Goal: Task Accomplishment & Management: Use online tool/utility

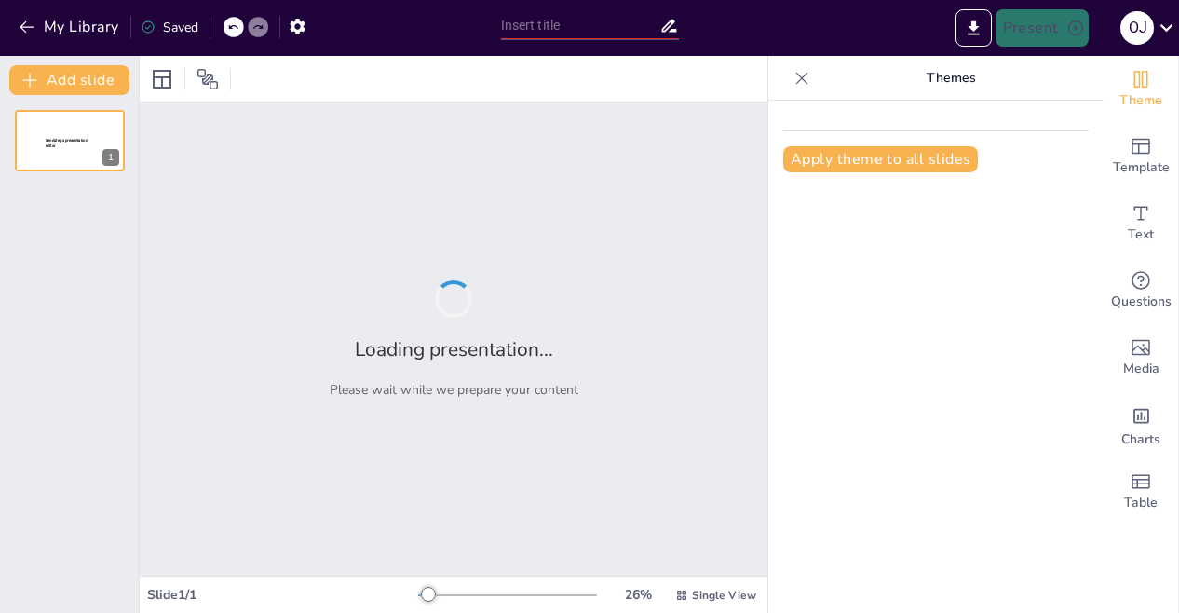
type input "Imported Spekulative design, [PERSON_NAME].pptx"
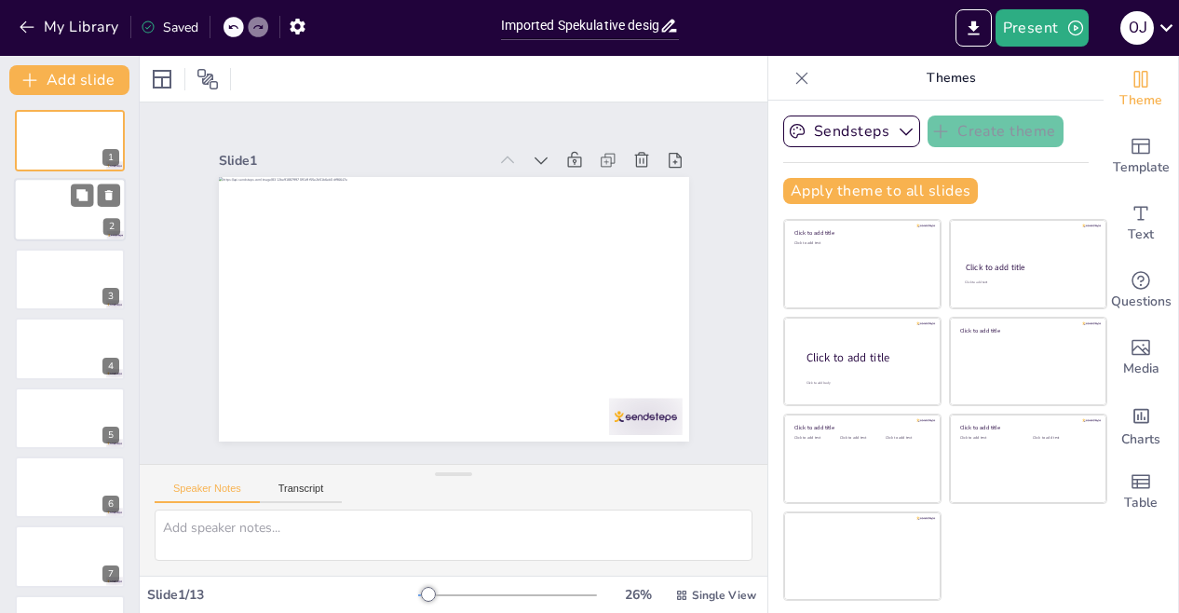
click at [61, 218] on div at bounding box center [70, 210] width 112 height 63
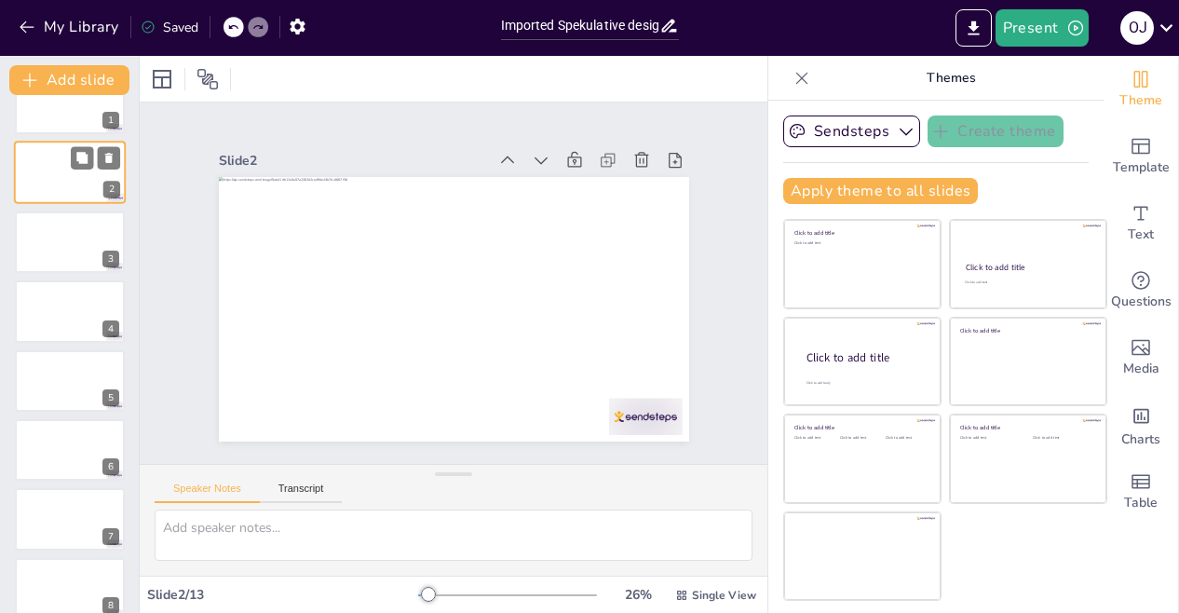
scroll to position [74, 0]
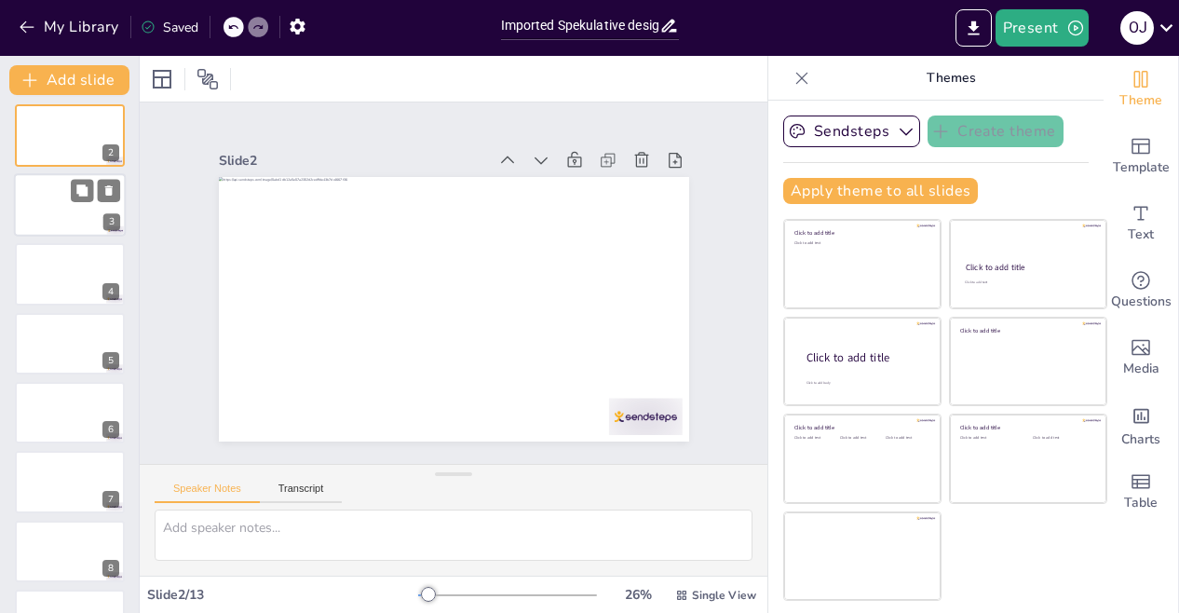
click at [61, 228] on div at bounding box center [70, 204] width 112 height 63
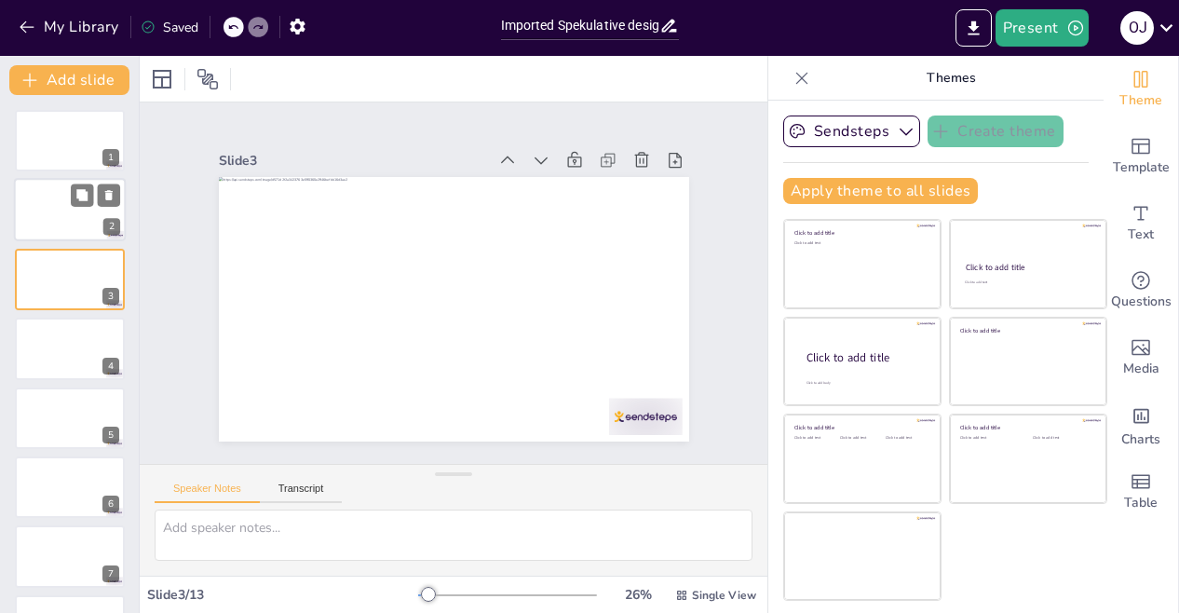
click at [67, 219] on div at bounding box center [70, 210] width 112 height 63
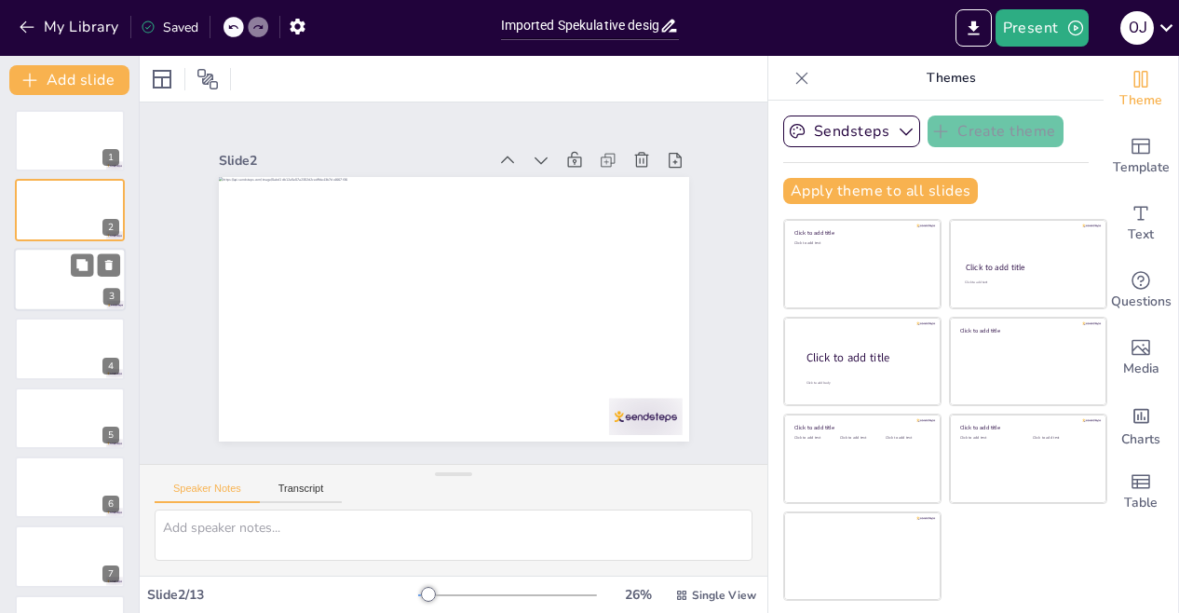
click at [76, 282] on div at bounding box center [70, 279] width 112 height 63
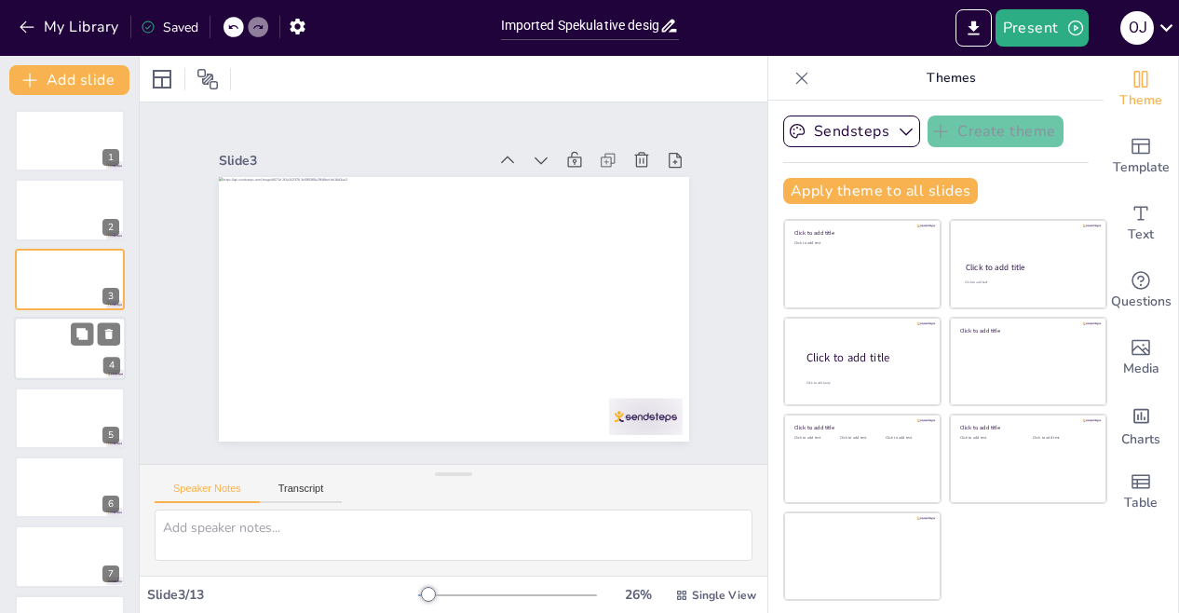
click at [78, 348] on div at bounding box center [70, 348] width 112 height 63
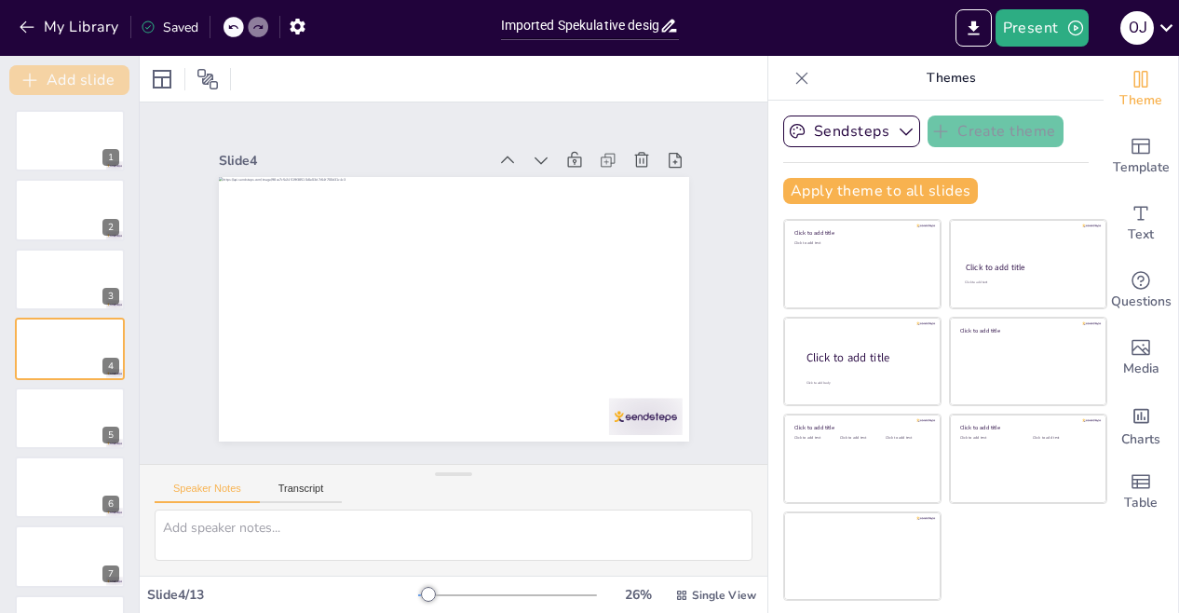
click at [82, 74] on button "Add slide" at bounding box center [69, 80] width 120 height 30
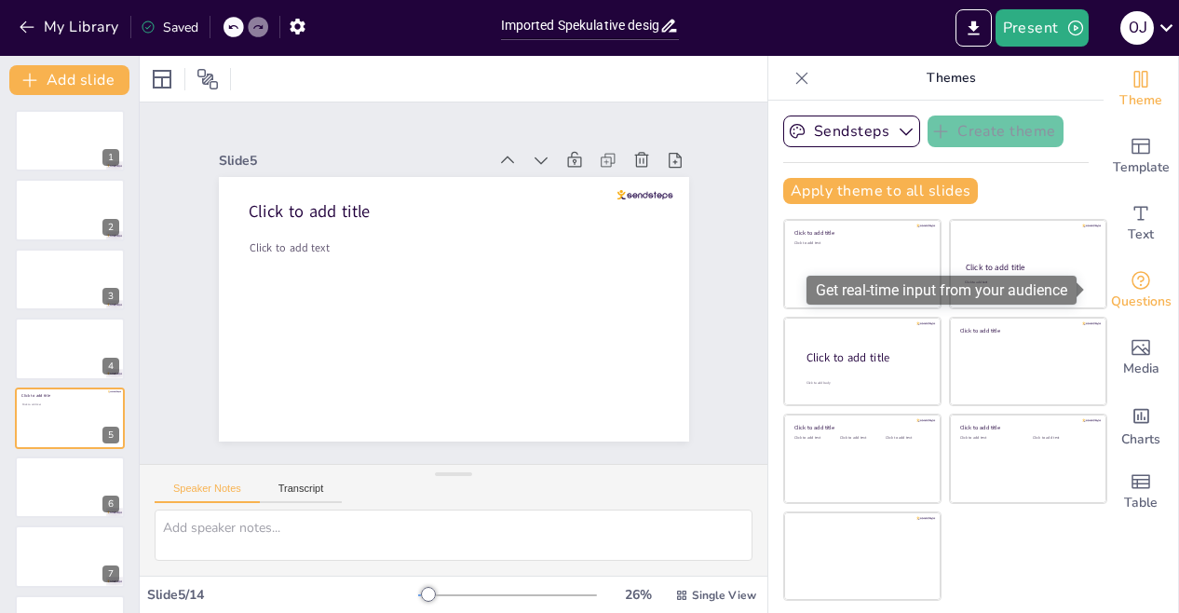
click at [1133, 291] on span "Questions" at bounding box center [1141, 301] width 61 height 20
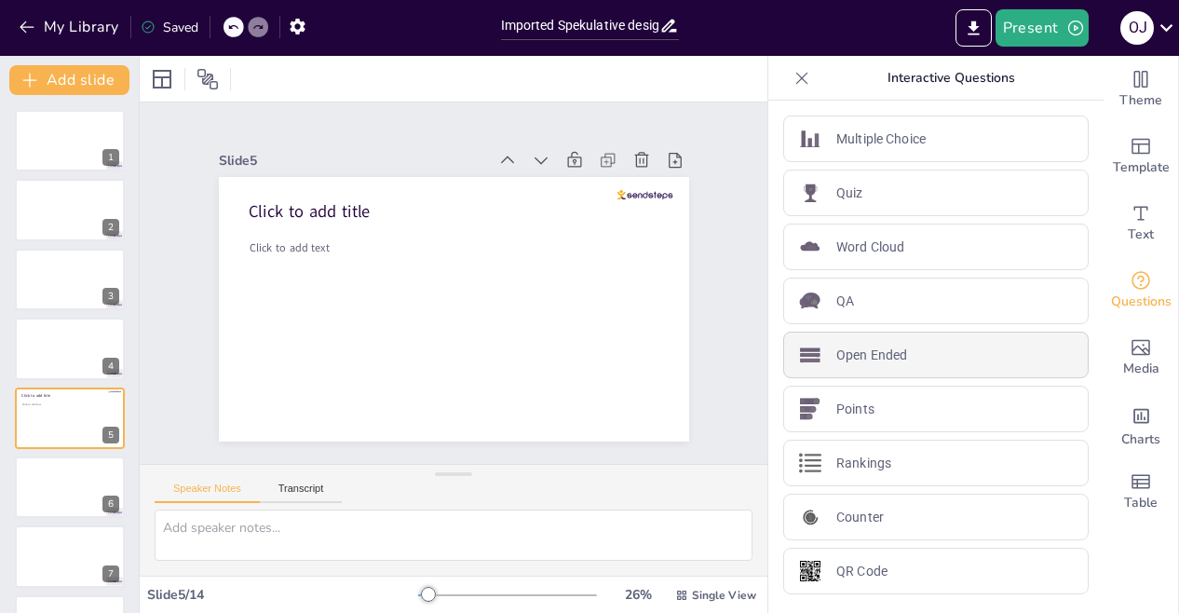
click at [868, 361] on p "Open Ended" at bounding box center [871, 355] width 71 height 20
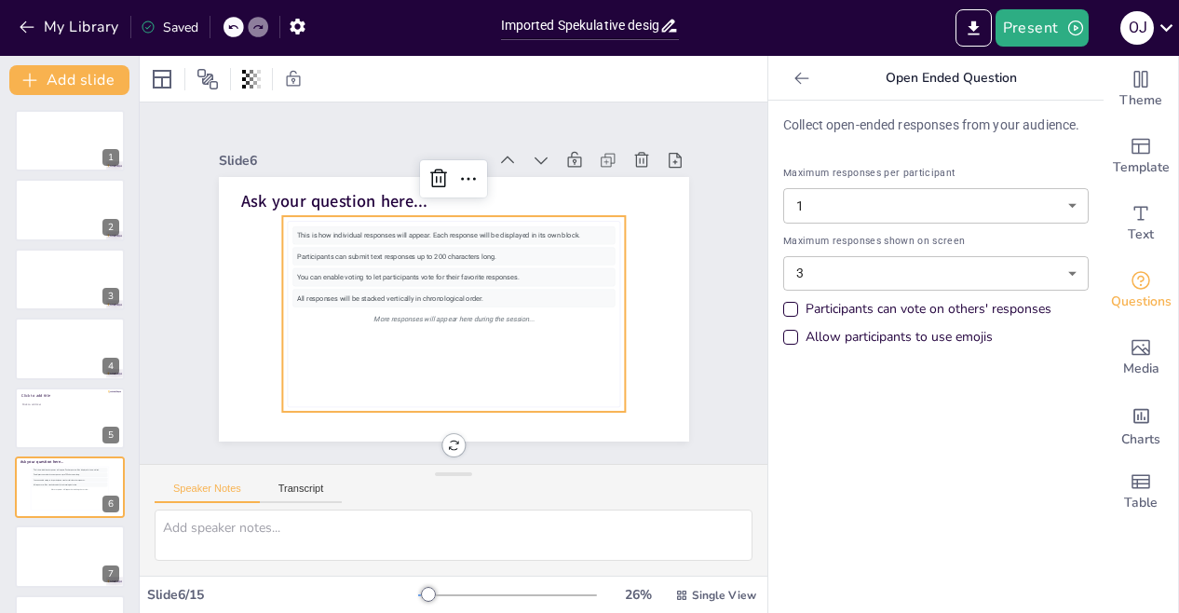
click at [410, 223] on div "This is how individual responses will appear. Each response will be displayed i…" at bounding box center [477, 242] width 288 height 177
click at [1058, 271] on body "My Library Saved Imported Spekulative design, [PERSON_NAME].pptx Present O J Do…" at bounding box center [589, 306] width 1179 height 613
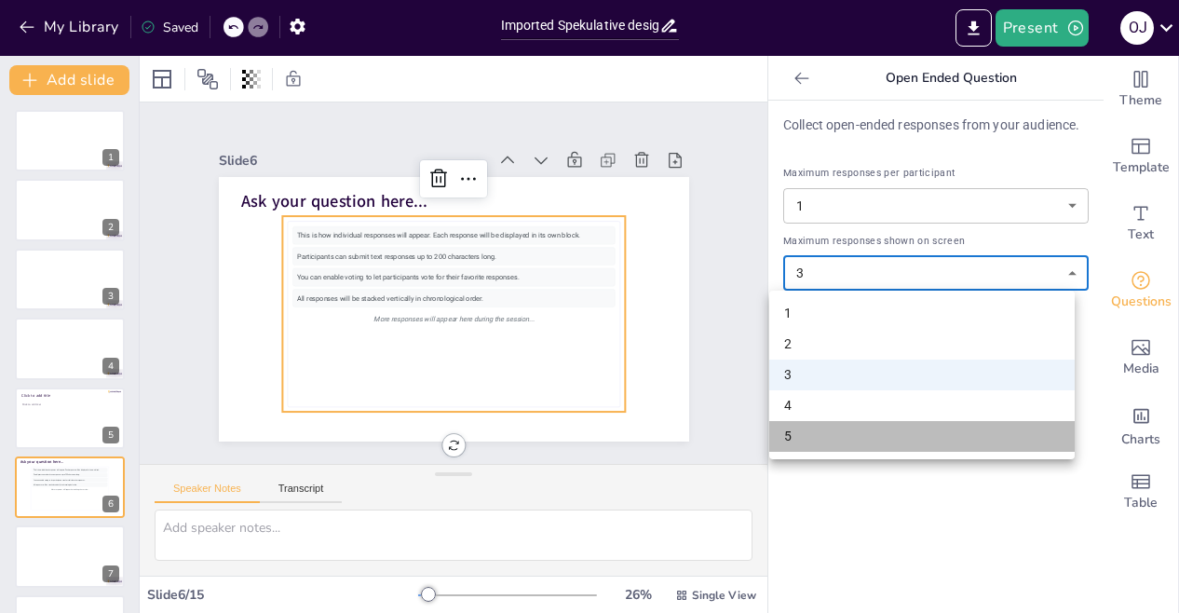
click at [1013, 437] on li "5" at bounding box center [921, 436] width 305 height 31
type input "5"
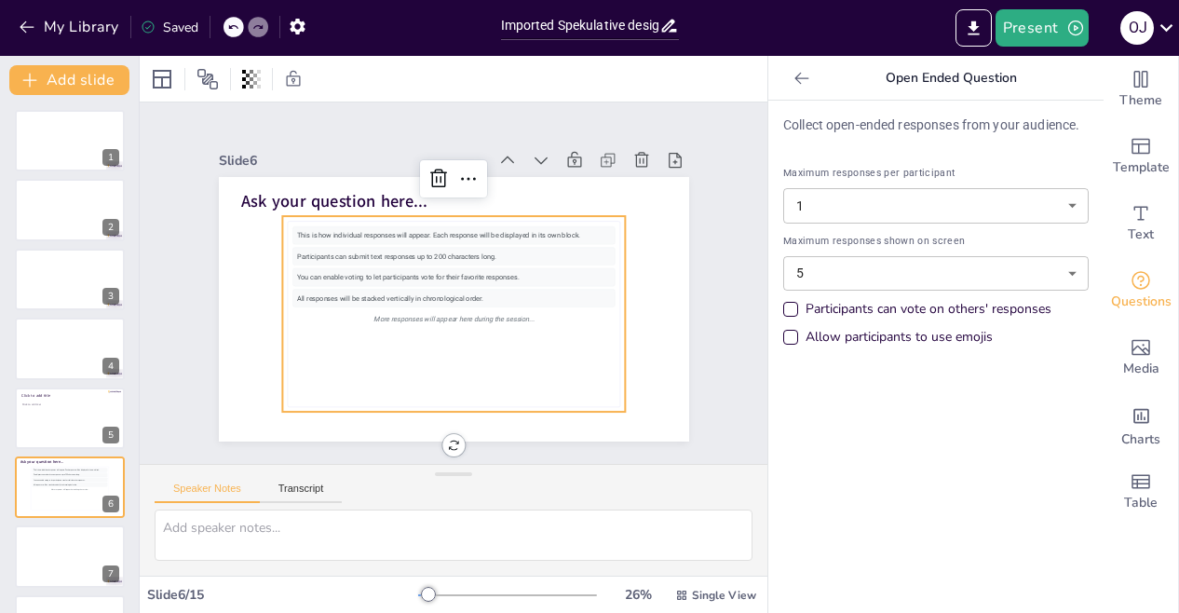
click at [783, 306] on div "Participants can vote on others' responses" at bounding box center [790, 309] width 15 height 15
click at [241, 537] on textarea at bounding box center [454, 534] width 598 height 51
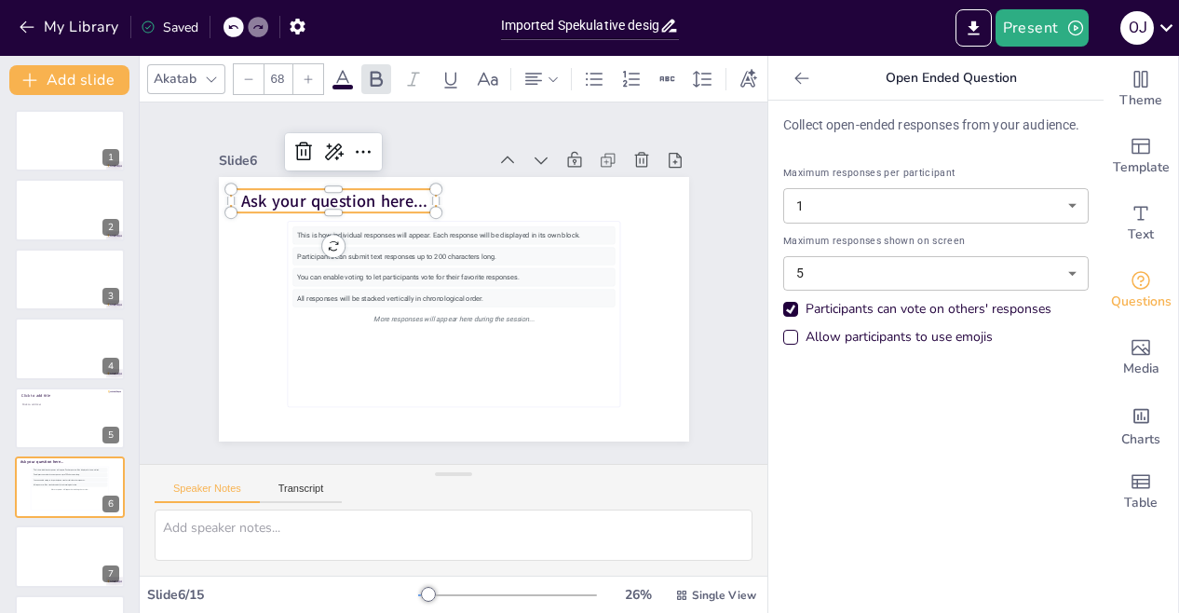
click at [527, 193] on span "Ask your question here..." at bounding box center [591, 235] width 128 height 164
click at [455, 191] on span "Ask your question here..." at bounding box center [494, 143] width 79 height 183
click at [388, 191] on span "Ask your question here..." at bounding box center [449, 138] width 128 height 164
click at [406, 193] on span "Ask your question here..." at bounding box center [405, 146] width 164 height 128
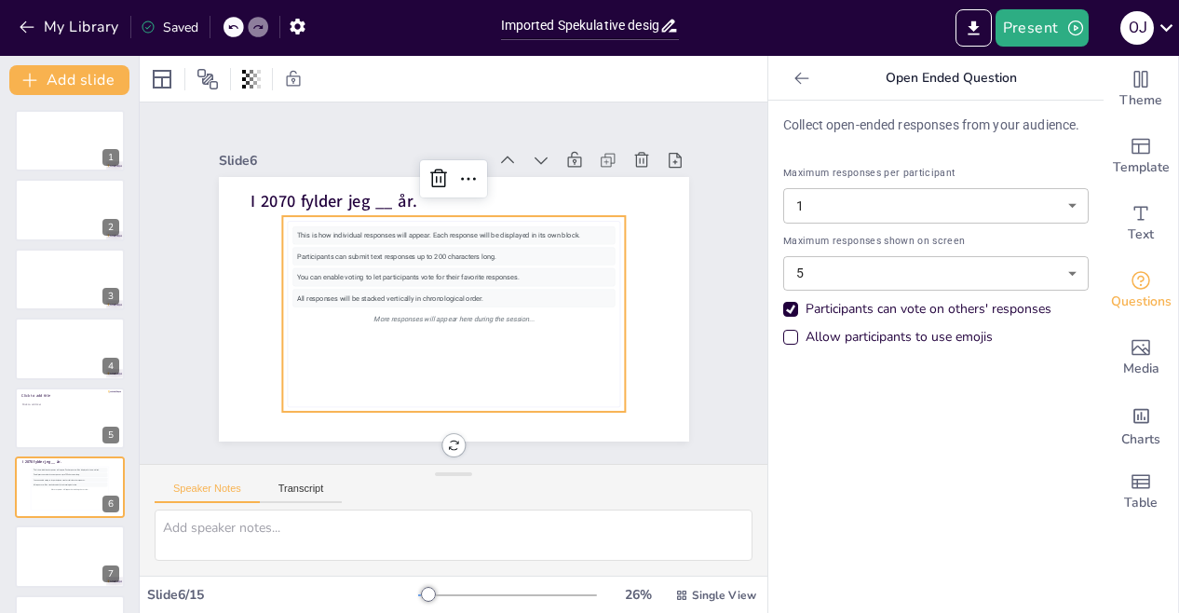
click at [432, 328] on div "This is how individual responses will appear. Each response will be displayed i…" at bounding box center [435, 307] width 364 height 331
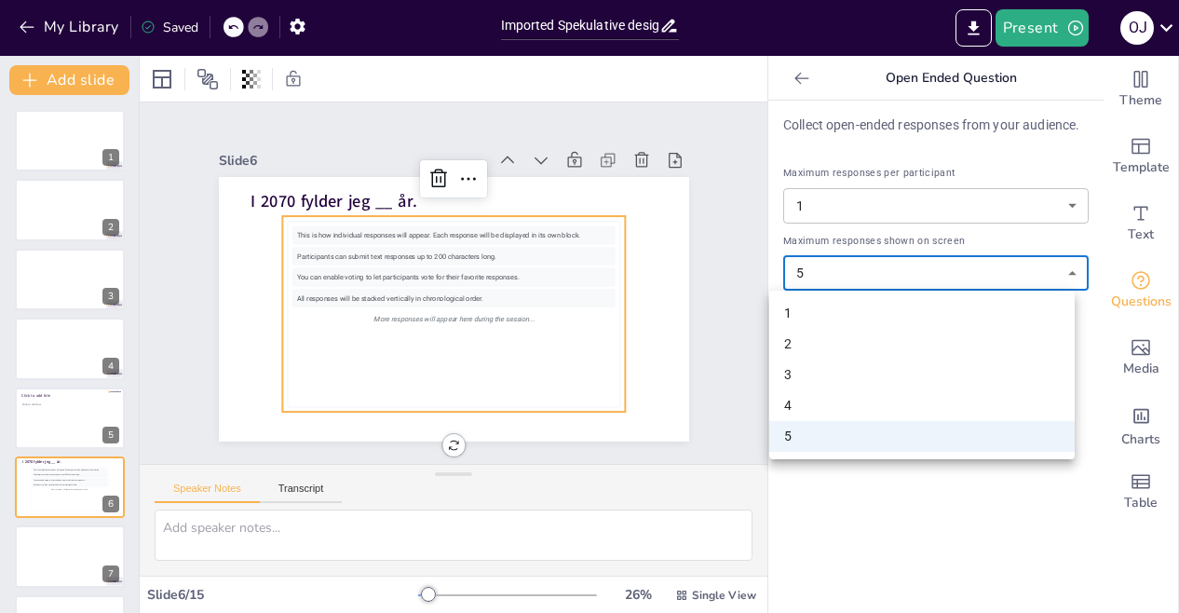
click at [1058, 265] on body "My Library Saved Imported Spekulative design, [PERSON_NAME].pptx Present O J Do…" at bounding box center [589, 306] width 1179 height 613
click at [970, 538] on div at bounding box center [589, 306] width 1179 height 613
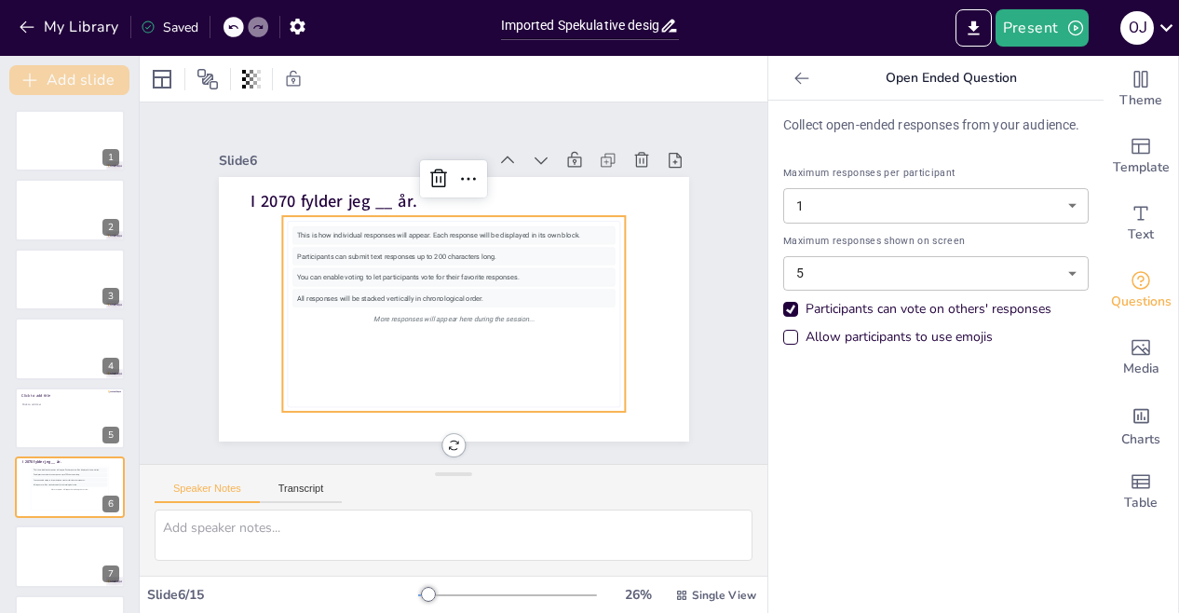
click at [90, 80] on button "Add slide" at bounding box center [69, 80] width 120 height 30
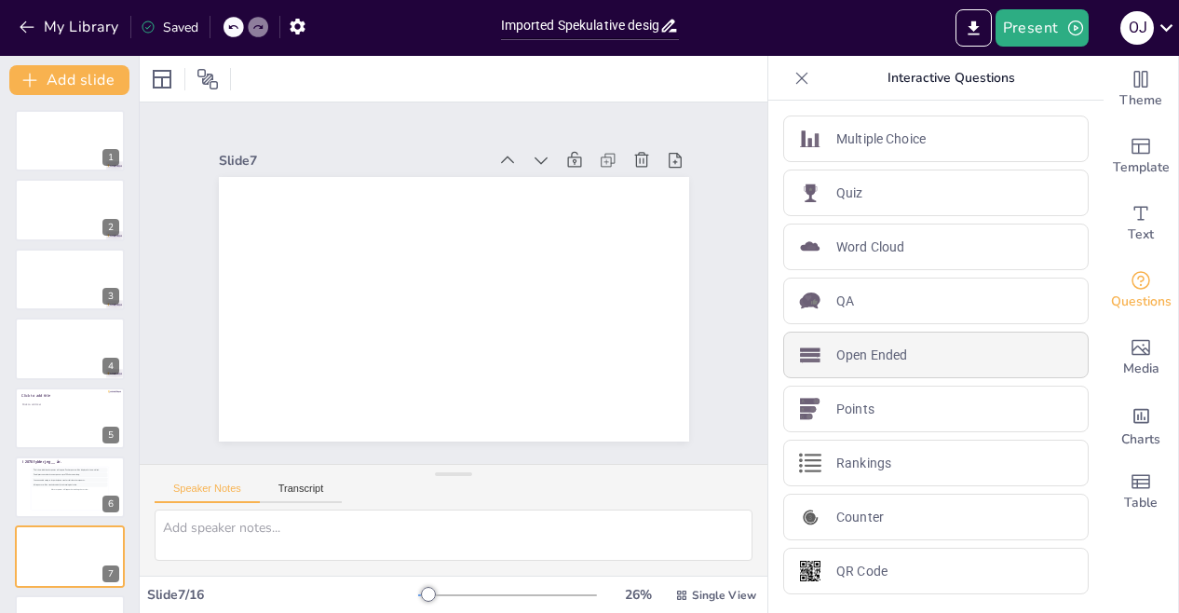
click at [867, 349] on p "Open Ended" at bounding box center [871, 355] width 71 height 20
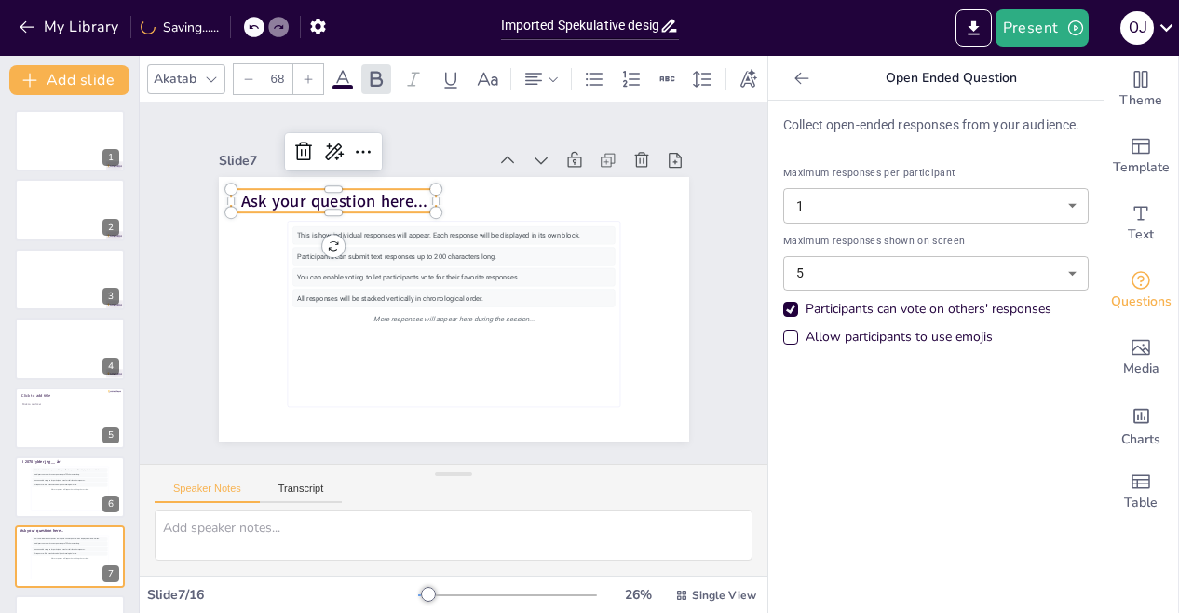
click at [501, 285] on span "Ask your question here..." at bounding box center [592, 324] width 183 height 79
click at [412, 347] on p "Ask your question here..." at bounding box center [487, 424] width 169 height 155
click at [523, 193] on p "Ask your question here..." at bounding box center [584, 221] width 123 height 190
click at [451, 426] on icon at bounding box center [466, 441] width 31 height 31
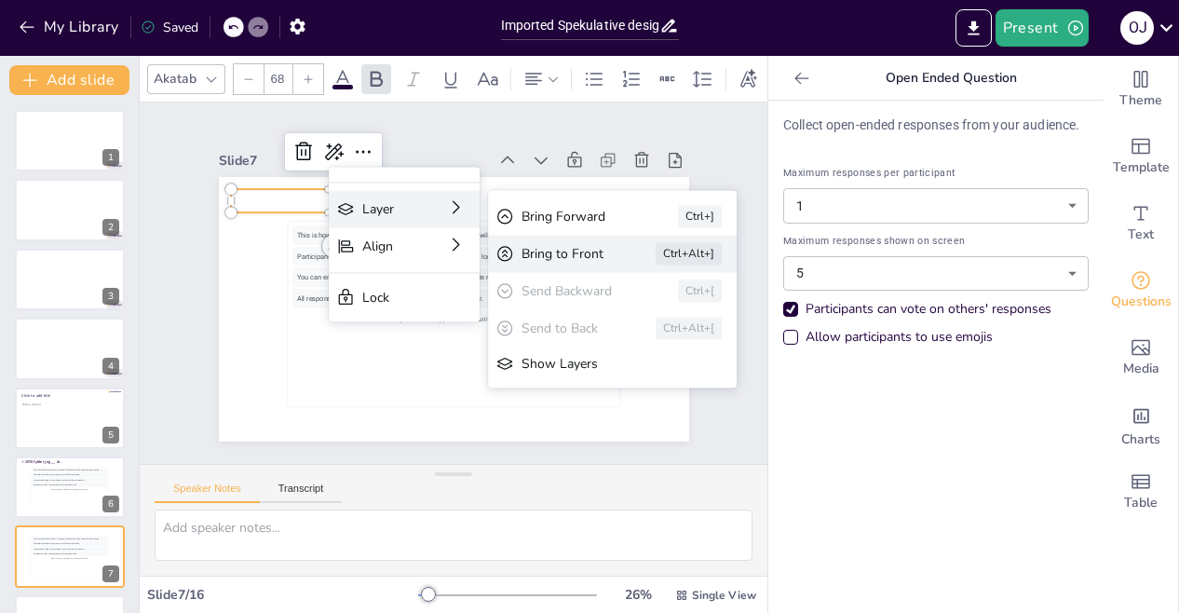
click at [451, 500] on div "Bring to Front" at bounding box center [433, 542] width 34 height 84
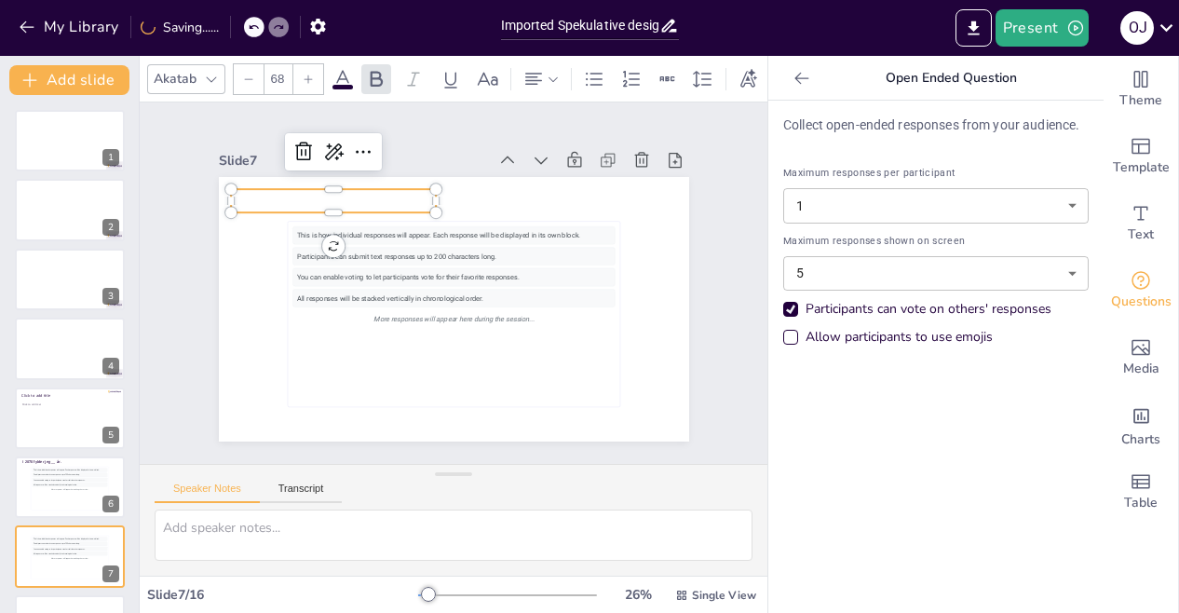
click at [391, 199] on p at bounding box center [313, 242] width 203 height 86
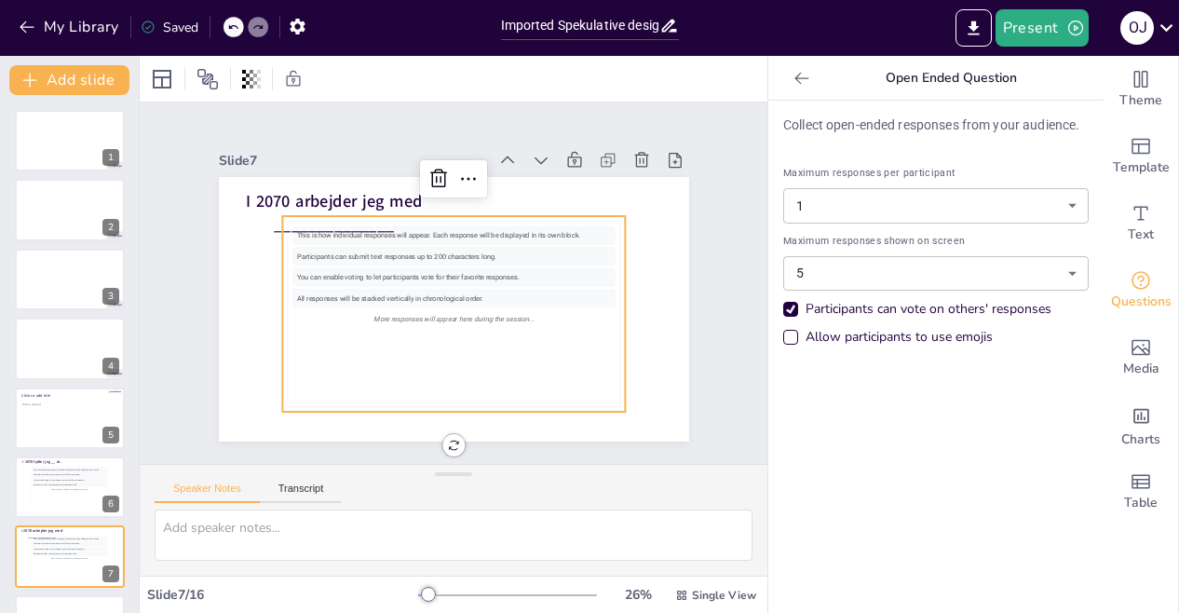
click at [387, 316] on div "More responses will appear here during the session..." at bounding box center [461, 318] width 318 height 85
click at [391, 217] on p "I 2070 arbejder jeg med ______________" at bounding box center [361, 179] width 210 height 108
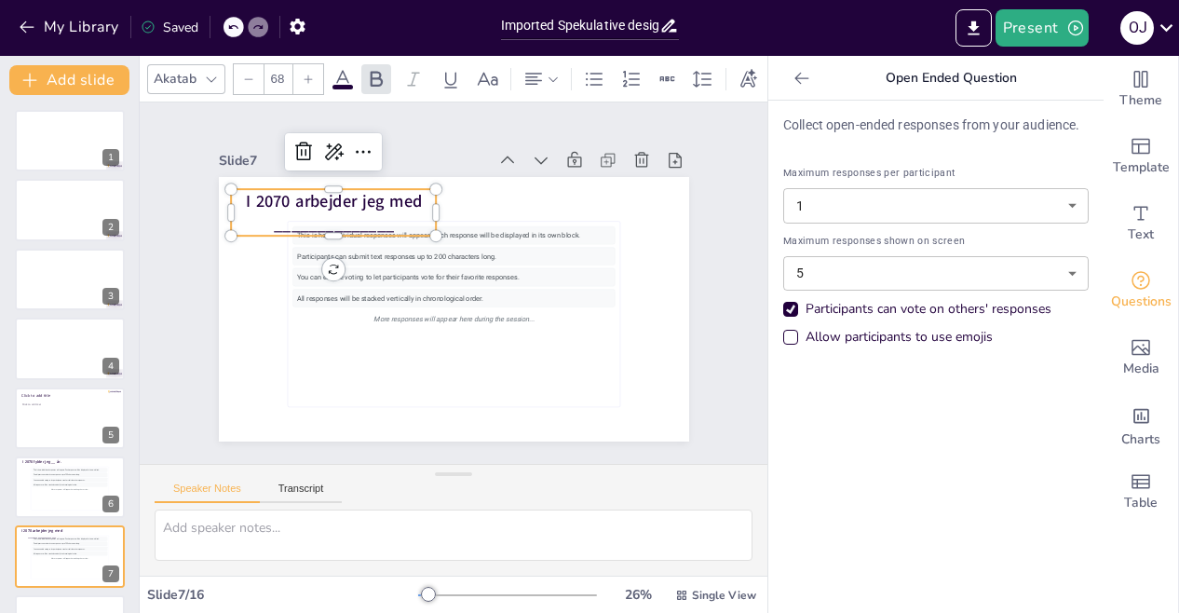
click at [495, 224] on p "I 2070 arbejder jeg med ______________" at bounding box center [592, 269] width 194 height 158
click at [426, 140] on icon at bounding box center [441, 124] width 31 height 31
click at [424, 225] on span "I 2070 arbejder jeg med ______________" at bounding box center [475, 140] width 102 height 170
click at [378, 222] on span "I 2070 arbejder jeg med ______________" at bounding box center [343, 198] width 178 height 61
click at [312, 297] on icon at bounding box center [297, 312] width 30 height 30
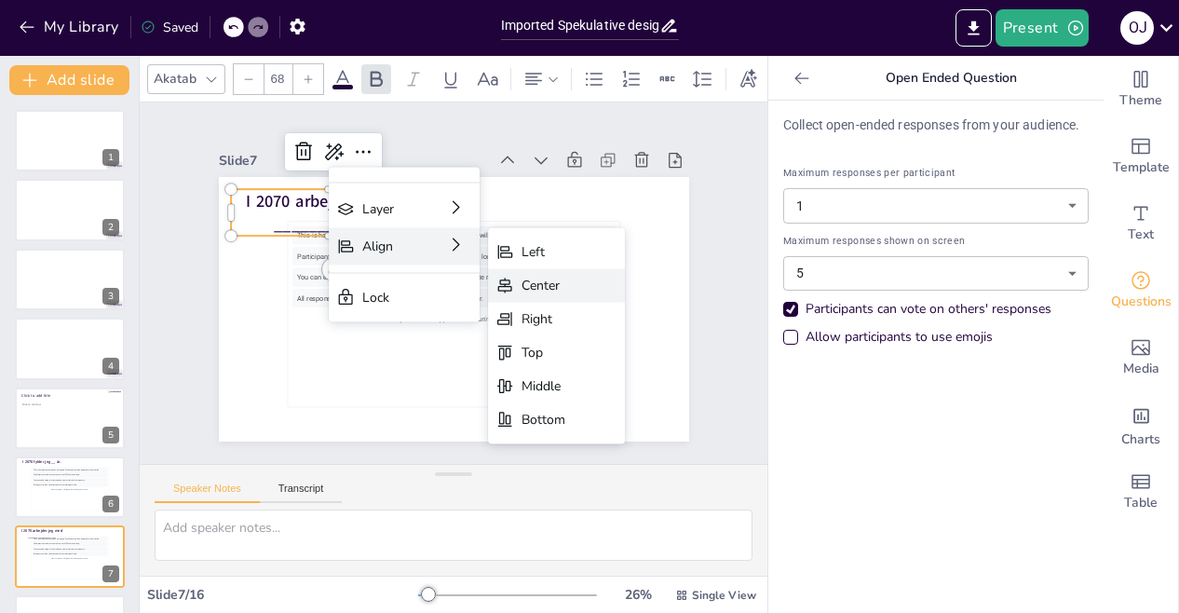
click at [576, 470] on div "Center" at bounding box center [599, 488] width 47 height 37
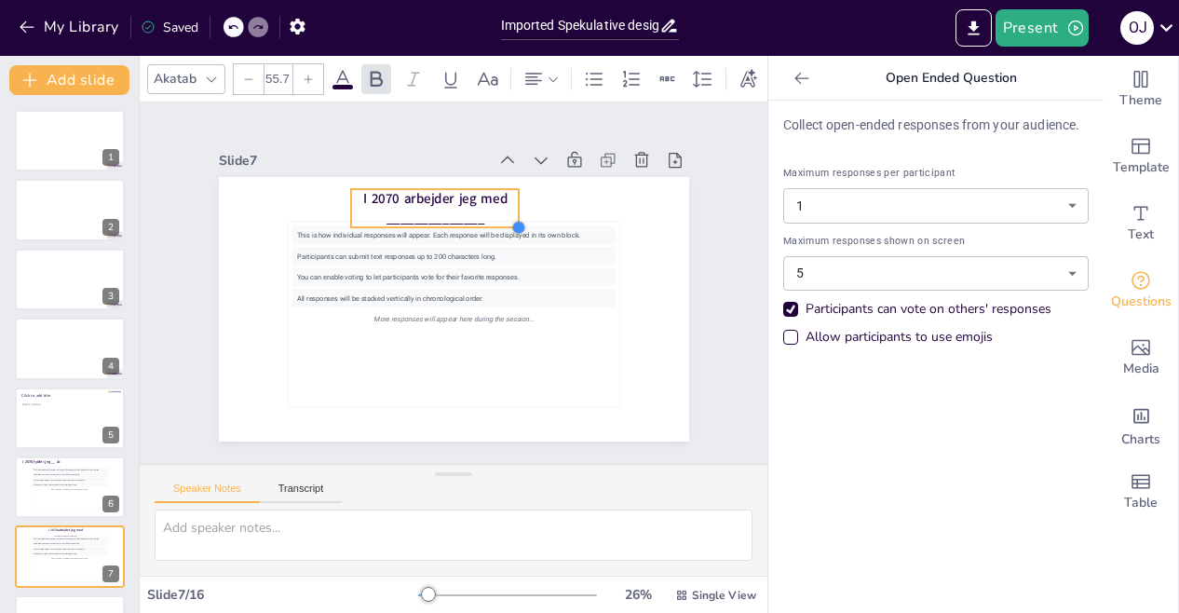
type input "55.4"
drag, startPoint x: 543, startPoint y: 226, endPoint x: 505, endPoint y: 191, distance: 52.1
click at [505, 191] on div "This is how individual responses will appear. Each response will be displayed i…" at bounding box center [434, 300] width 511 height 526
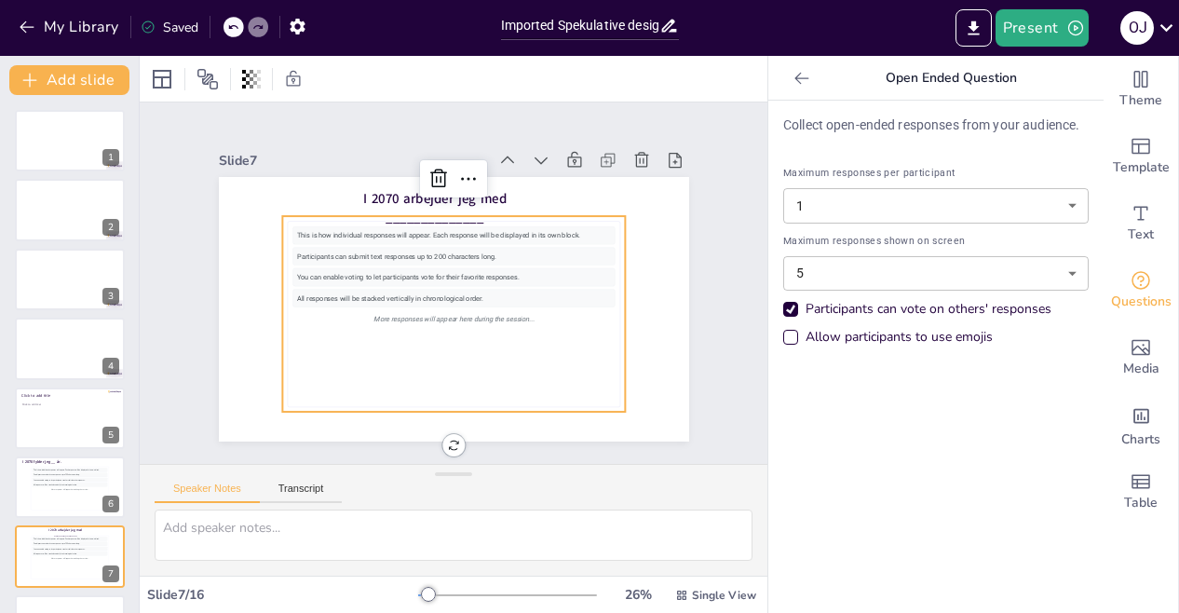
click at [488, 356] on div "This is how individual responses will appear. Each response will be displayed i…" at bounding box center [423, 290] width 238 height 352
click at [84, 414] on div at bounding box center [70, 417] width 112 height 63
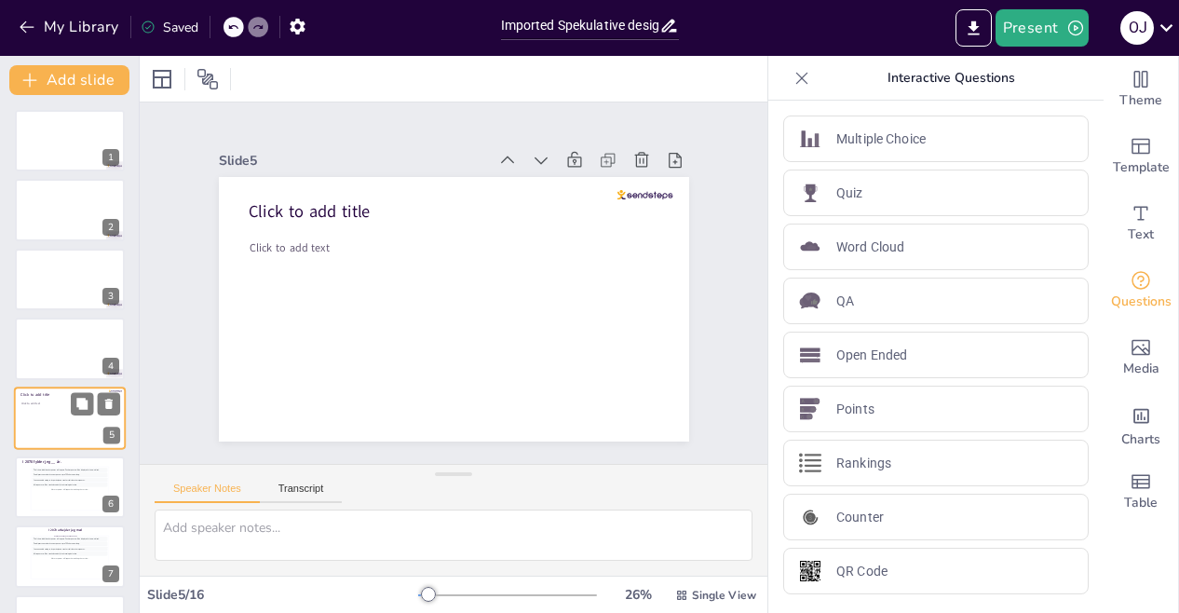
scroll to position [63, 0]
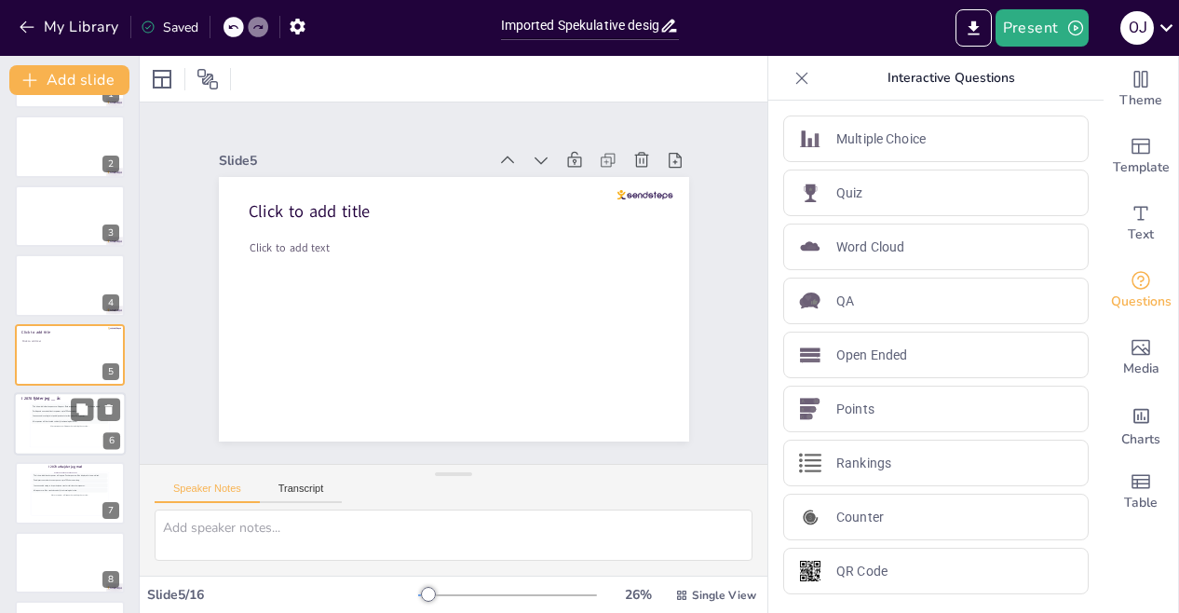
click at [61, 424] on div "More responses will appear here during the session..." at bounding box center [70, 426] width 76 height 5
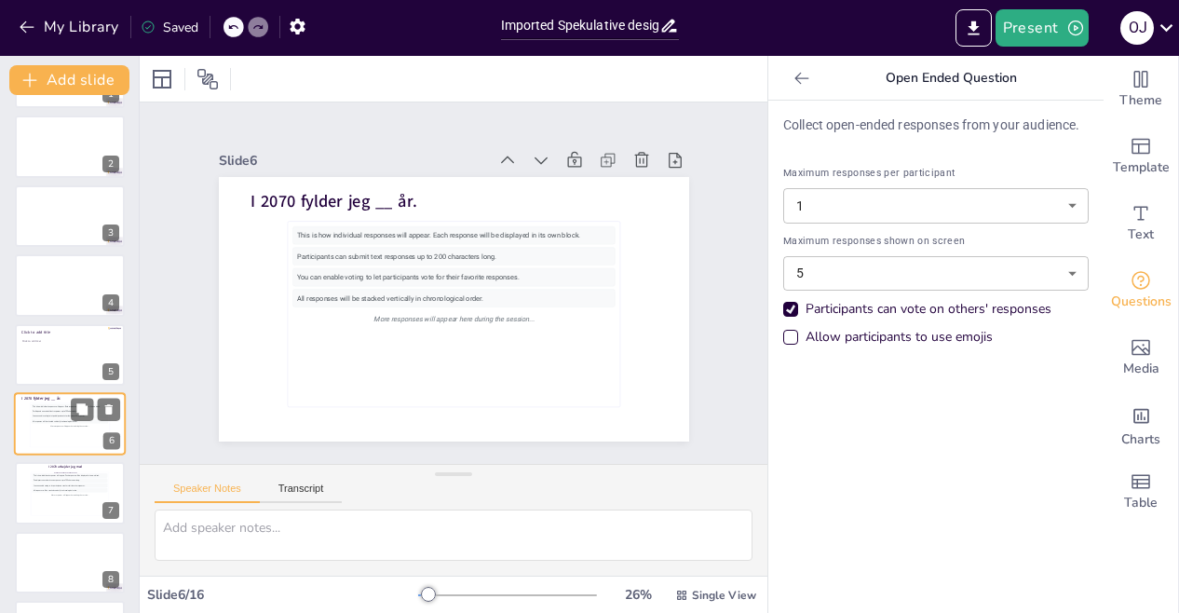
scroll to position [133, 0]
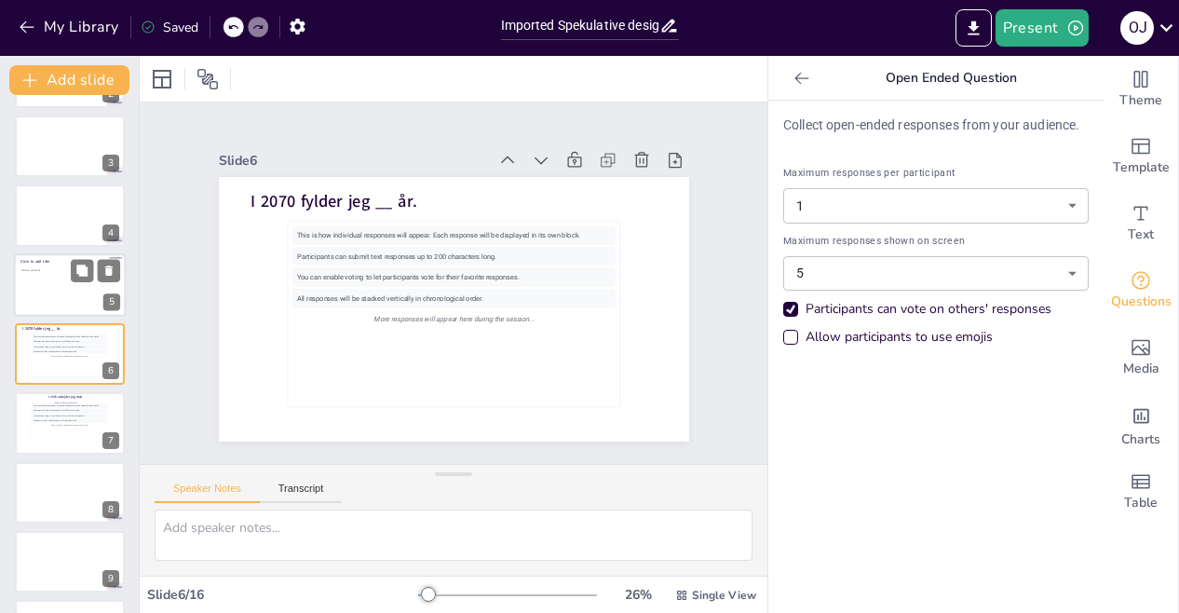
click at [38, 291] on div at bounding box center [70, 284] width 112 height 63
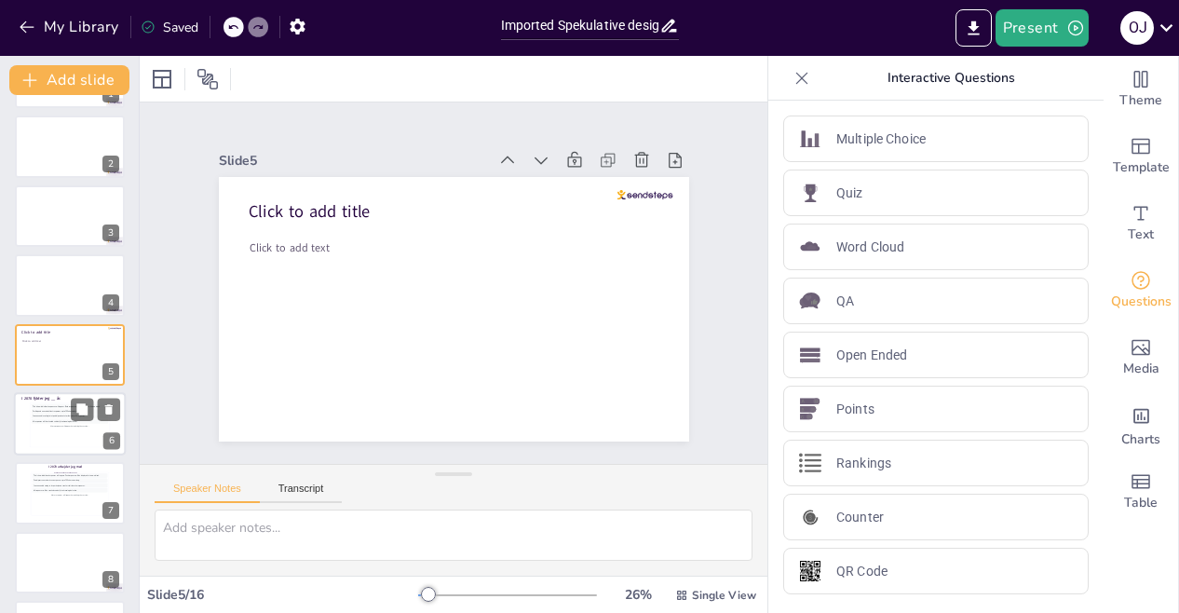
click at [66, 429] on div "This is how individual responses will appear. Each response will be displayed i…" at bounding box center [70, 425] width 76 height 42
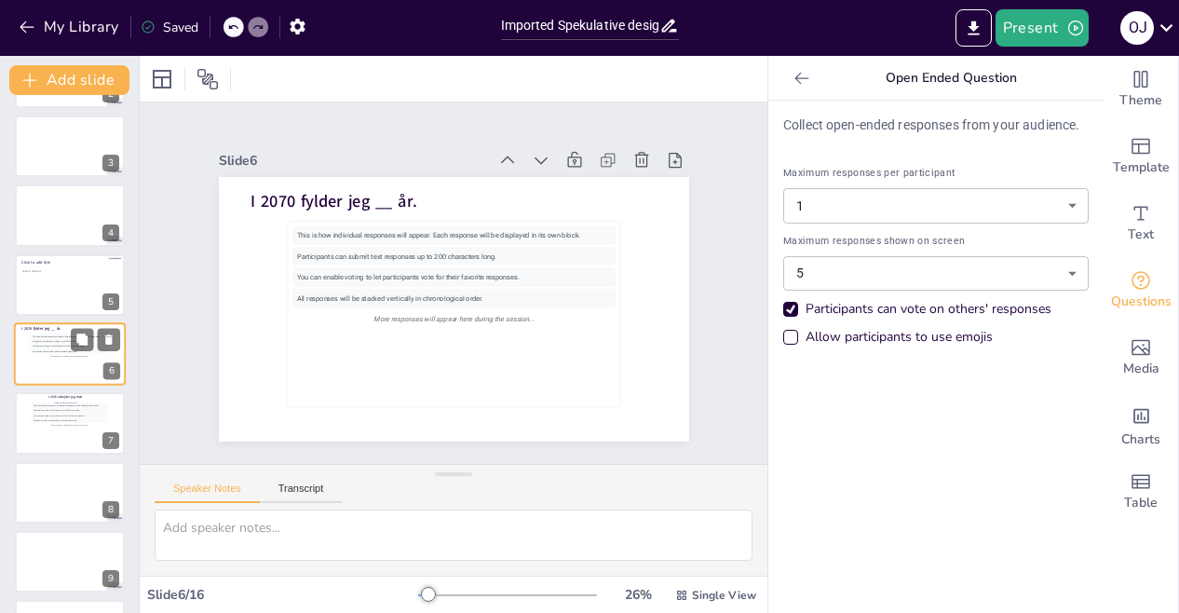
click at [66, 429] on div "This is how individual responses will appear. Each response will be displayed i…" at bounding box center [70, 424] width 75 height 41
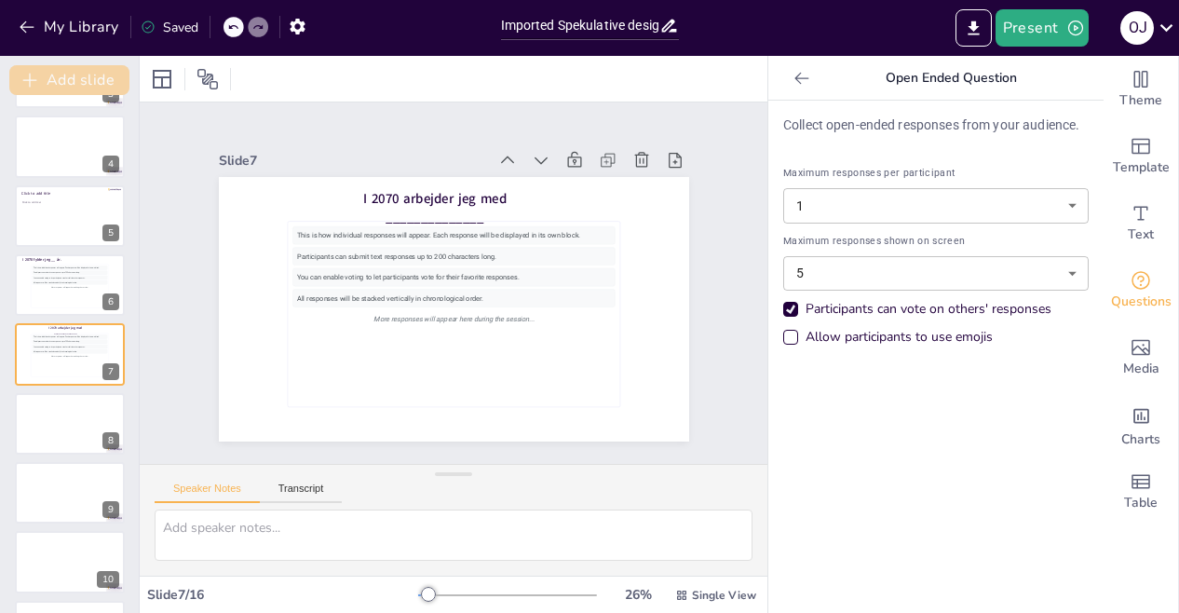
click at [90, 79] on button "Add slide" at bounding box center [69, 80] width 120 height 30
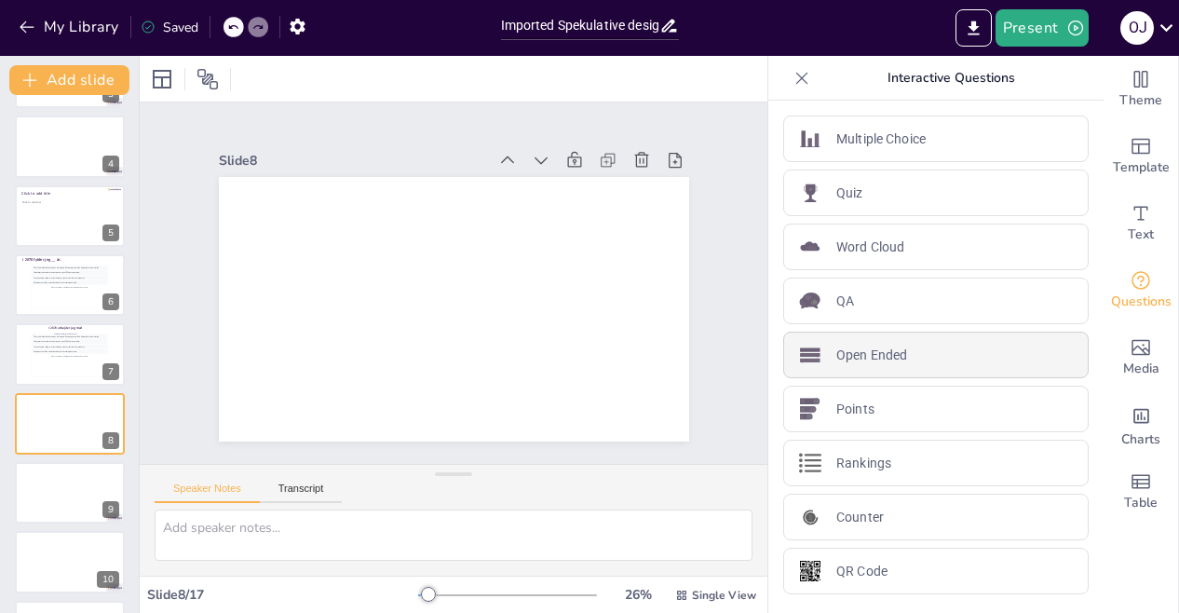
click at [864, 345] on p "Open Ended" at bounding box center [871, 355] width 71 height 20
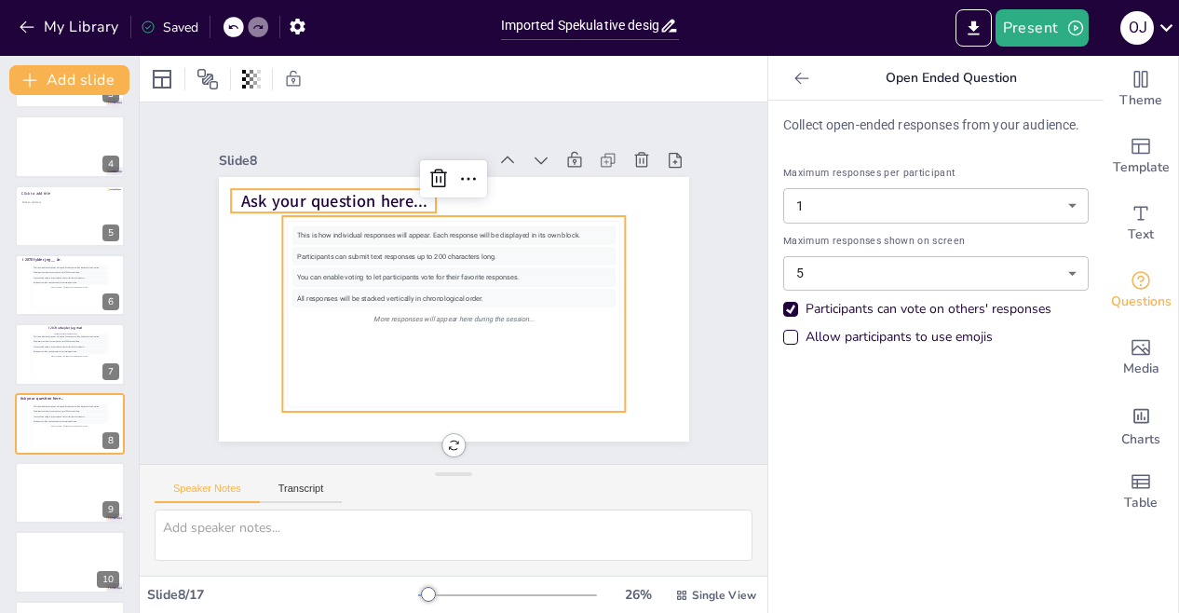
click at [364, 270] on span "Ask your question here..." at bounding box center [329, 359] width 96 height 179
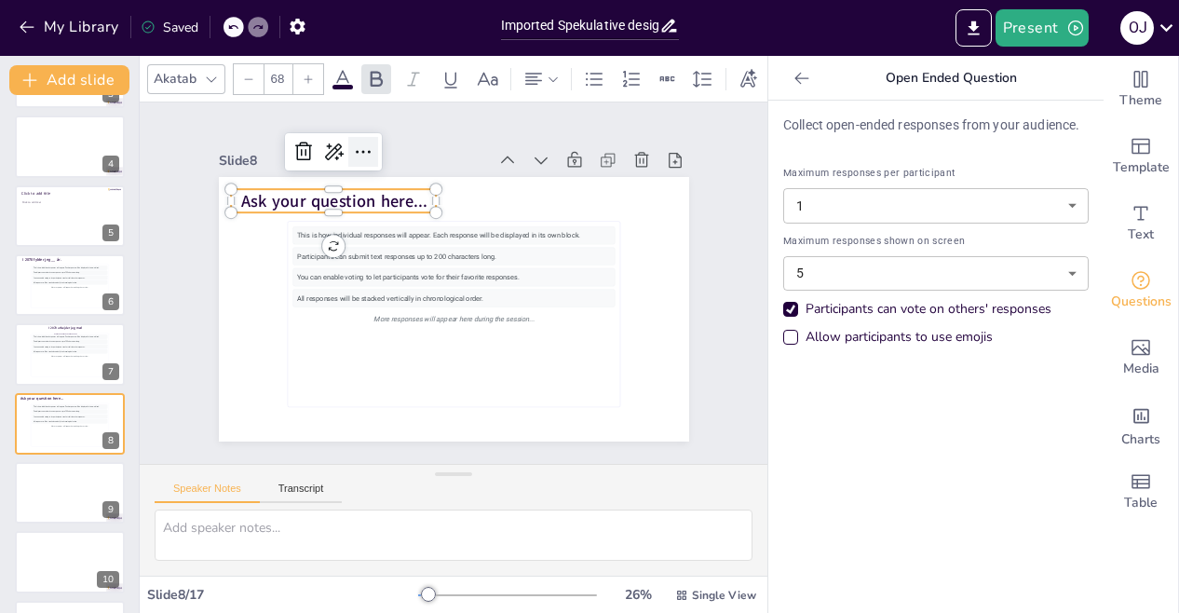
click at [501, 417] on icon at bounding box center [514, 430] width 26 height 26
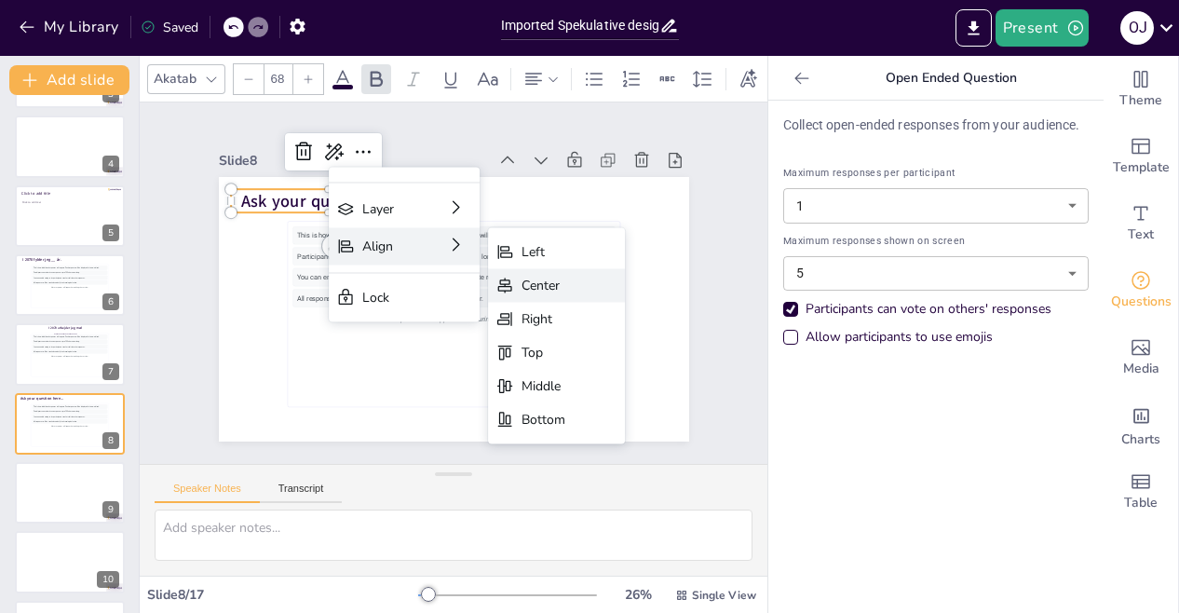
click at [358, 491] on div "Center" at bounding box center [349, 513] width 18 height 44
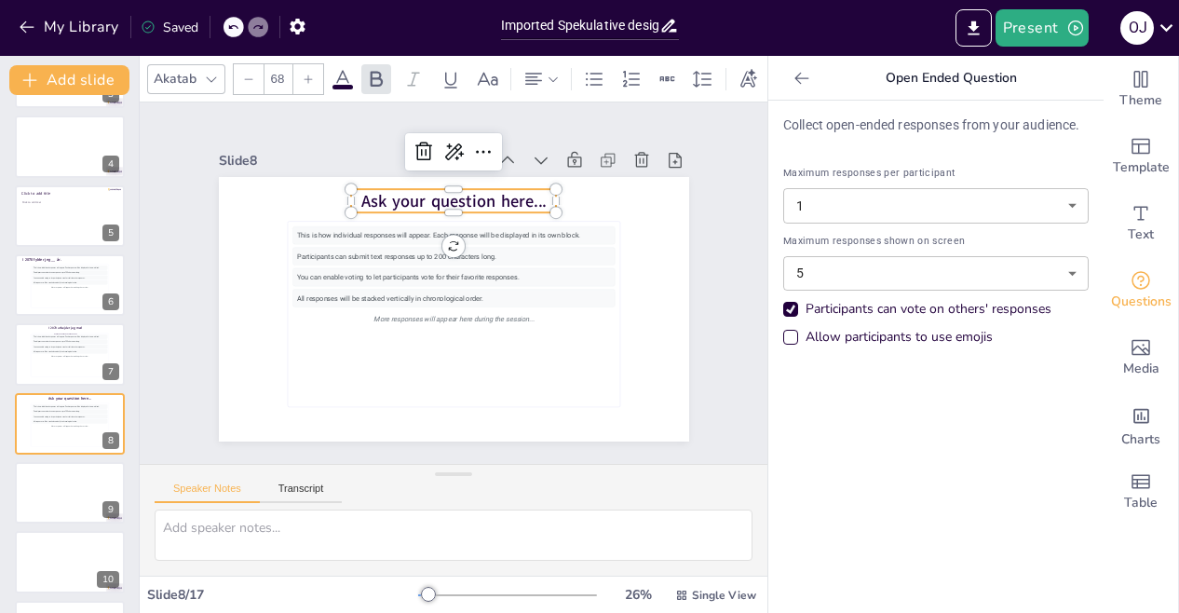
click at [522, 310] on span "Ask your question here..." at bounding box center [487, 358] width 179 height 97
click at [514, 188] on span "Ask your question here..." at bounding box center [487, 208] width 179 height 96
click at [514, 188] on span "Ask your question here..." at bounding box center [427, 204] width 183 height 79
click at [67, 347] on div "You can enable voting to let participants vote for their favorite responses." at bounding box center [70, 347] width 76 height 5
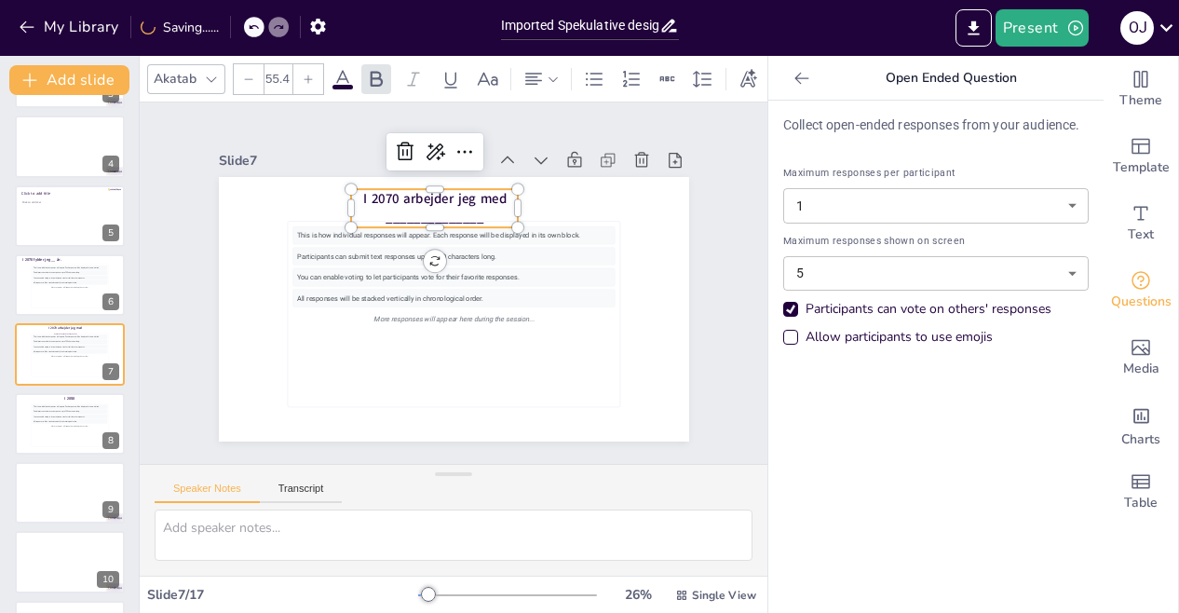
click at [380, 189] on span "I 2070 arbejder jeg med ______________" at bounding box center [443, 206] width 145 height 50
click at [478, 189] on span "I 2070 arbejder jeg med ______________" at bounding box center [520, 231] width 84 height 139
click at [477, 189] on span "I 2070 arbejder jeg med ______________" at bounding box center [519, 231] width 84 height 139
click at [375, 256] on span "I 2070 arbejder jeg med ______________" at bounding box center [384, 327] width 73 height 142
click at [60, 291] on div "This is how individual responses will appear. Each response will be displayed i…" at bounding box center [70, 286] width 76 height 42
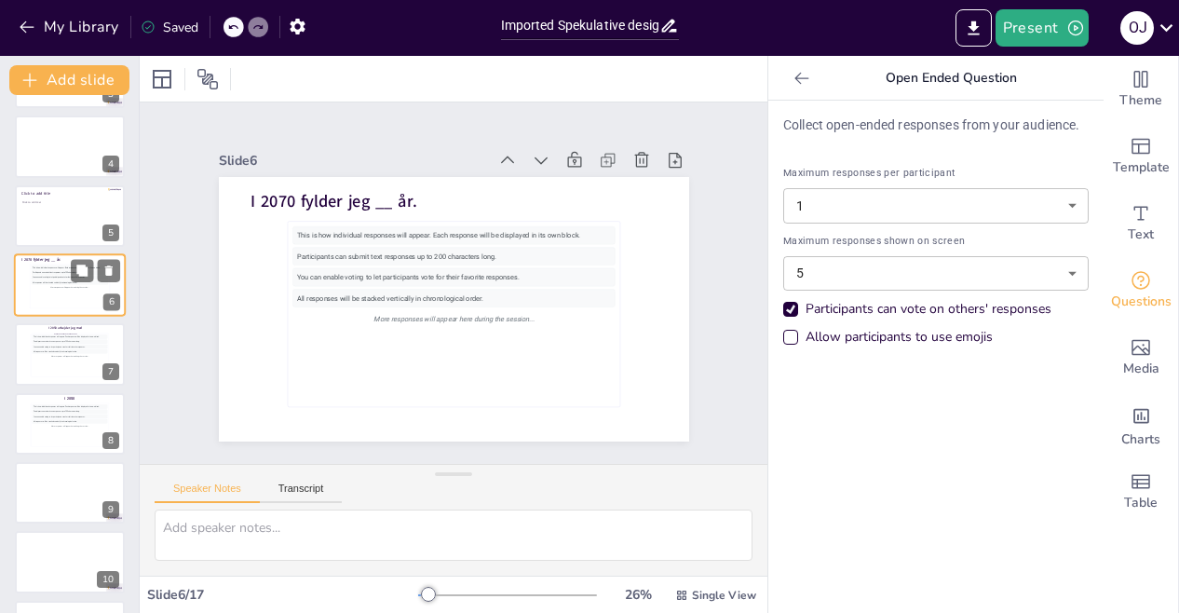
scroll to position [133, 0]
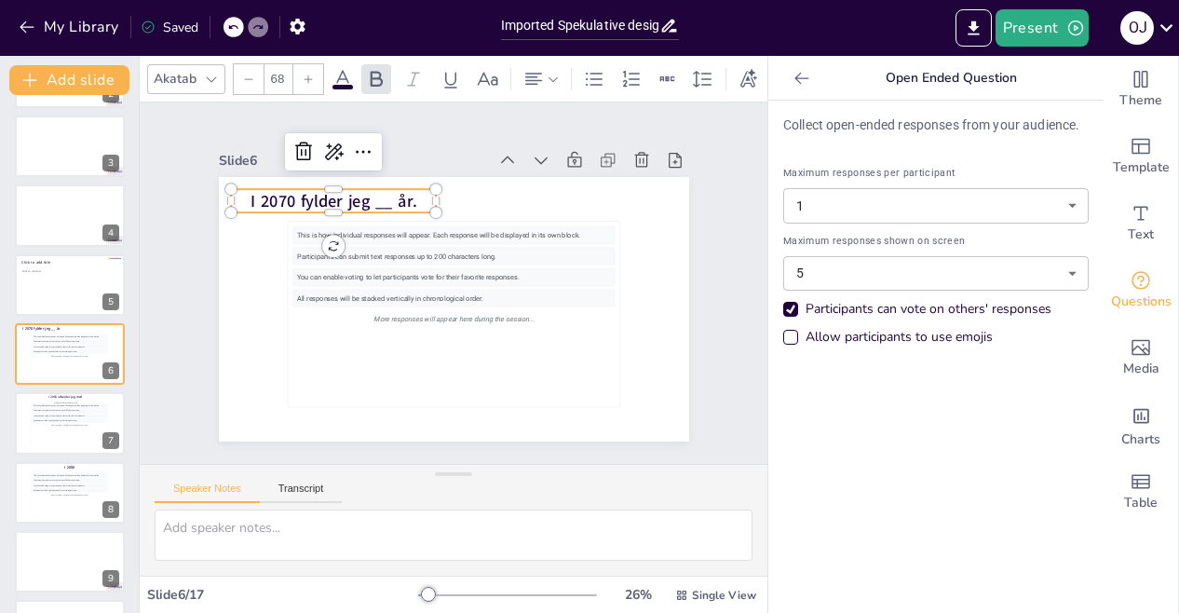
click at [458, 193] on span "I 2070 fylder jeg __ år." at bounding box center [494, 143] width 73 height 165
click at [339, 310] on span "I 2070 fylder jeg __ år." at bounding box center [359, 394] width 40 height 168
click at [533, 194] on span "I 2070 fylder jeg __ år." at bounding box center [591, 234] width 116 height 148
click at [69, 418] on div "All responses will be stacked vertically in chronological order." at bounding box center [70, 420] width 76 height 5
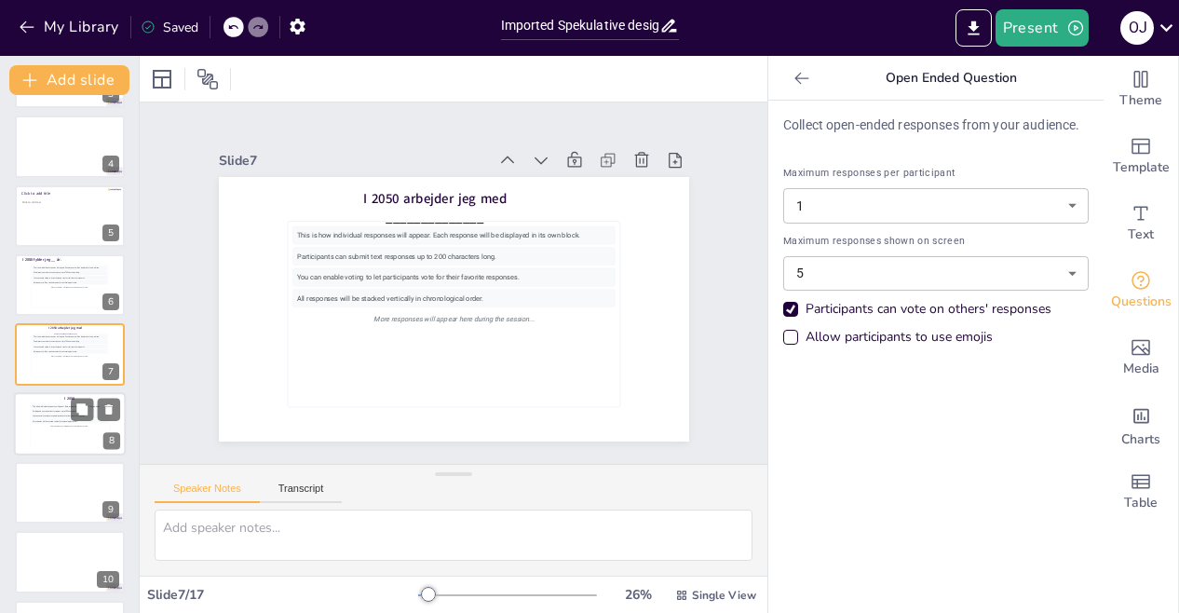
click at [65, 429] on div "This is how individual responses will appear. Each response will be displayed i…" at bounding box center [70, 425] width 76 height 42
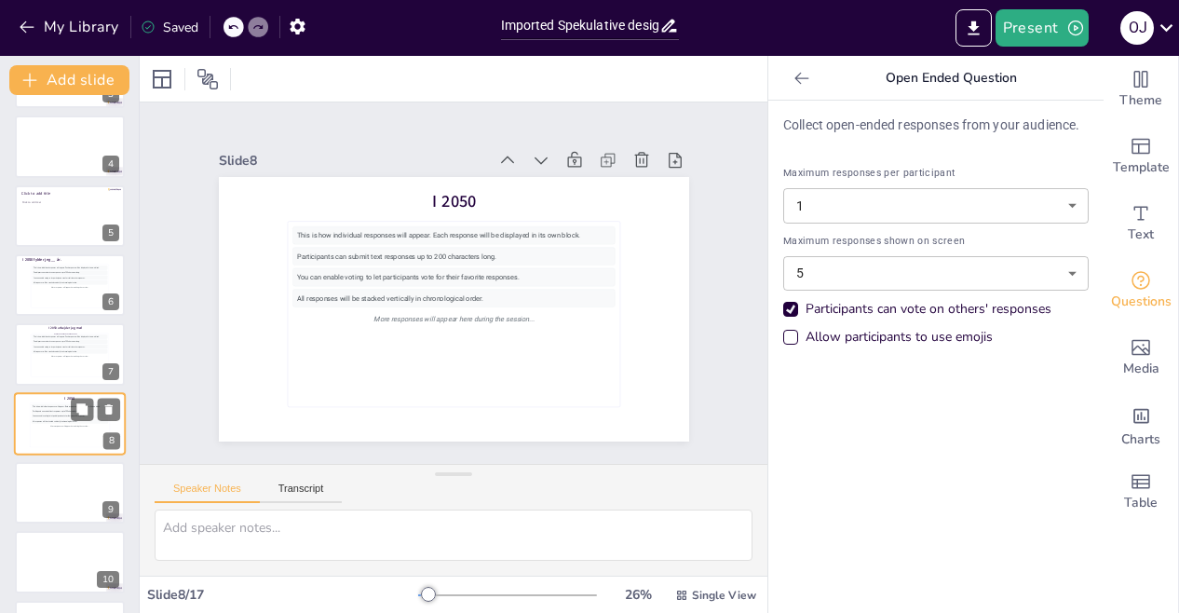
scroll to position [272, 0]
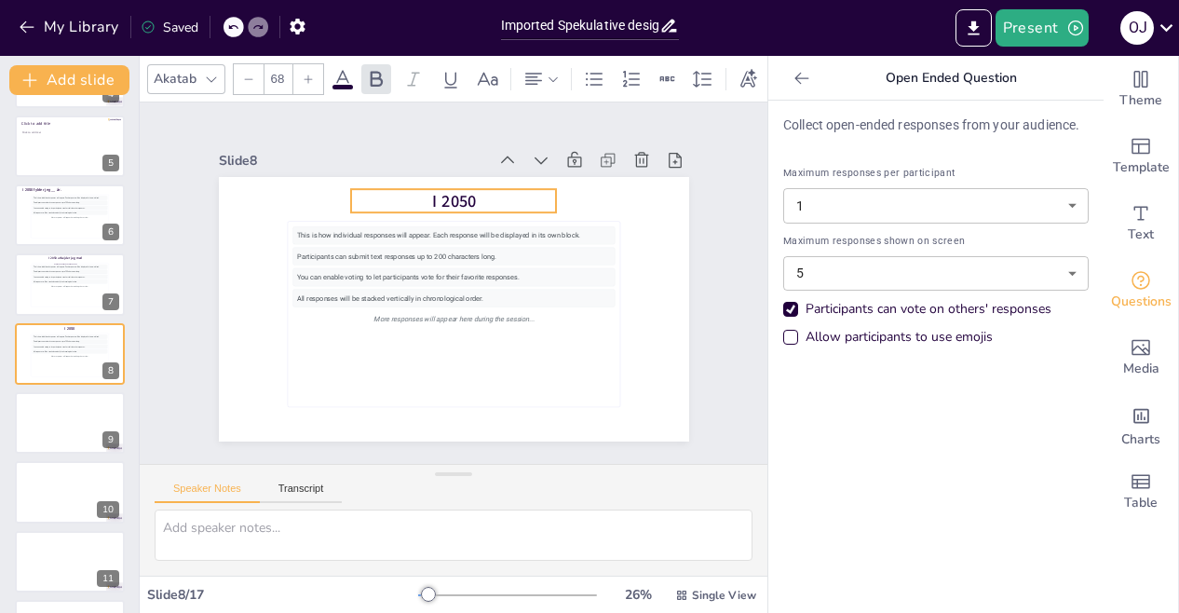
click at [489, 189] on p "I 2050" at bounding box center [532, 257] width 86 height 203
click at [462, 279] on p "I 2050" at bounding box center [502, 349] width 180 height 140
click at [513, 189] on p "I 2050" at bounding box center [535, 274] width 45 height 207
click at [462, 189] on span "Ask your question here..." at bounding box center [515, 228] width 142 height 153
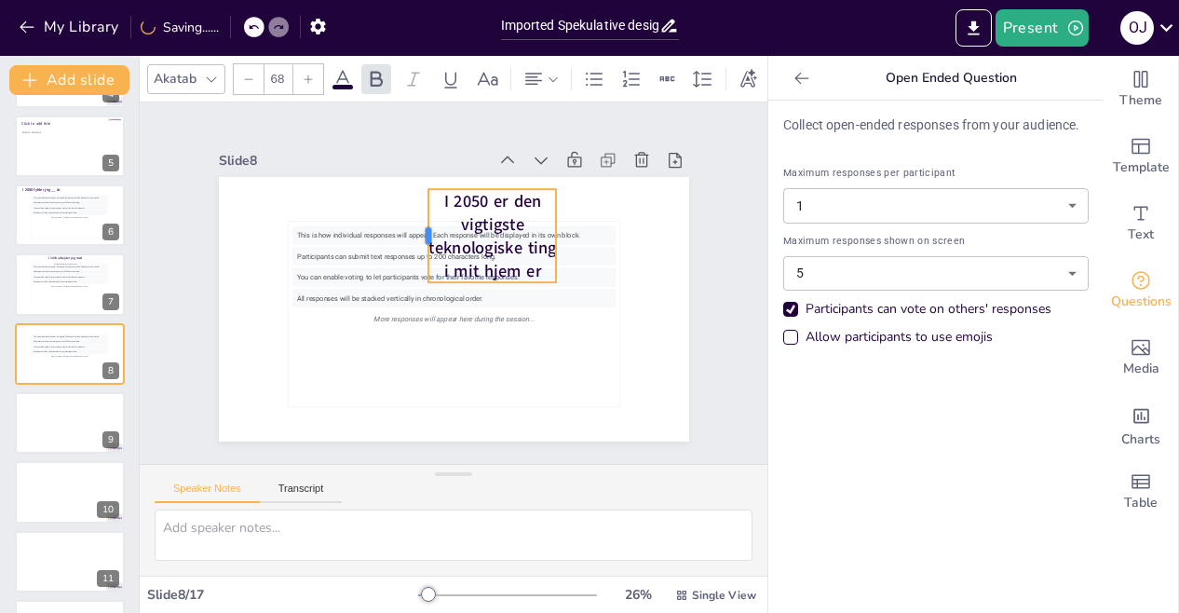
drag, startPoint x: 334, startPoint y: 217, endPoint x: 330, endPoint y: 126, distance: 91.4
click at [330, 126] on div "Slide 1 Slide 2 Slide 3 Slide 4 Slide 5 Click to add title Click to add text Sl…" at bounding box center [453, 283] width 561 height 550
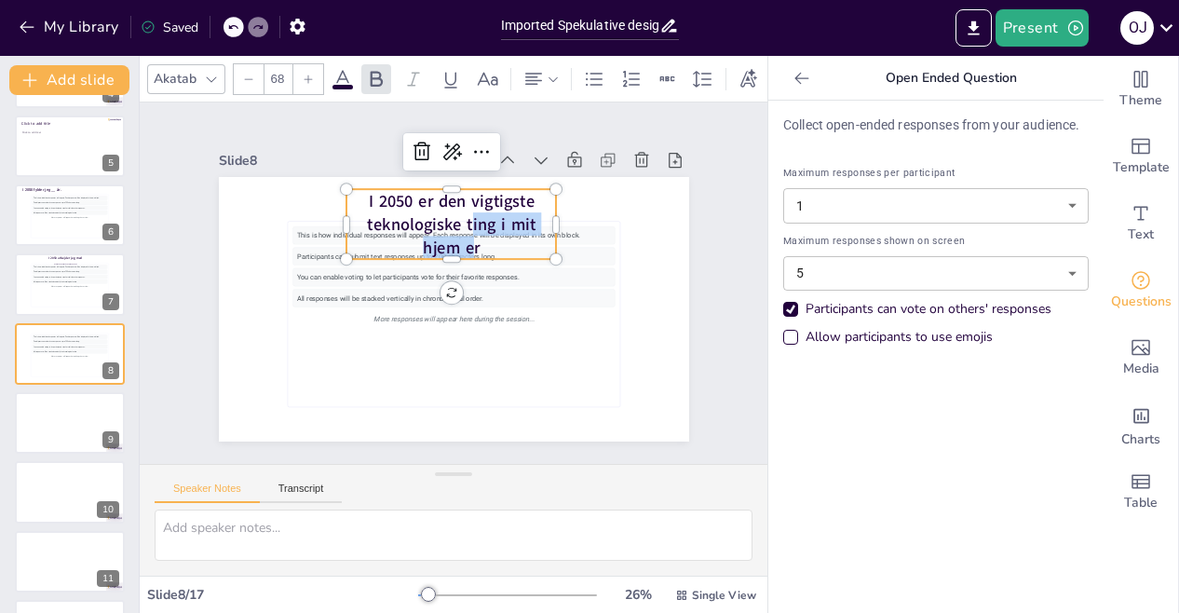
drag, startPoint x: 436, startPoint y: 249, endPoint x: 435, endPoint y: 210, distance: 39.1
click at [475, 210] on span "I 2050 er den vigtigste teknologiske ting i mit hjem er" at bounding box center [515, 287] width 81 height 171
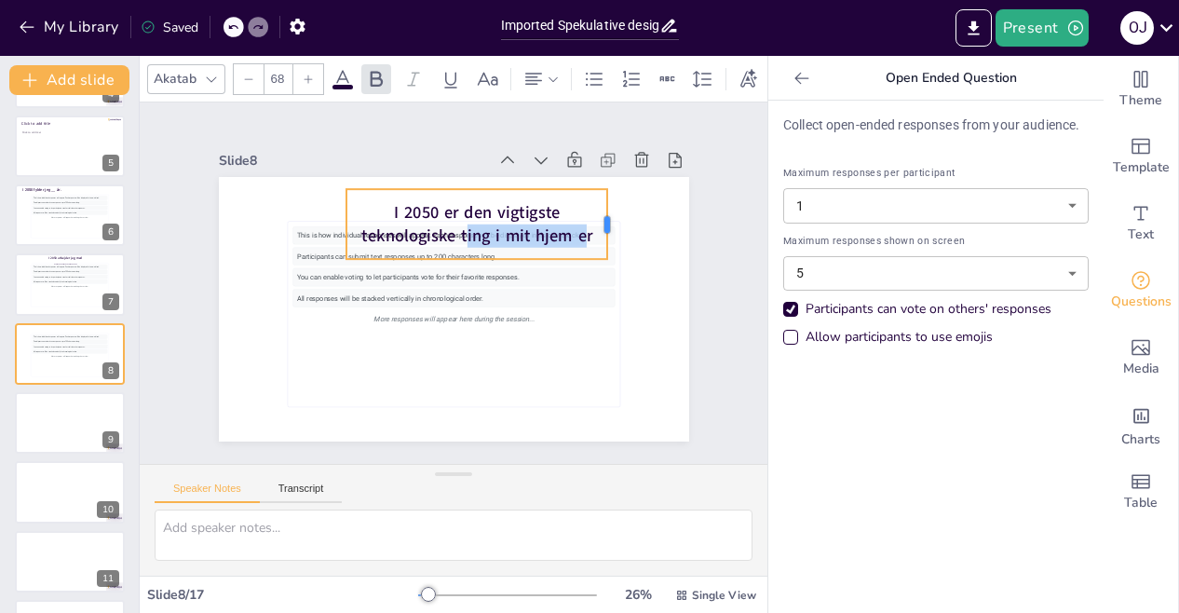
drag, startPoint x: 543, startPoint y: 217, endPoint x: 594, endPoint y: 204, distance: 52.8
click at [599, 278] on div at bounding box center [622, 312] width 47 height 68
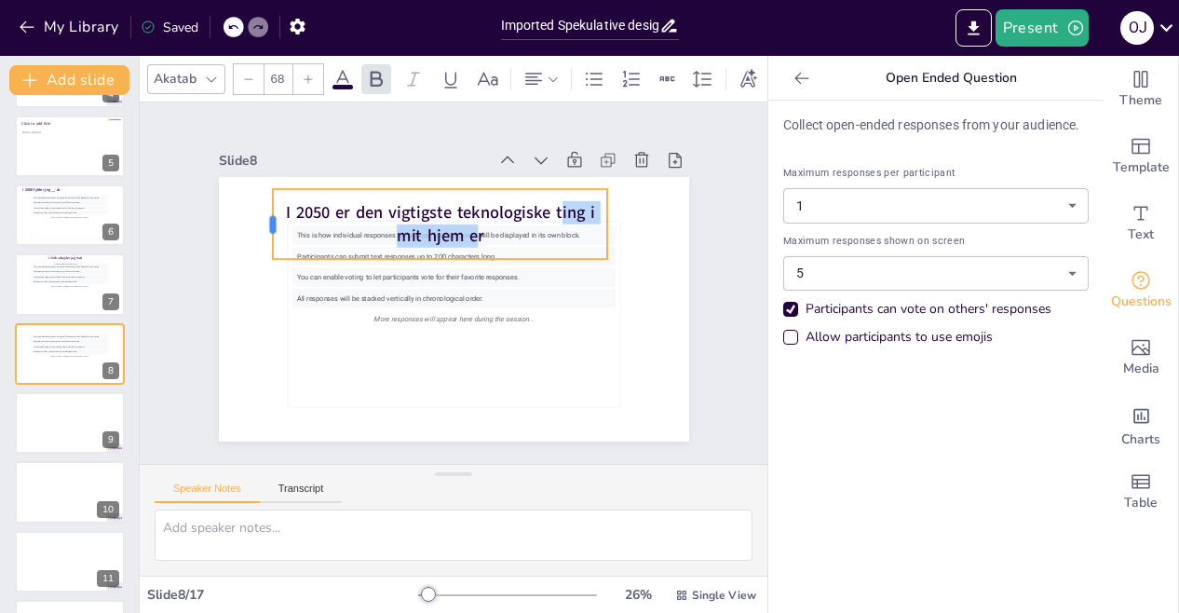
drag, startPoint x: 331, startPoint y: 218, endPoint x: 258, endPoint y: 180, distance: 82.9
click at [258, 180] on div "This is how individual responses will appear. Each response will be displayed i…" at bounding box center [450, 257] width 495 height 312
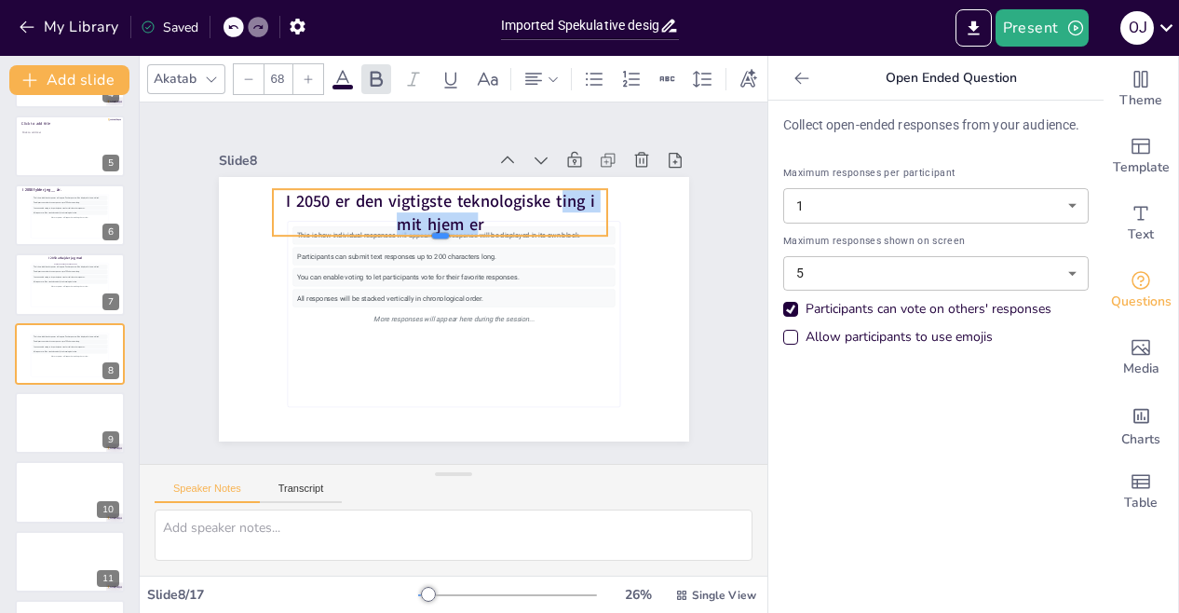
drag, startPoint x: 429, startPoint y: 255, endPoint x: 428, endPoint y: 222, distance: 33.5
click at [428, 222] on div "This is how individual responses will appear. Each response will be displayed i…" at bounding box center [439, 306] width 539 height 464
drag, startPoint x: 428, startPoint y: 230, endPoint x: 426, endPoint y: 218, distance: 12.2
click at [426, 218] on div "This is how individual responses will appear. Each response will be displayed i…" at bounding box center [428, 291] width 397 height 529
drag, startPoint x: 426, startPoint y: 228, endPoint x: 426, endPoint y: 211, distance: 16.8
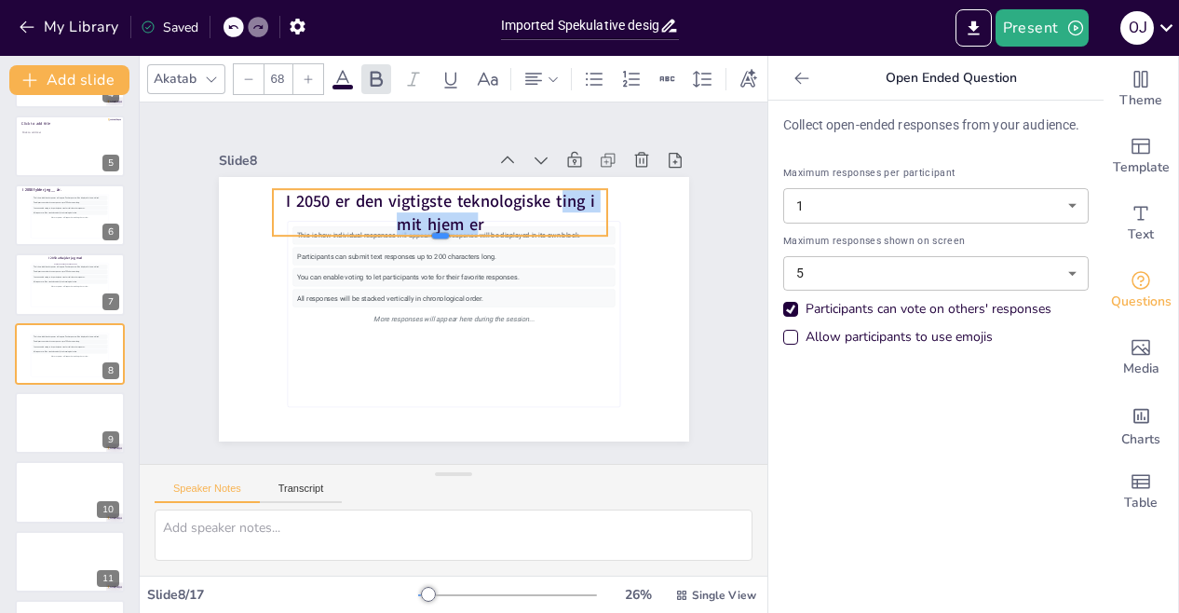
click at [426, 211] on div "This is how individual responses will appear. Each response will be displayed i…" at bounding box center [427, 283] width 264 height 470
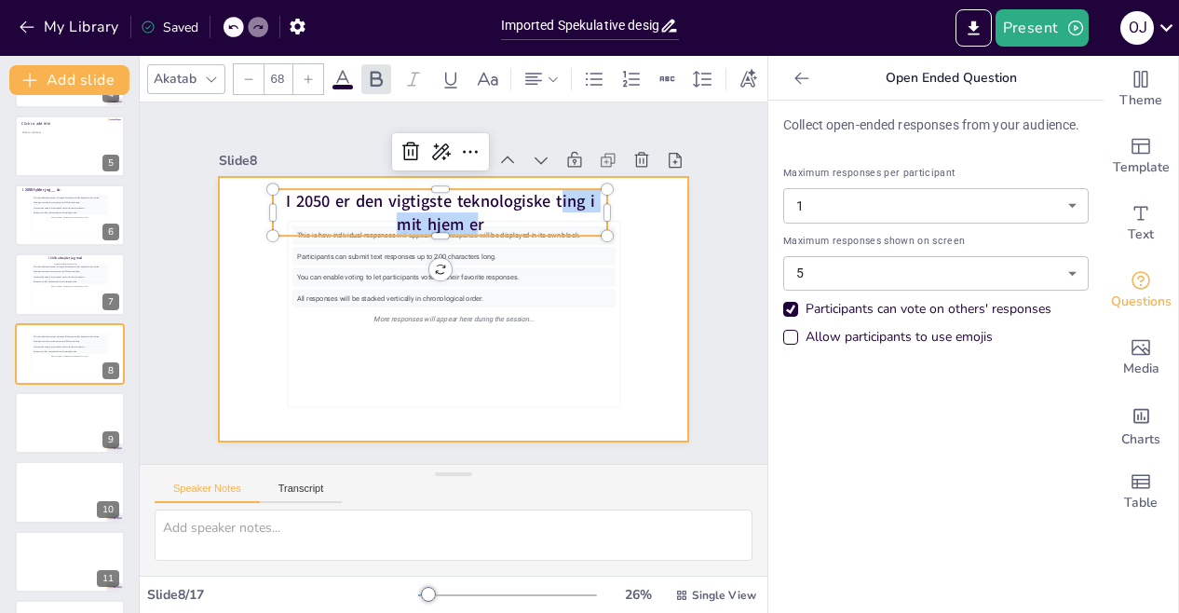
click at [660, 215] on div at bounding box center [454, 309] width 470 height 264
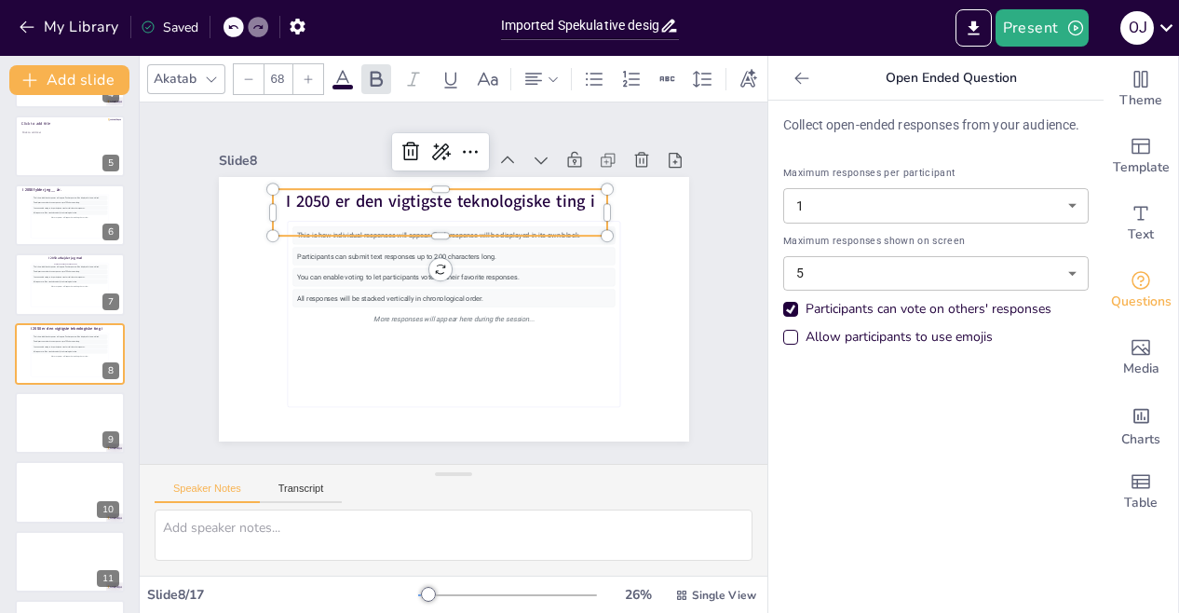
click at [563, 274] on span "I 2050 er den vigtigste teknologiske ting i mit hjem er" at bounding box center [423, 361] width 279 height 174
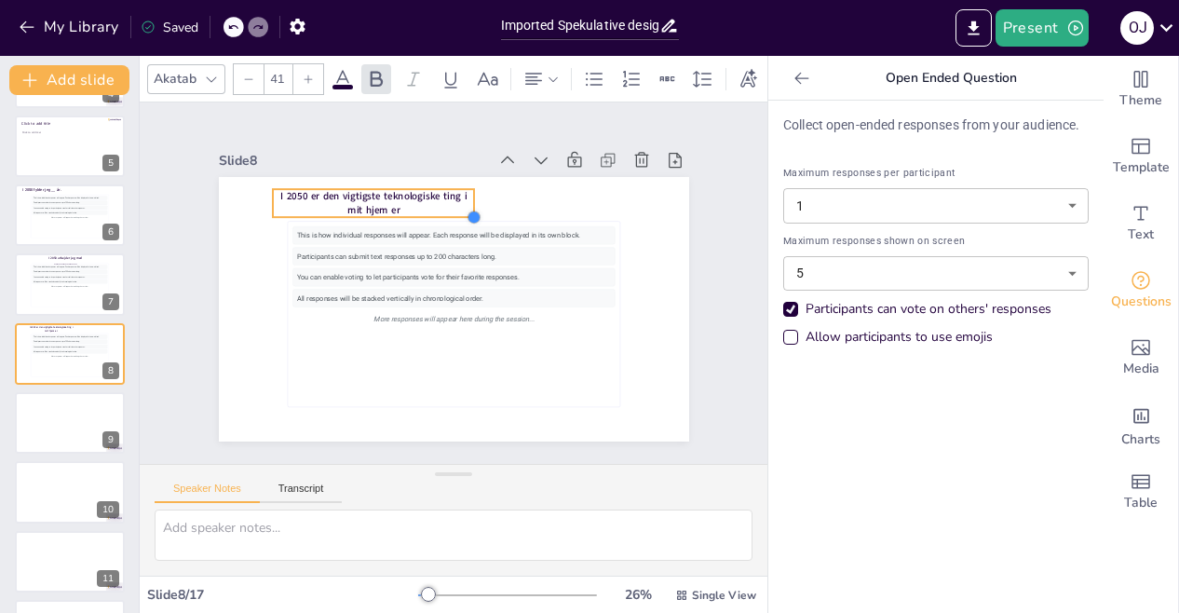
drag, startPoint x: 589, startPoint y: 224, endPoint x: 458, endPoint y: 190, distance: 135.7
click at [458, 190] on div "I 2050 er den vigtigste teknologiske ting i mit hjem er This is how individual …" at bounding box center [431, 295] width 464 height 539
type input "41.4"
click at [385, 204] on span "I 2050 er den vigtigste teknologiske ting i mit hjem er" at bounding box center [428, 168] width 169 height 106
click at [416, 203] on span "I 2050 er den vigtigste teknologiske ting i mit hjem er" at bounding box center [477, 168] width 122 height 160
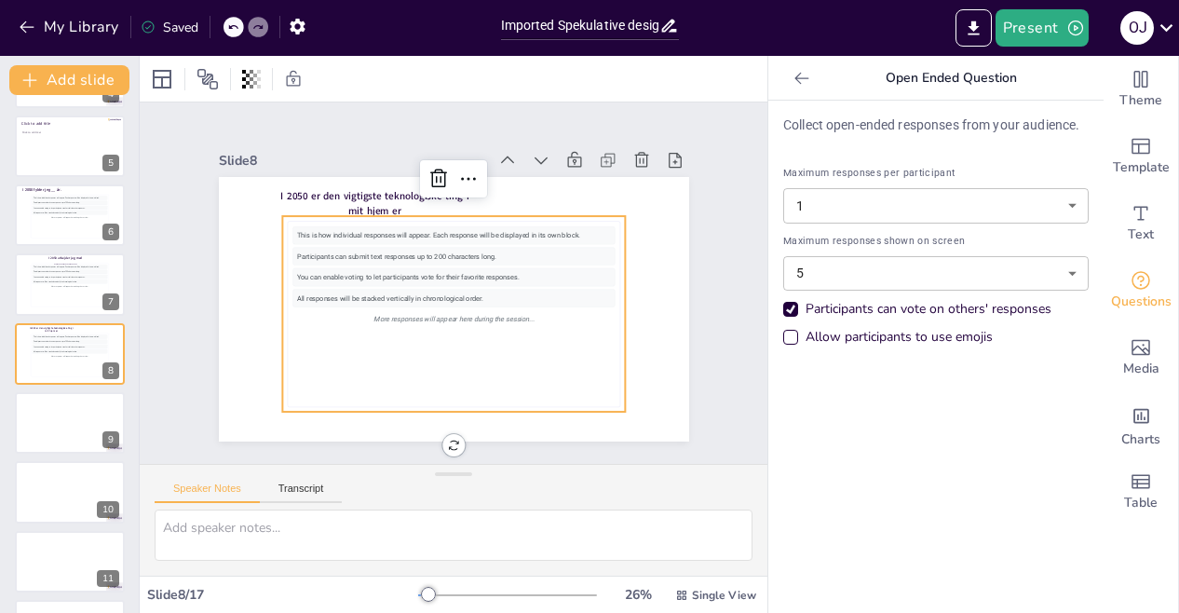
click at [378, 364] on div "This is how individual responses will appear. Each response will be displayed i…" at bounding box center [432, 305] width 357 height 345
click at [91, 83] on button "Add slide" at bounding box center [69, 80] width 120 height 30
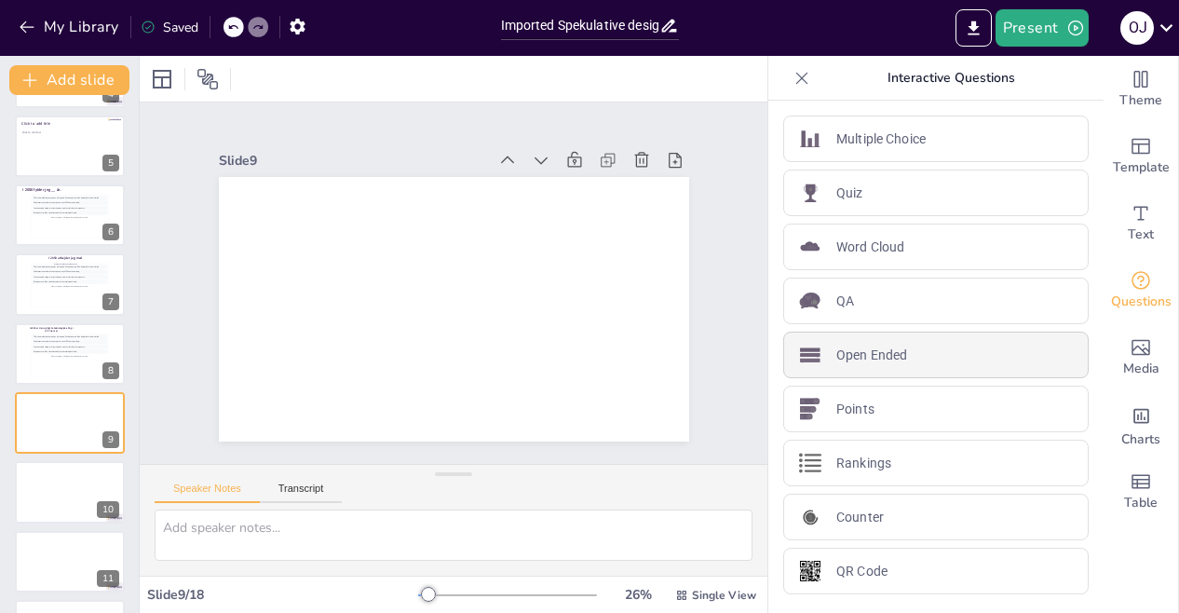
click at [864, 348] on p "Open Ended" at bounding box center [871, 355] width 71 height 20
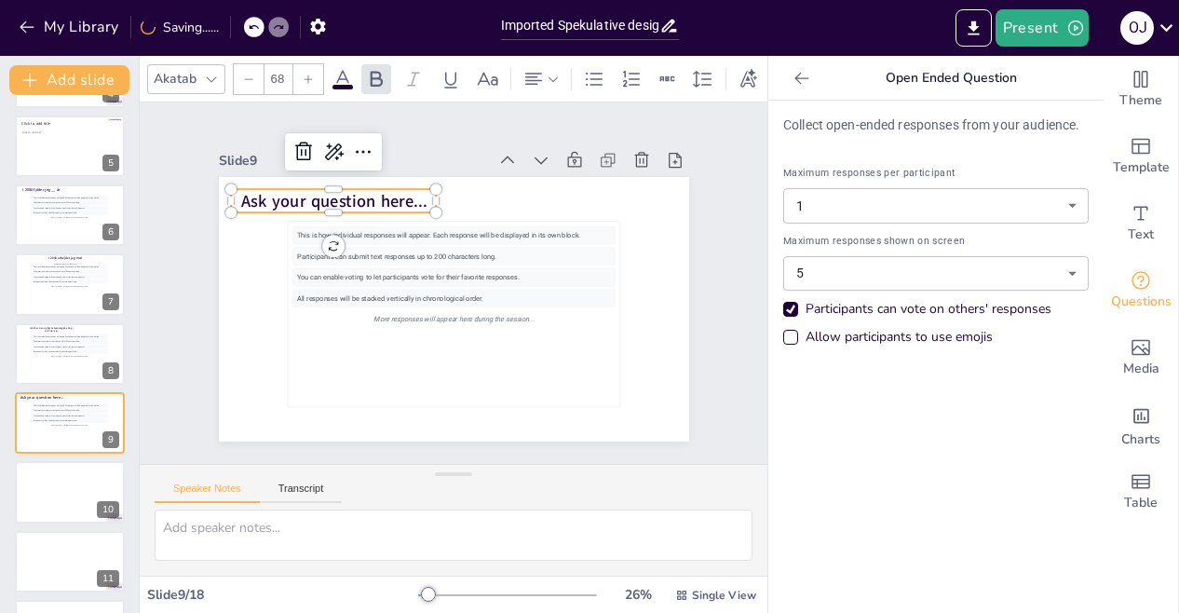
click at [363, 215] on span "Ask your question here..." at bounding box center [309, 271] width 172 height 113
click at [529, 188] on span "Ask your question here..." at bounding box center [559, 182] width 61 height 186
click at [502, 191] on span "Ask your question here..." at bounding box center [523, 154] width 42 height 187
click at [488, 331] on span "Ask your question here..." at bounding box center [581, 352] width 187 height 42
click at [393, 331] on span "Ask your question here..." at bounding box center [411, 422] width 79 height 183
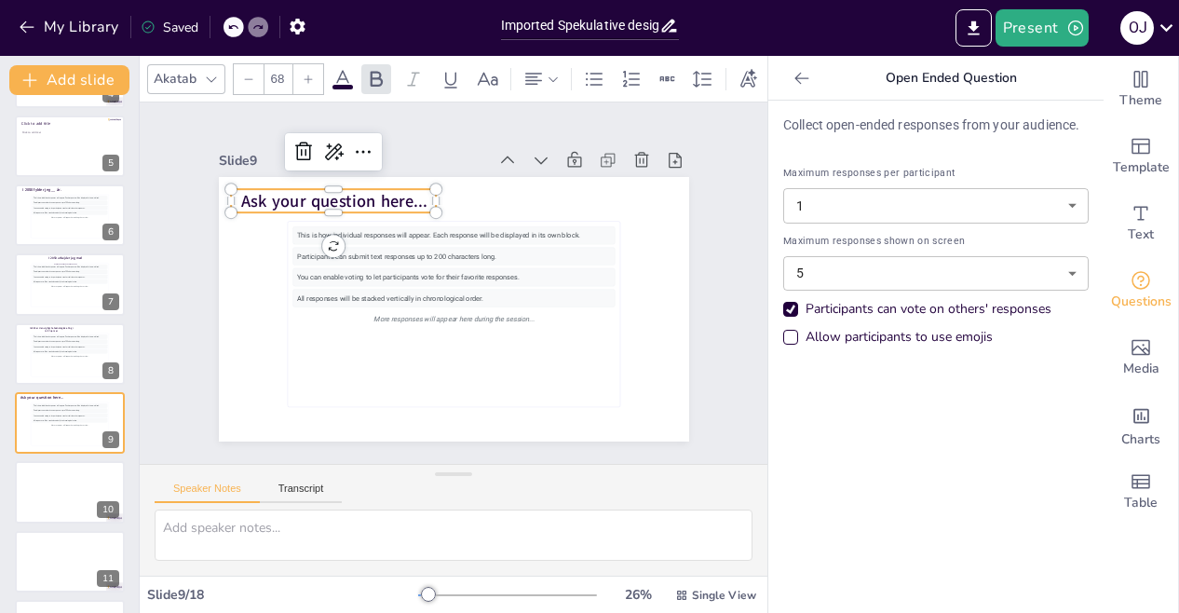
click at [432, 193] on span "Ask your question here..." at bounding box center [480, 139] width 96 height 179
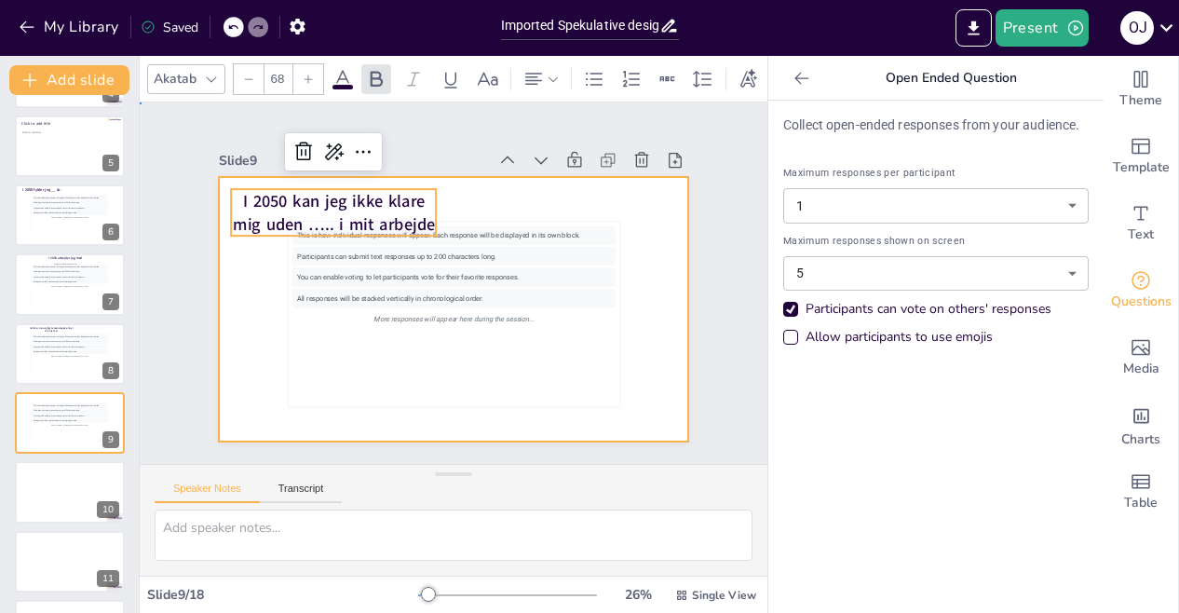
click at [577, 178] on div at bounding box center [471, 263] width 526 height 511
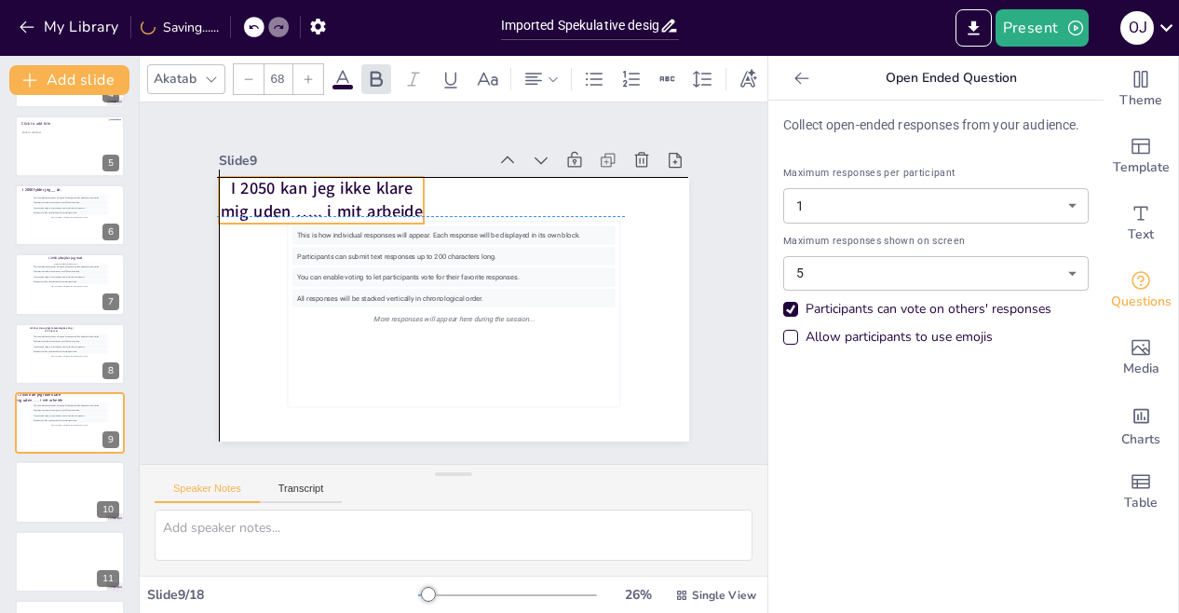
drag, startPoint x: 393, startPoint y: 193, endPoint x: 379, endPoint y: 173, distance: 24.0
click at [464, 173] on span "I 2050 kan jeg ikke klare mig uden ….. i mit arbejde" at bounding box center [506, 139] width 85 height 202
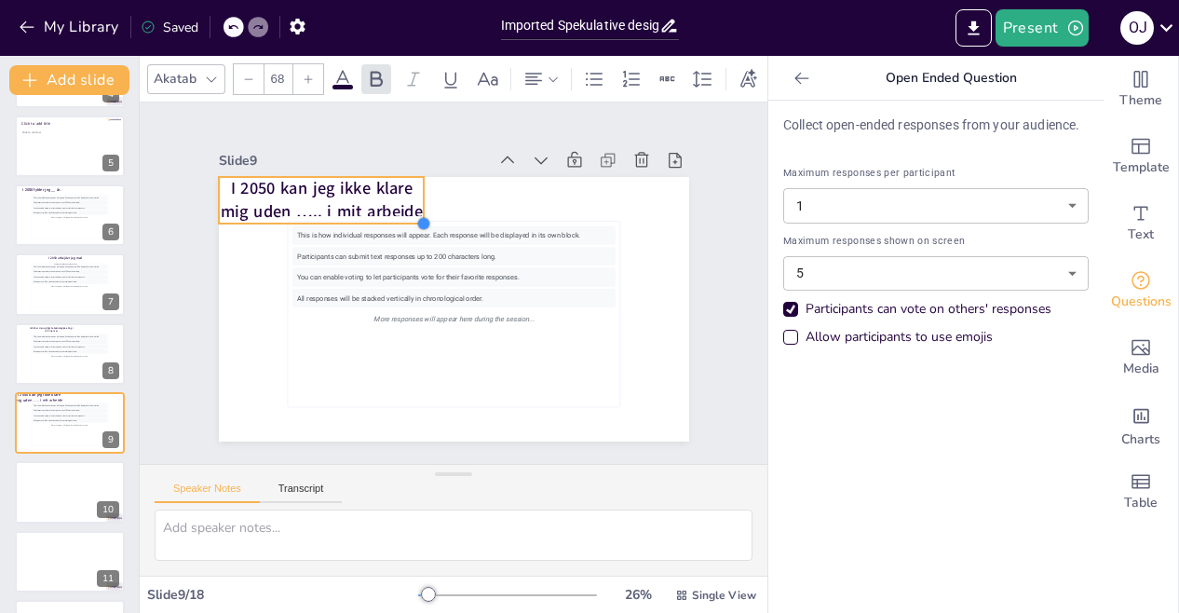
drag, startPoint x: 413, startPoint y: 216, endPoint x: 413, endPoint y: 204, distance: 12.1
click at [413, 204] on div "I 2050 kan jeg ikke klare mig uden ….. i mit arbejde This is how individual res…" at bounding box center [479, 280] width 312 height 495
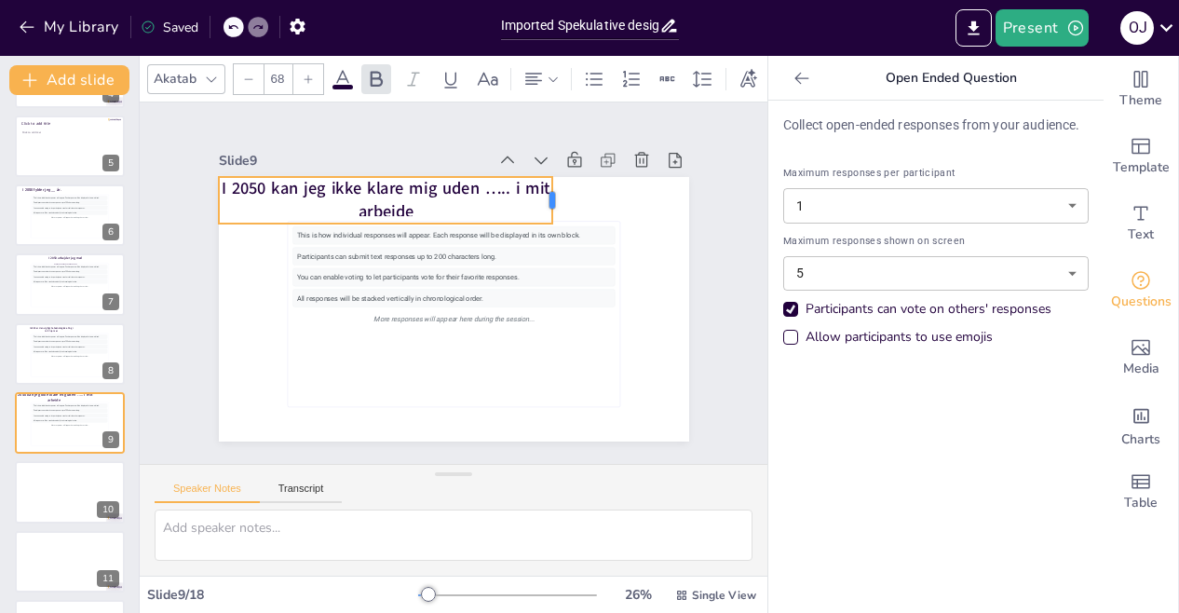
drag, startPoint x: 412, startPoint y: 196, endPoint x: 540, endPoint y: 190, distance: 128.7
click at [431, 170] on div at bounding box center [407, 156] width 48 height 29
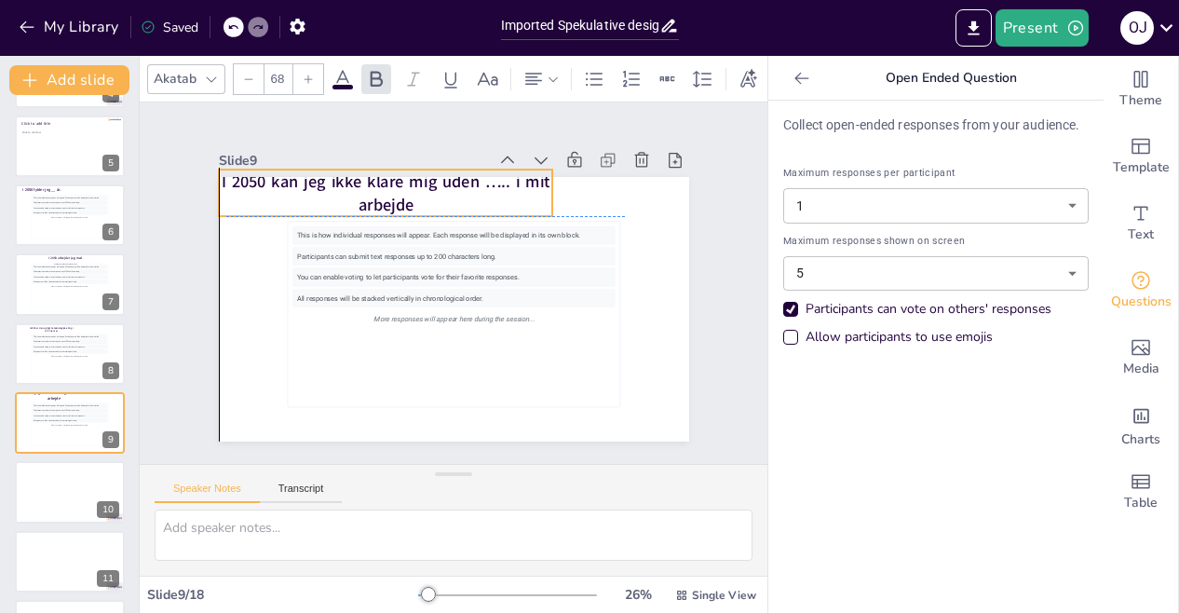
drag, startPoint x: 291, startPoint y: 207, endPoint x: 299, endPoint y: 197, distance: 11.9
click at [299, 197] on p "I 2050 kan jeg ikke klare mig uden ….. i mit arbejde" at bounding box center [428, 173] width 324 height 179
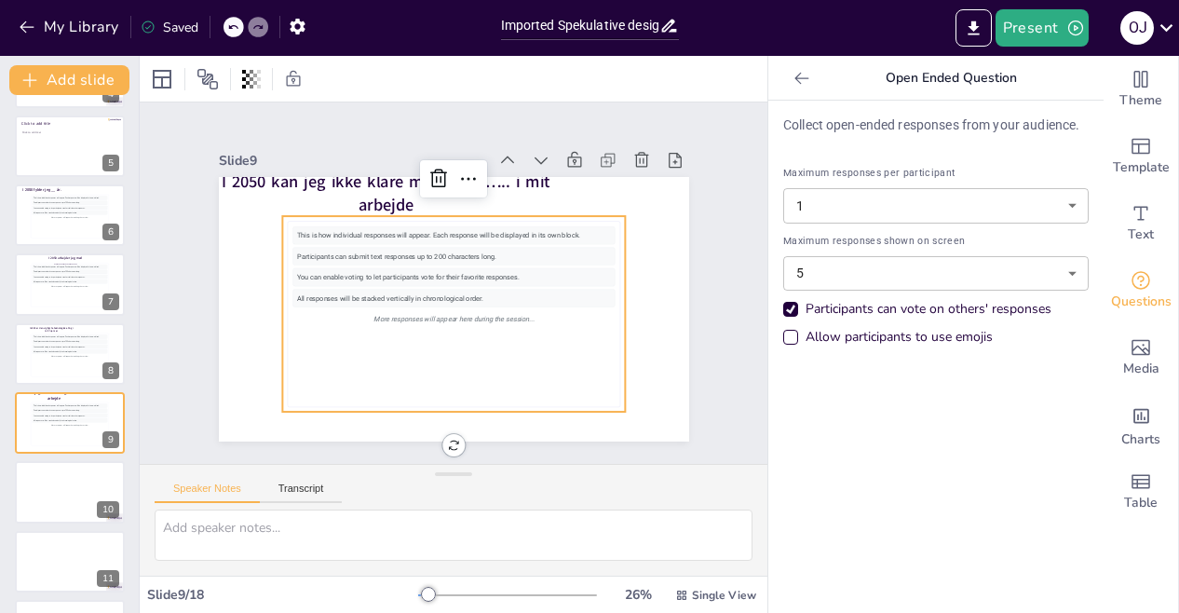
click at [308, 354] on div "This is how individual responses will appear. Each response will be displayed i…" at bounding box center [428, 301] width 331 height 364
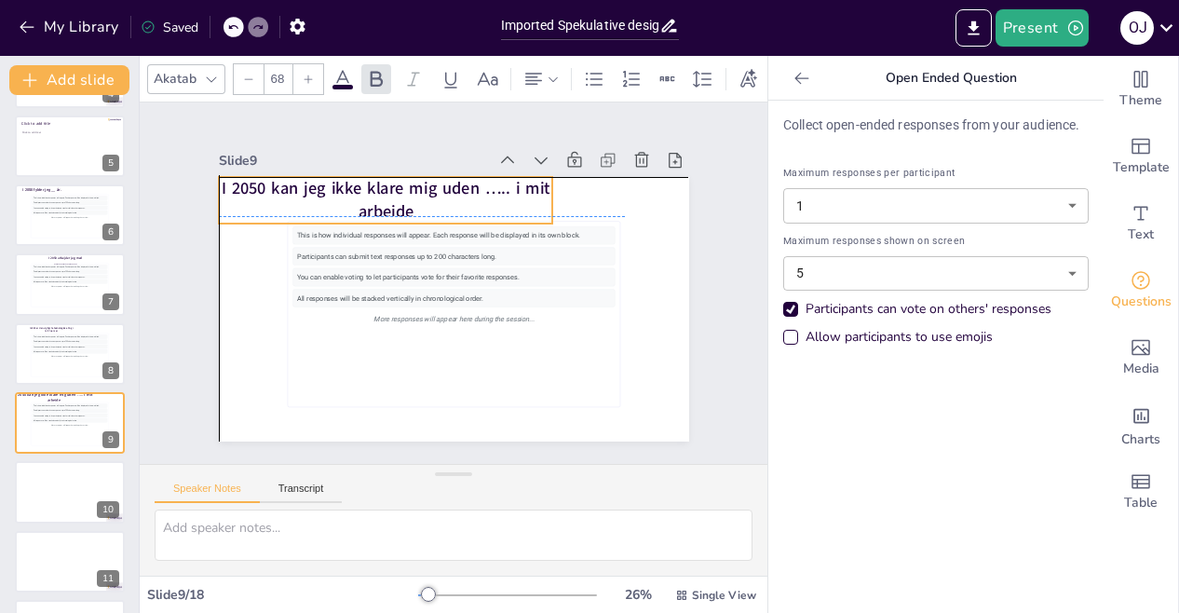
click at [311, 280] on span "I 2050 kan jeg ikke klare mig uden ….. i mit arbejde" at bounding box center [441, 398] width 260 height 237
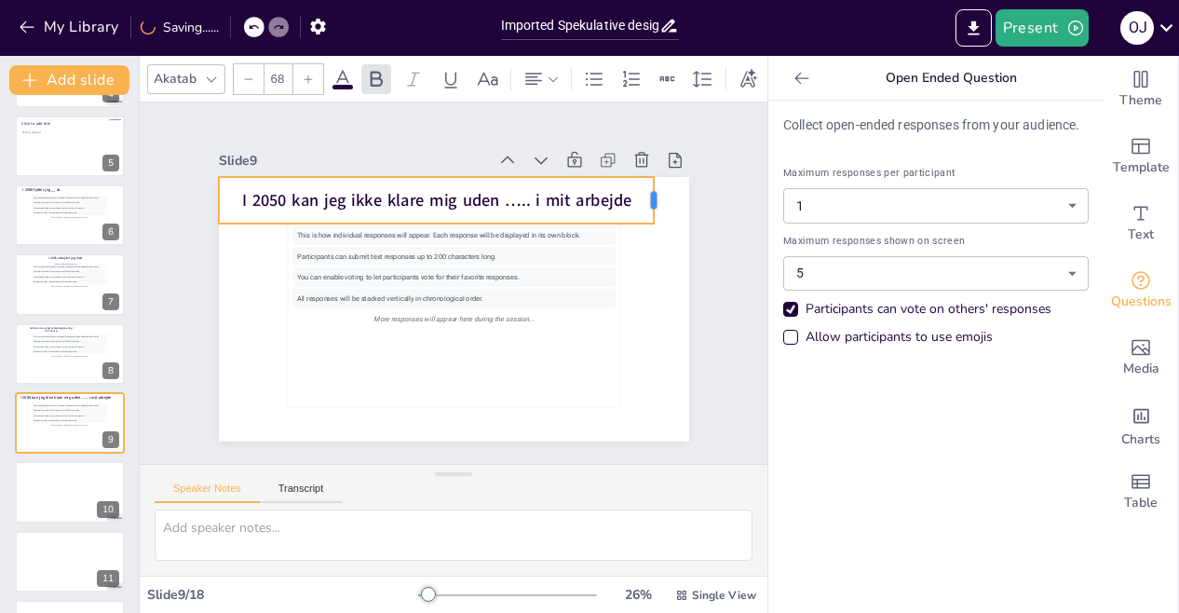
drag, startPoint x: 538, startPoint y: 194, endPoint x: 640, endPoint y: 172, distance: 103.7
click at [640, 172] on div "I 2050 kan jeg ikke klare mig uden ….. i mit arbejde This is how individual res…" at bounding box center [434, 266] width 511 height 526
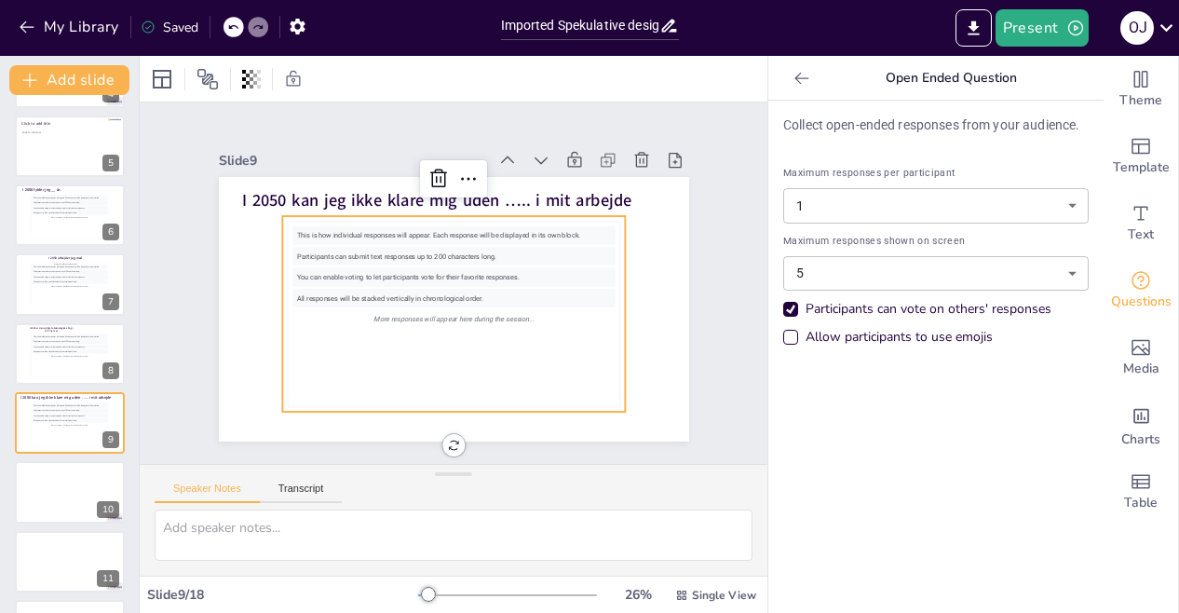
click at [397, 372] on div "This is how individual responses will appear. Each response will be displayed i…" at bounding box center [453, 313] width 322 height 175
click at [77, 85] on button "Add slide" at bounding box center [69, 80] width 120 height 30
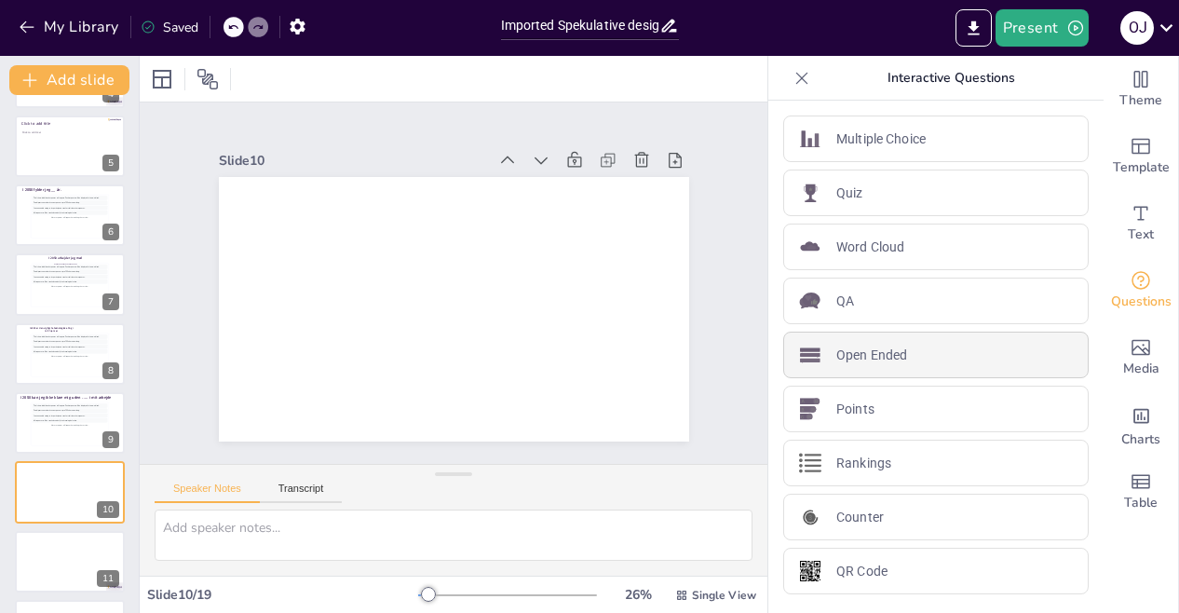
click at [870, 355] on p "Open Ended" at bounding box center [871, 355] width 71 height 20
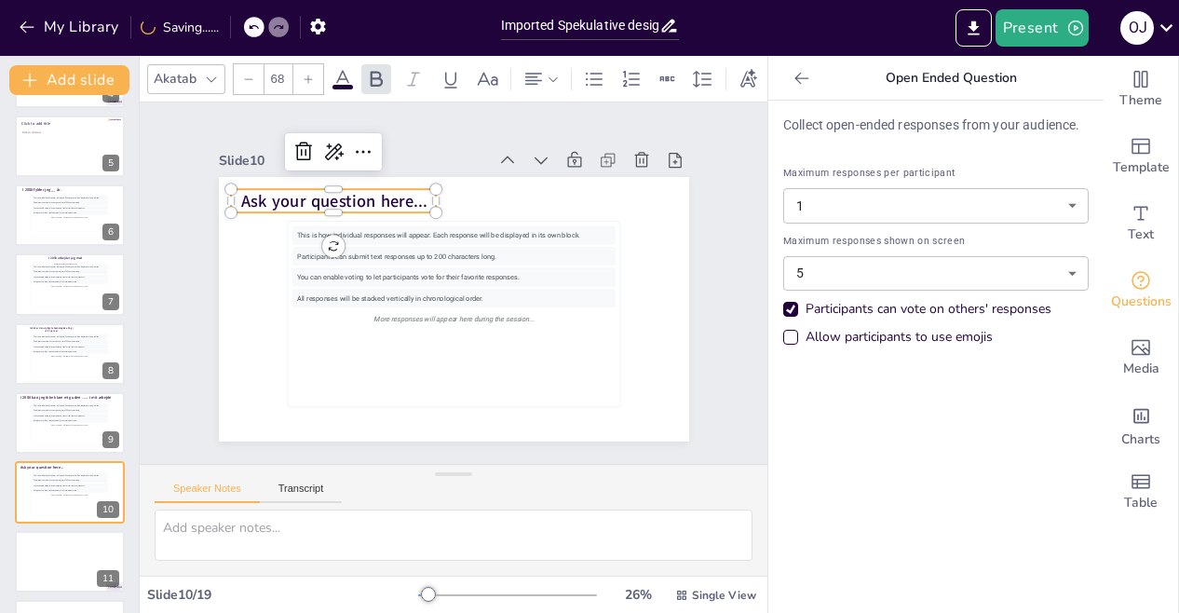
click at [494, 308] on span "Ask your question here..." at bounding box center [587, 338] width 186 height 61
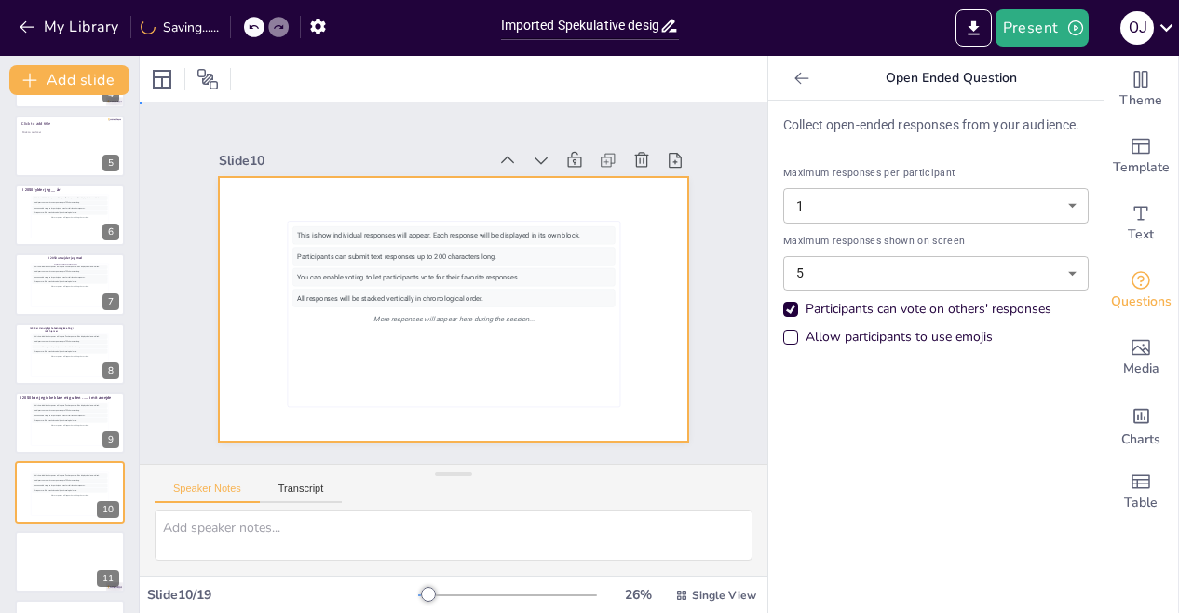
click at [363, 200] on div at bounding box center [479, 288] width 357 height 515
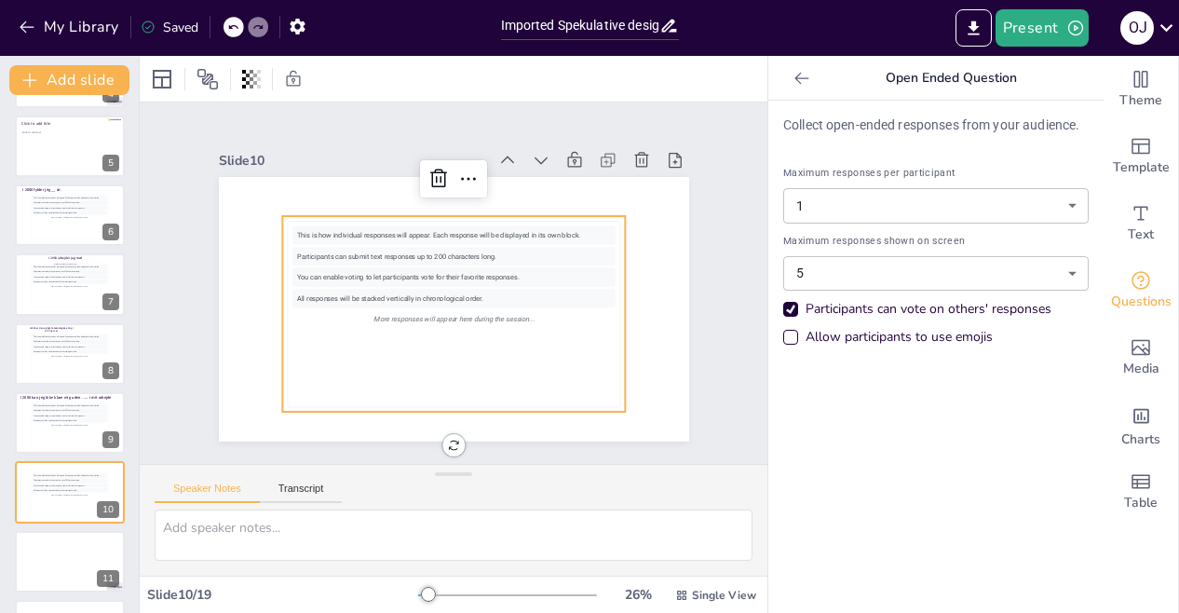
click at [318, 213] on div "This is how individual responses will appear. Each response will be displayed i…" at bounding box center [469, 310] width 382 height 328
click at [318, 213] on div "This is how individual responses will appear. Each response will be displayed i…" at bounding box center [427, 268] width 328 height 382
click at [420, 174] on icon at bounding box center [404, 190] width 32 height 32
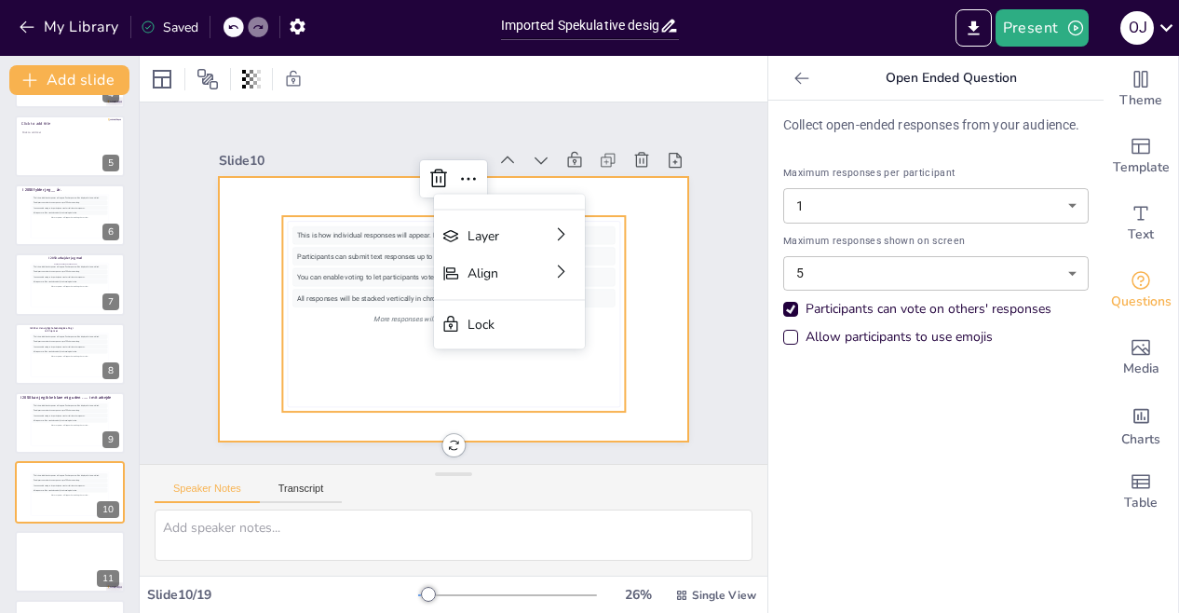
click at [361, 191] on div at bounding box center [439, 261] width 539 height 464
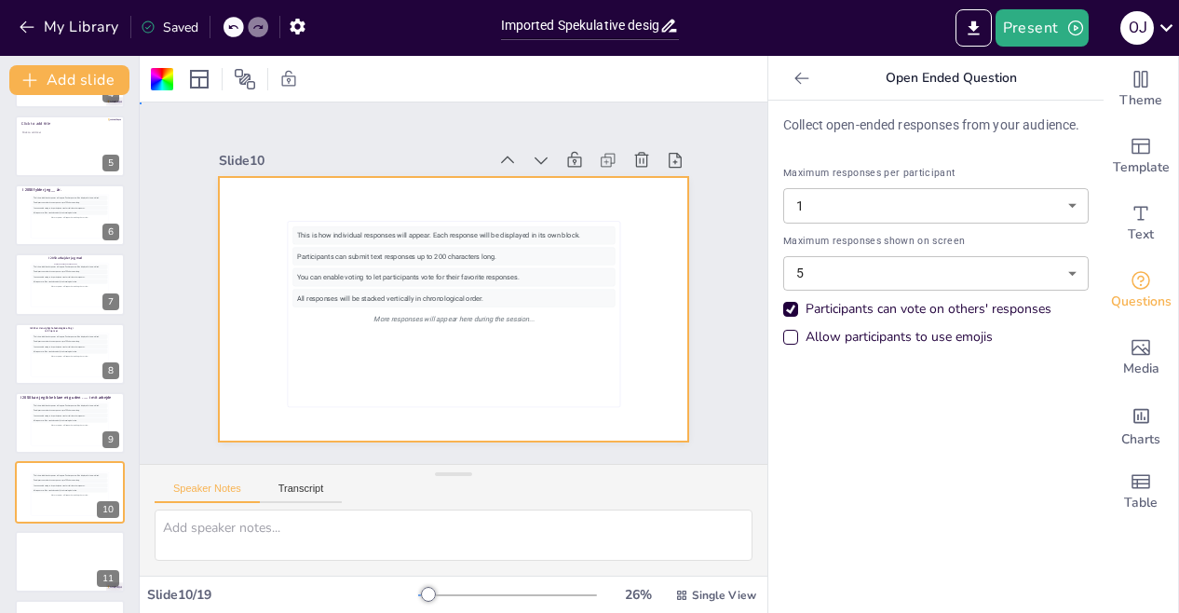
click at [361, 191] on div at bounding box center [461, 258] width 529 height 397
click at [265, 169] on icon at bounding box center [252, 181] width 25 height 25
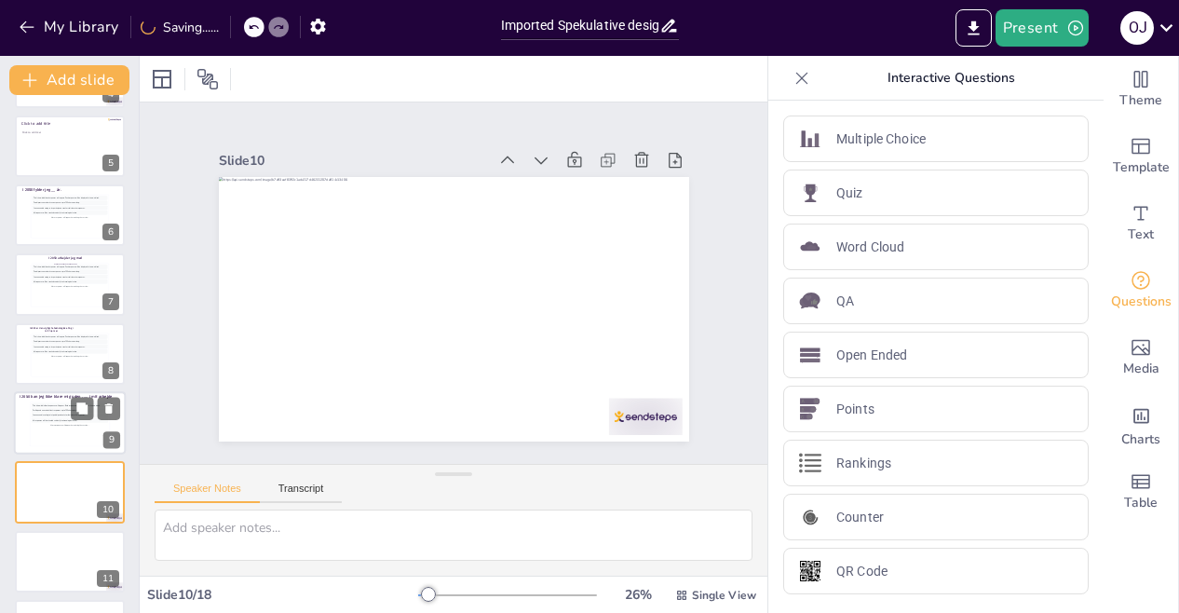
click at [66, 435] on div "This is how individual responses will appear. Each response will be displayed i…" at bounding box center [70, 424] width 76 height 42
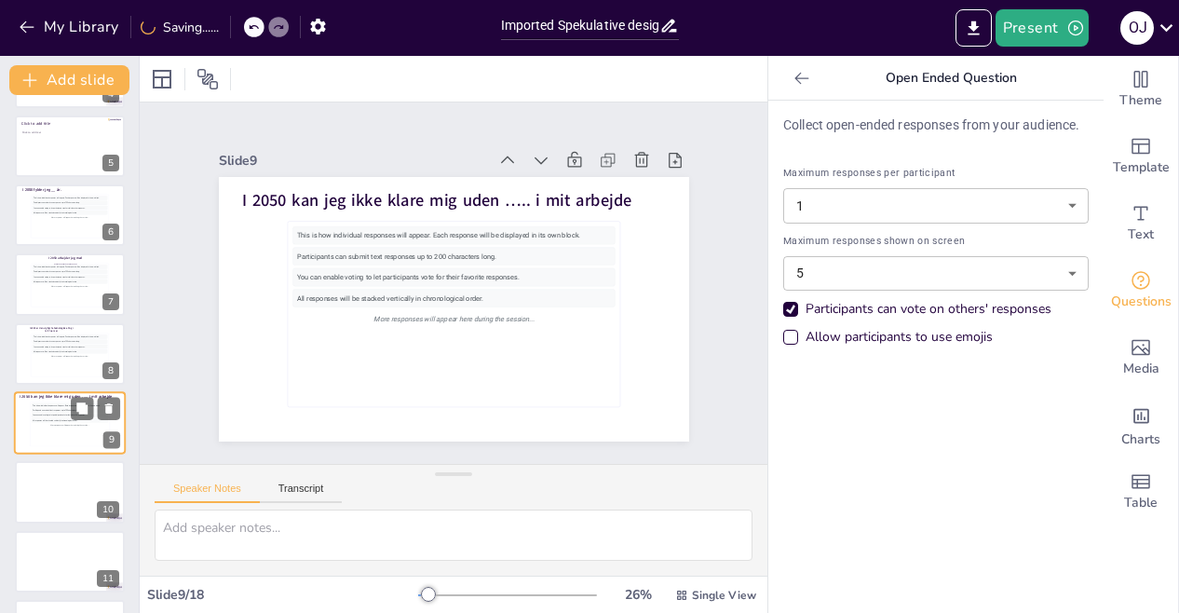
scroll to position [341, 0]
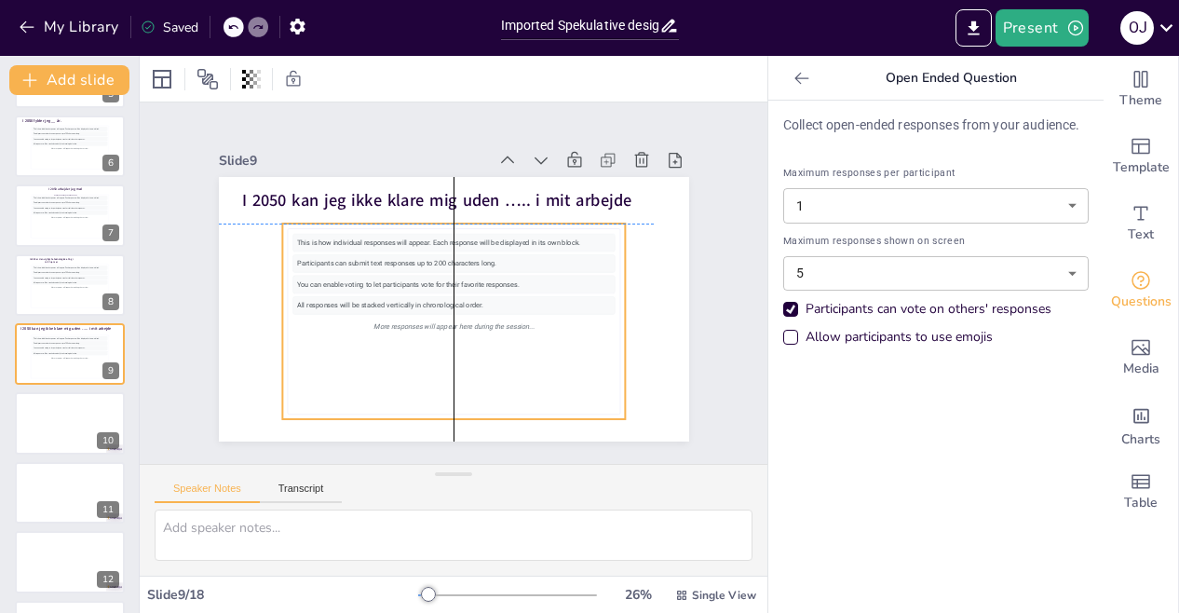
drag, startPoint x: 56, startPoint y: 359, endPoint x: 169, endPoint y: 393, distance: 118.4
click at [169, 393] on div "Slide 1 Slide 2 Slide 3 Slide 4 Slide 5 Click to add title Click to add text Sl…" at bounding box center [454, 282] width 654 height 522
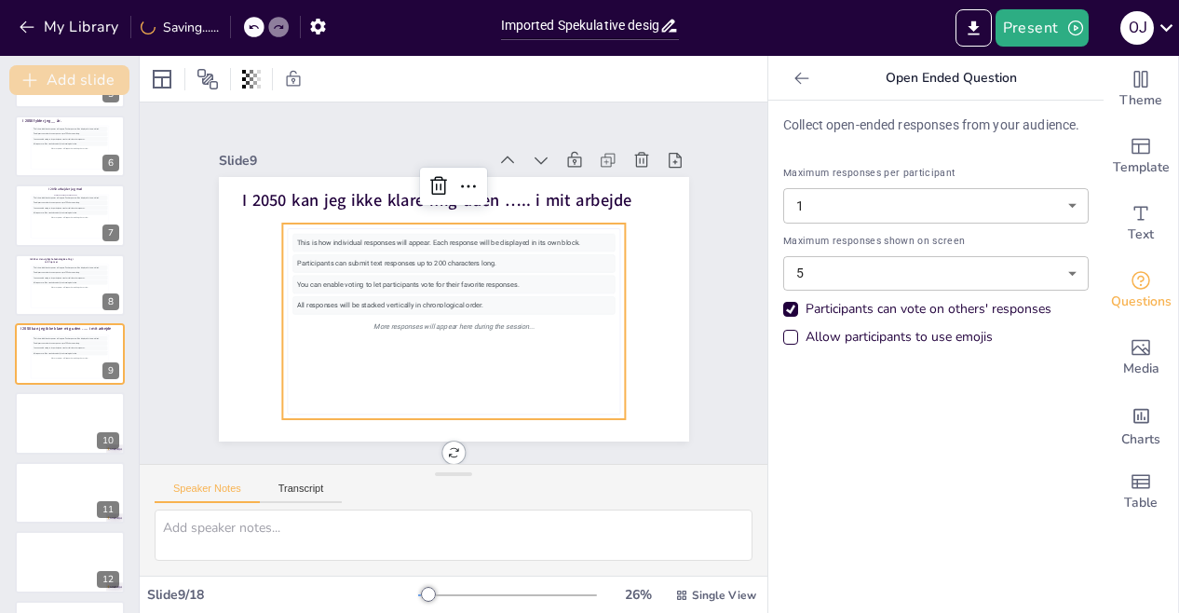
click at [73, 74] on button "Add slide" at bounding box center [69, 80] width 120 height 30
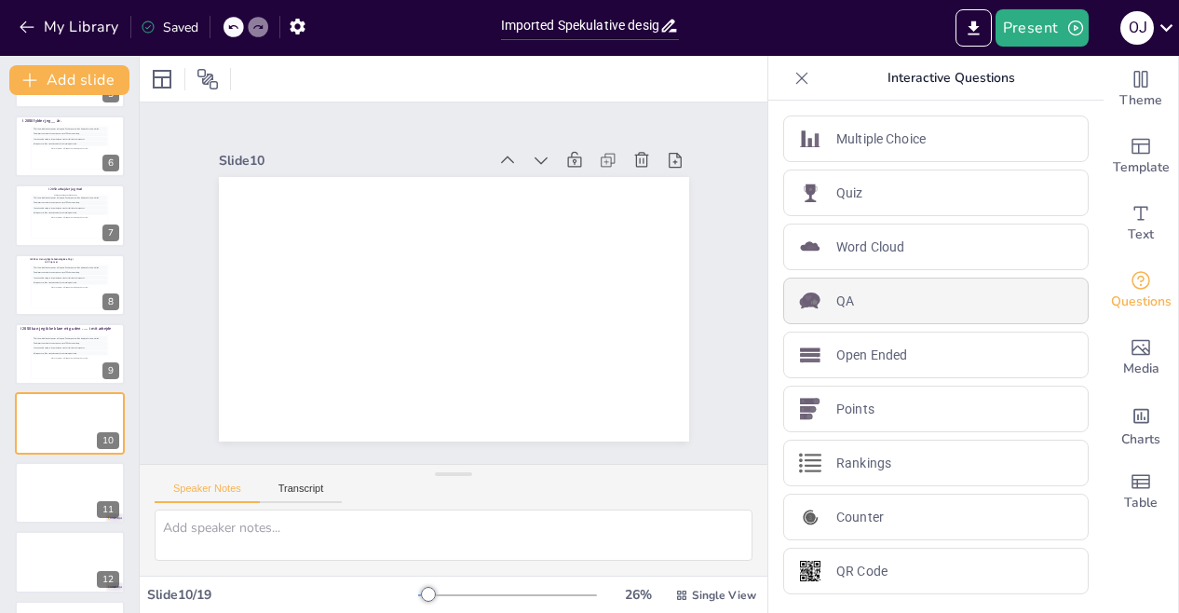
click at [846, 291] on div "QA" at bounding box center [935, 300] width 305 height 47
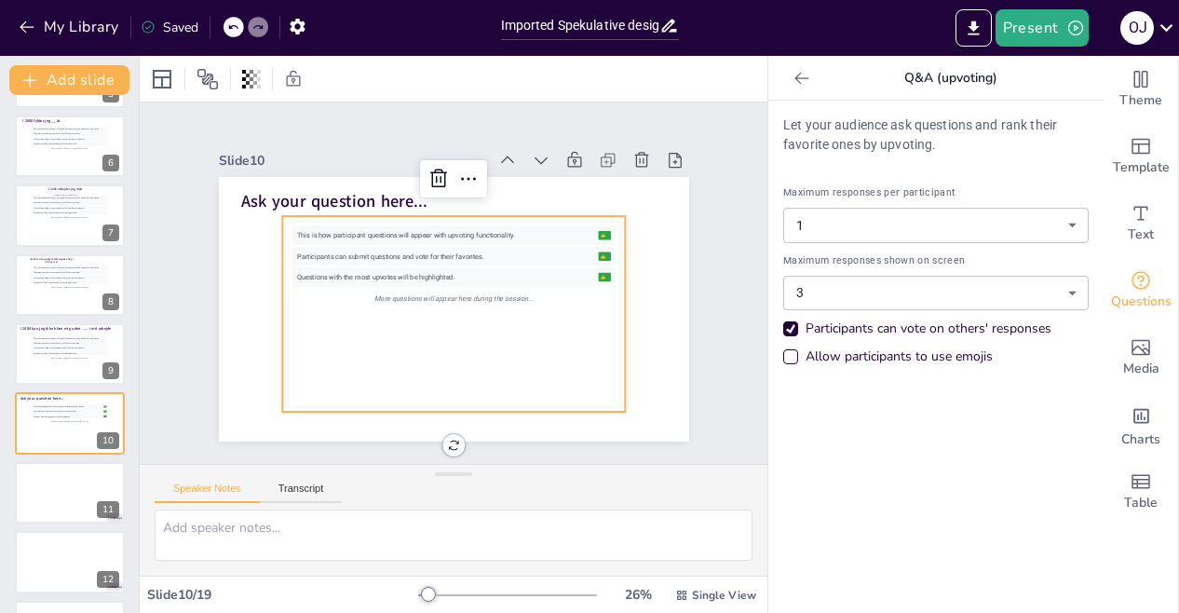
click at [783, 331] on div "Participants can vote on others' responses" at bounding box center [790, 328] width 15 height 15
click at [783, 355] on div "Allow participants to use emojis" at bounding box center [790, 356] width 15 height 15
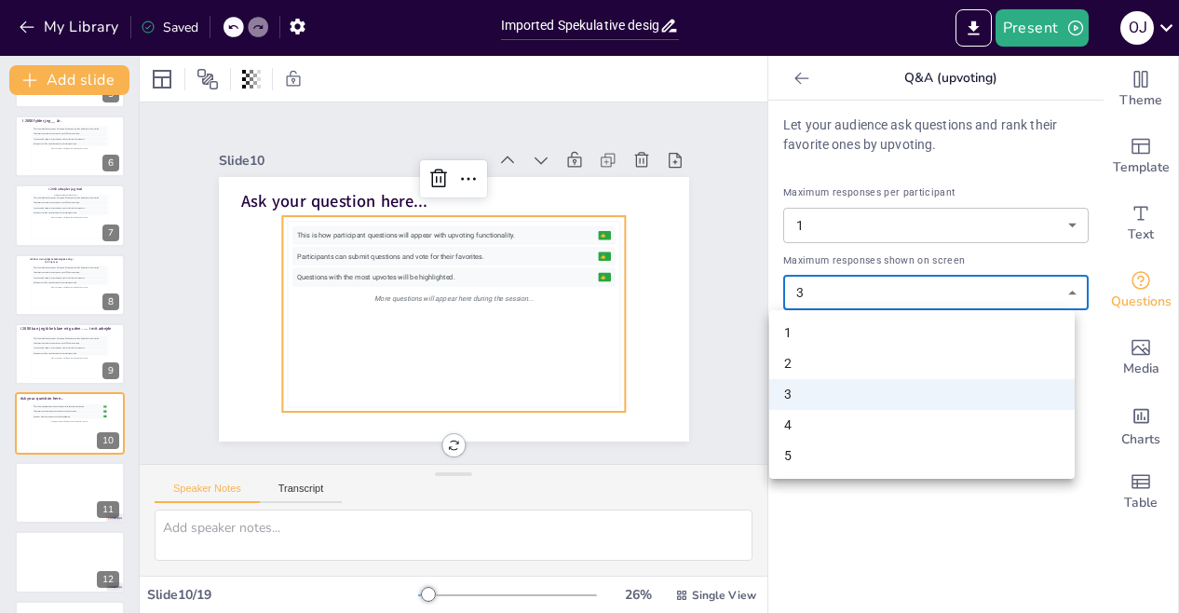
click at [1058, 293] on body "My Library Saved Imported Spekulative design, [PERSON_NAME].pptx Present O J Do…" at bounding box center [589, 306] width 1179 height 613
click at [933, 463] on li "5" at bounding box center [921, 455] width 305 height 31
type input "5"
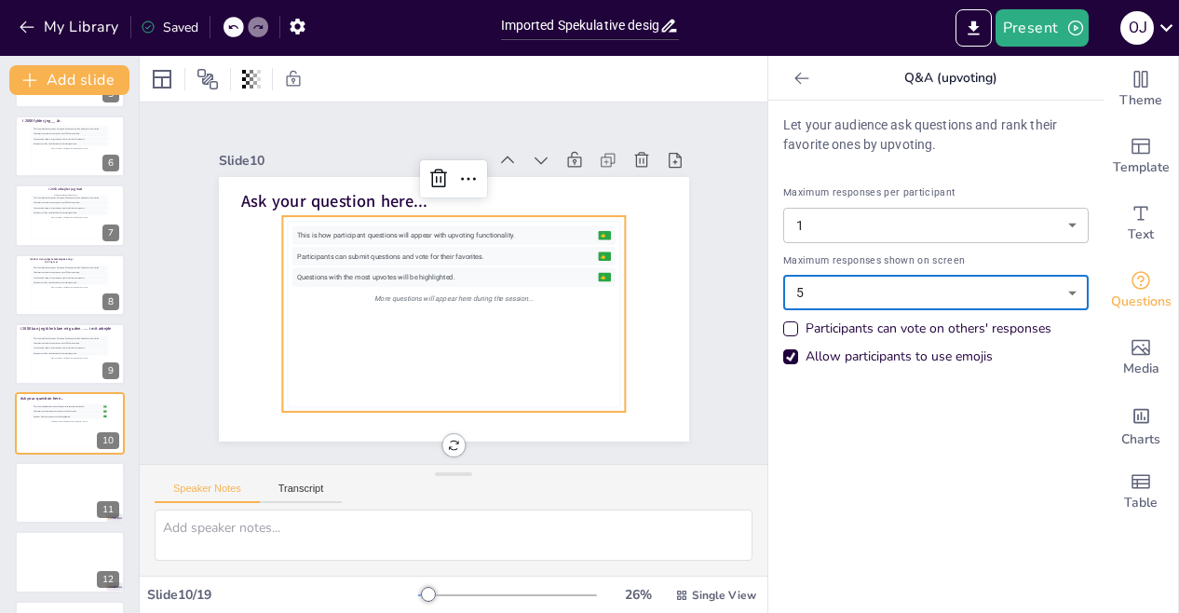
click at [449, 223] on div "This is how participant questions will appear with upvoting functionality." at bounding box center [470, 237] width 263 height 157
click at [792, 81] on icon at bounding box center [801, 78] width 19 height 19
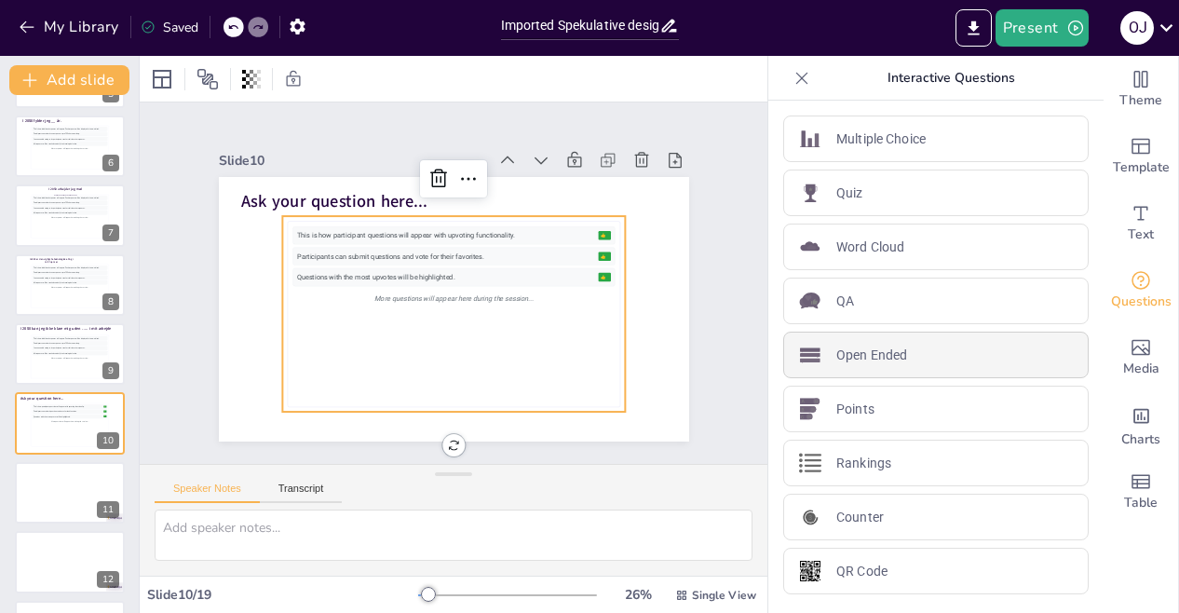
click at [853, 349] on p "Open Ended" at bounding box center [871, 355] width 71 height 20
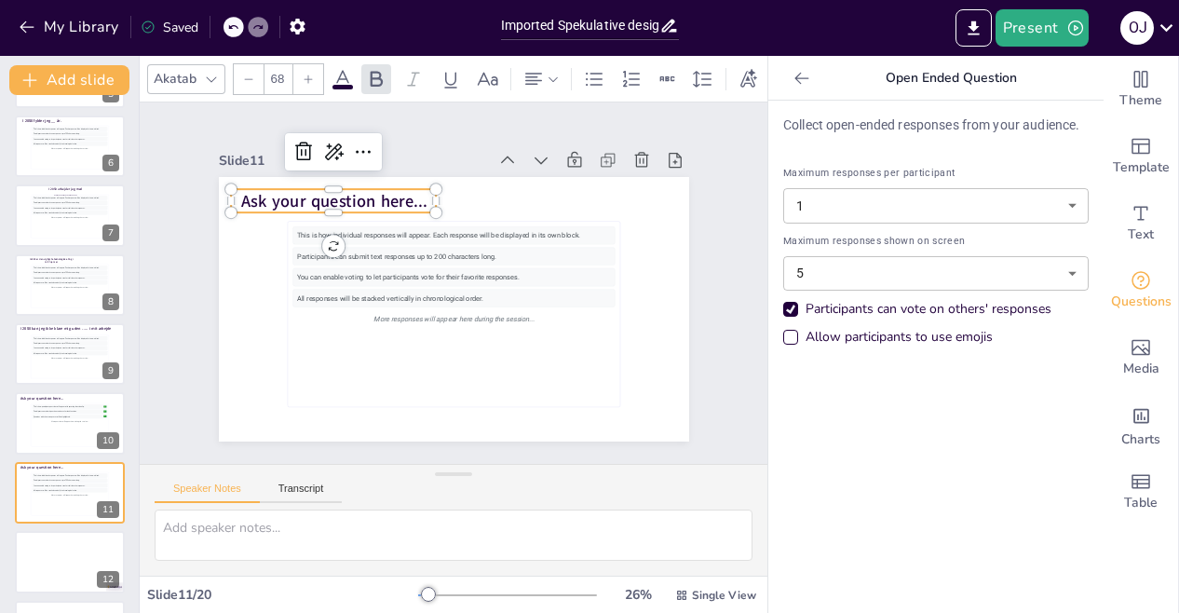
click at [507, 262] on span "Ask your question here..." at bounding box center [596, 310] width 179 height 96
click at [405, 193] on span "Ask your question here..." at bounding box center [377, 159] width 179 height 96
click at [405, 193] on span "Ask your question here..." at bounding box center [390, 152] width 172 height 113
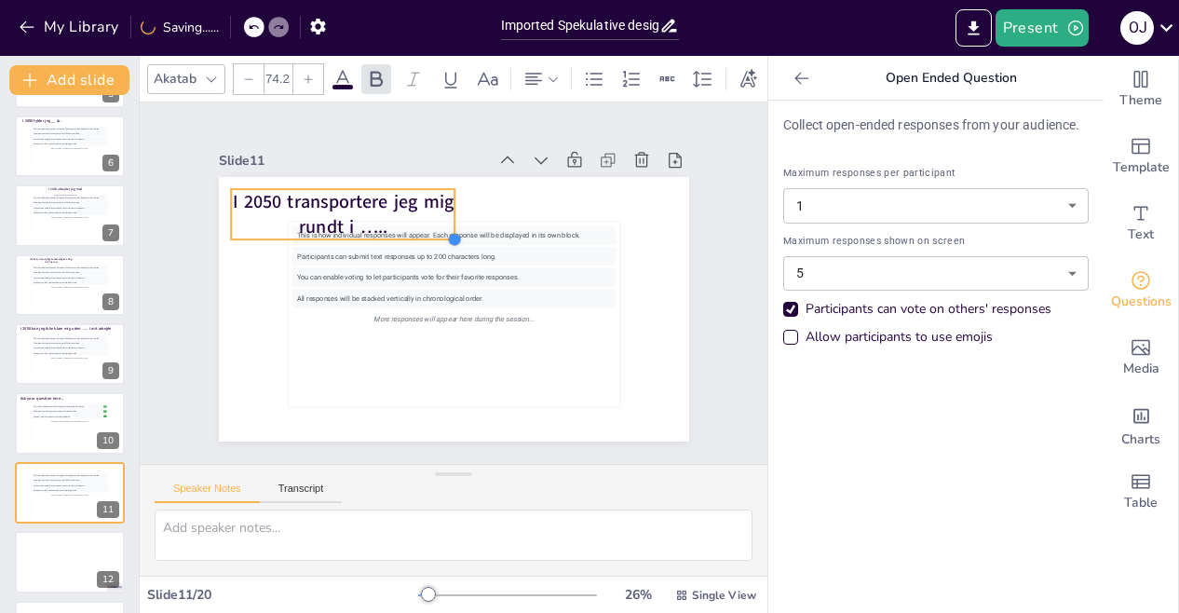
drag, startPoint x: 425, startPoint y: 226, endPoint x: 443, endPoint y: 172, distance: 57.1
click at [443, 172] on div "This is how individual responses will appear. Each response will be displayed i…" at bounding box center [445, 308] width 529 height 397
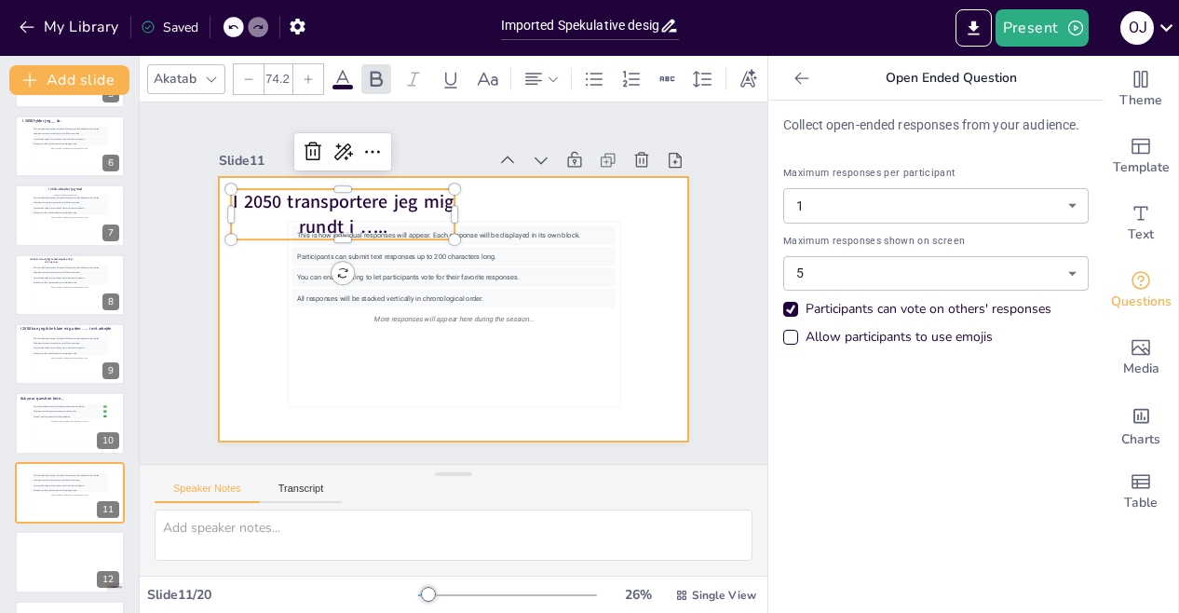
drag, startPoint x: 439, startPoint y: 211, endPoint x: 464, endPoint y: 200, distance: 27.5
click at [464, 200] on div "This is how individual responses will appear. Each response will be displayed i…" at bounding box center [428, 291] width 397 height 529
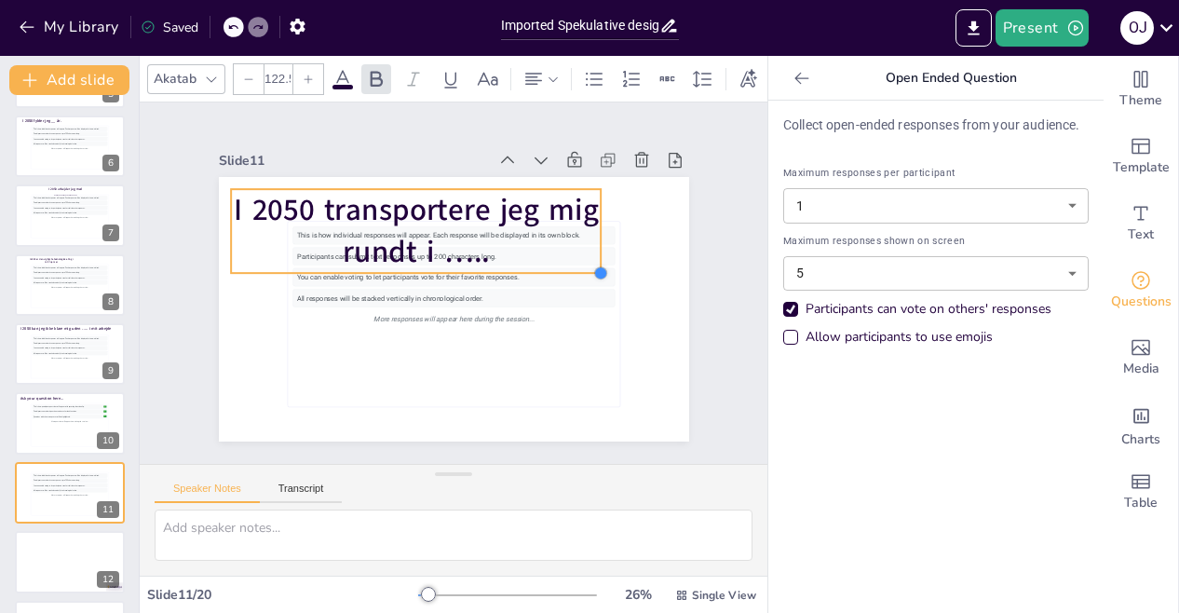
drag, startPoint x: 439, startPoint y: 233, endPoint x: 547, endPoint y: 210, distance: 110.3
click at [559, 206] on div "This is how individual responses will appear. Each response will be displayed i…" at bounding box center [432, 298] width 491 height 535
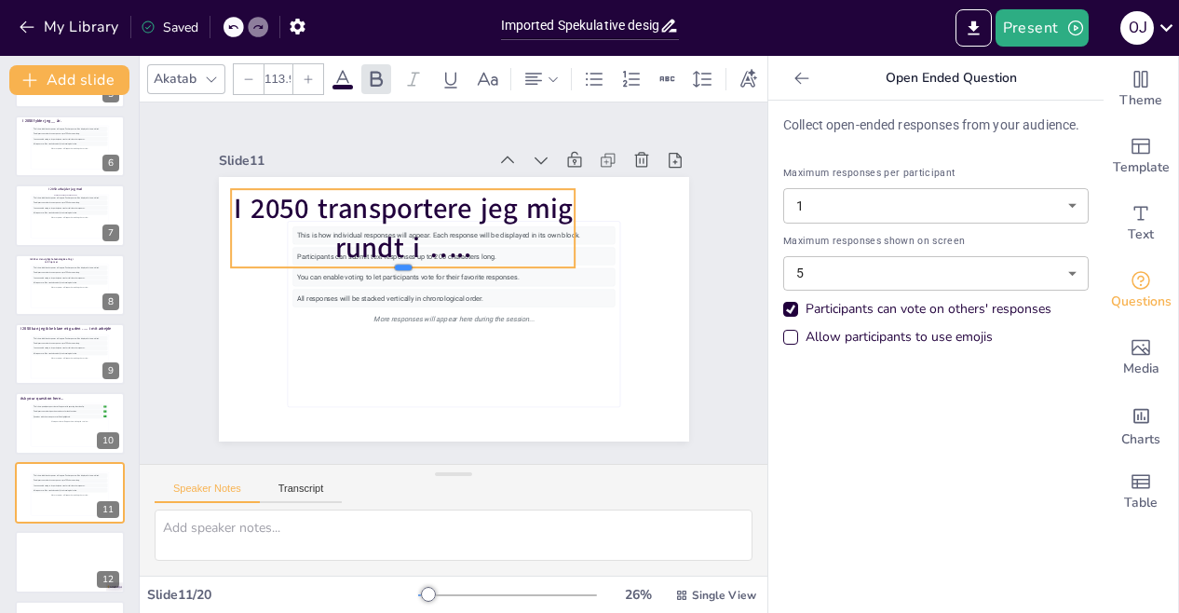
drag, startPoint x: 391, startPoint y: 261, endPoint x: 400, endPoint y: 200, distance: 61.2
click at [400, 200] on div "This is how individual responses will appear. Each response will be displayed i…" at bounding box center [428, 277] width 357 height 515
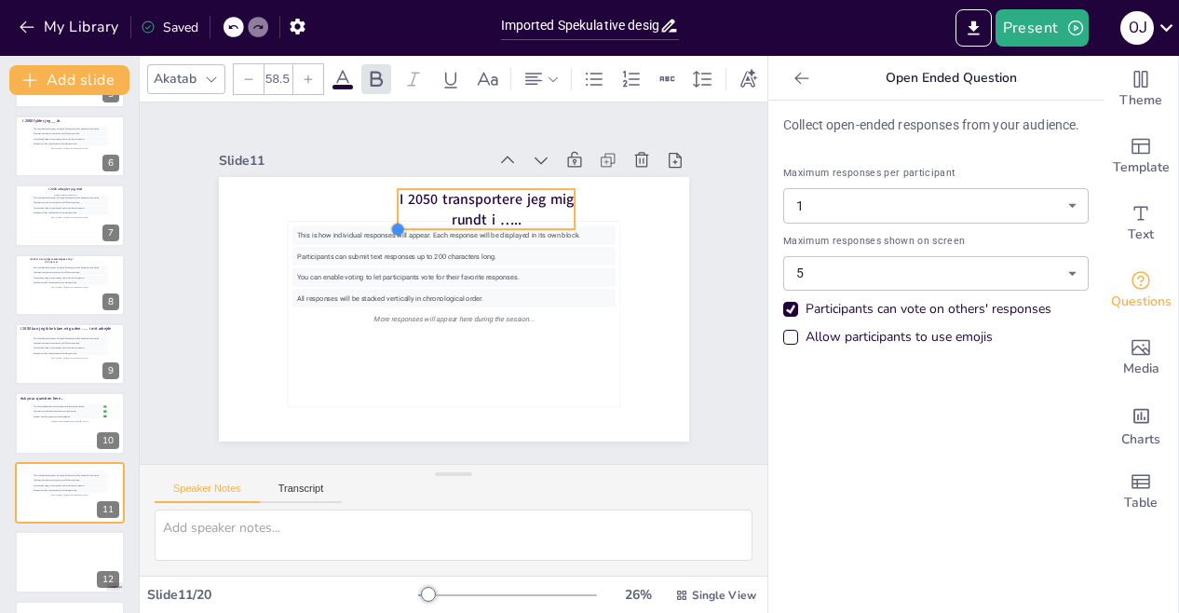
type input "57.8"
drag, startPoint x: 218, startPoint y: 257, endPoint x: 387, endPoint y: 163, distance: 193.8
click at [387, 163] on div "Slide 11 This is how individual responses will appear. Each response will be di…" at bounding box center [454, 294] width 470 height 294
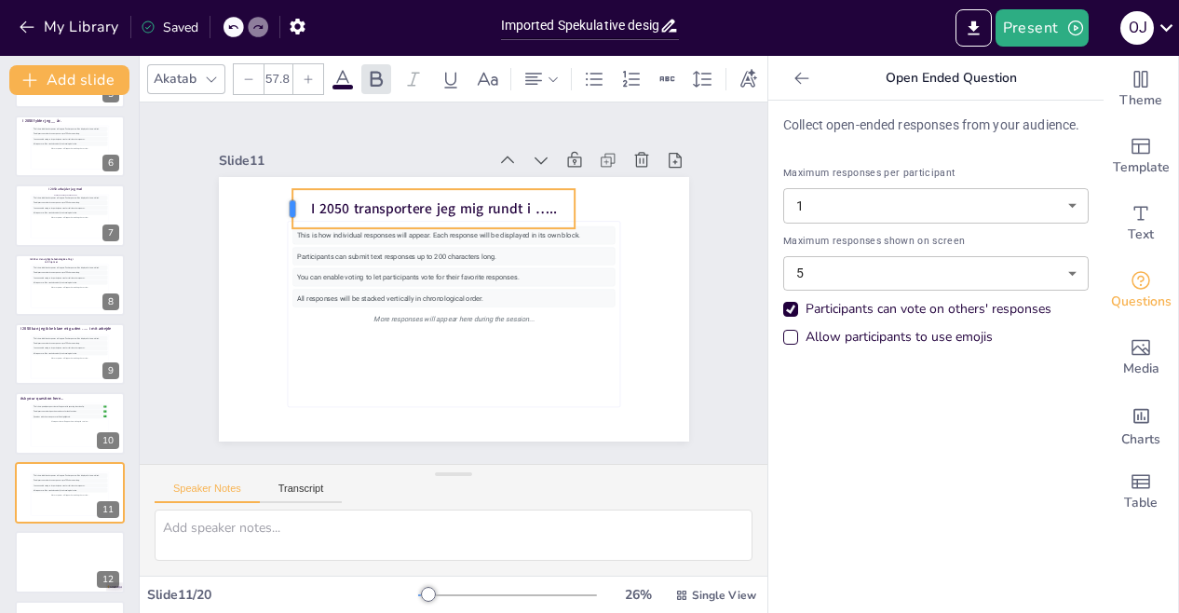
drag, startPoint x: 384, startPoint y: 206, endPoint x: 276, endPoint y: 185, distance: 109.9
click at [276, 185] on div "This is how individual responses will appear. Each response will be displayed i…" at bounding box center [428, 288] width 357 height 515
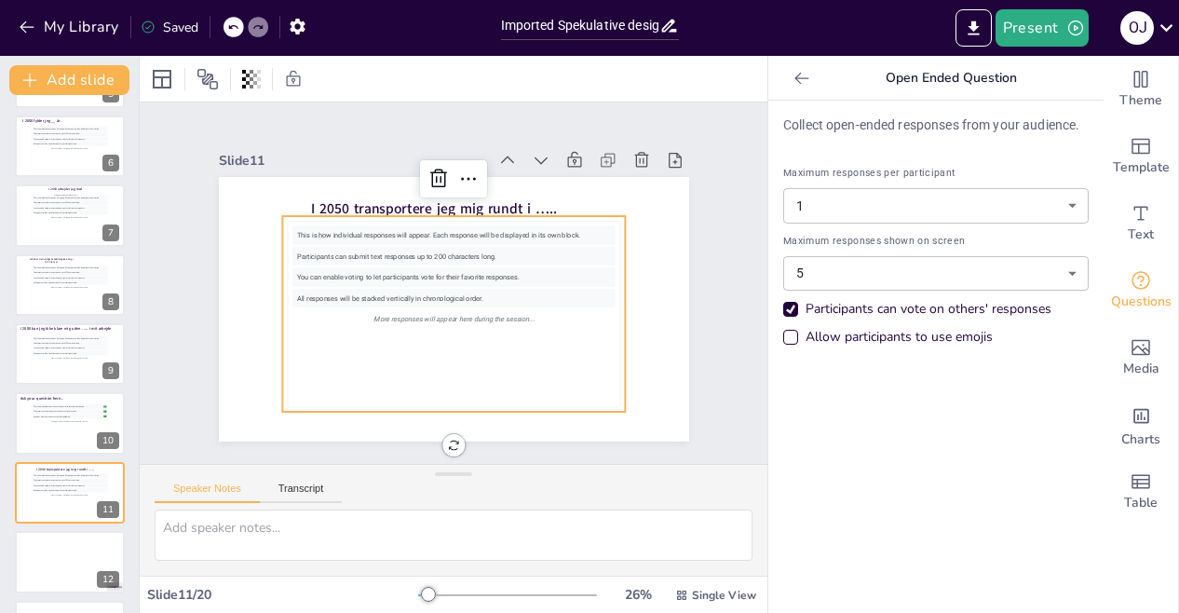
click at [353, 370] on div "This is how individual responses will appear. Each response will be displayed i…" at bounding box center [430, 304] width 345 height 357
click at [79, 418] on button at bounding box center [82, 409] width 22 height 22
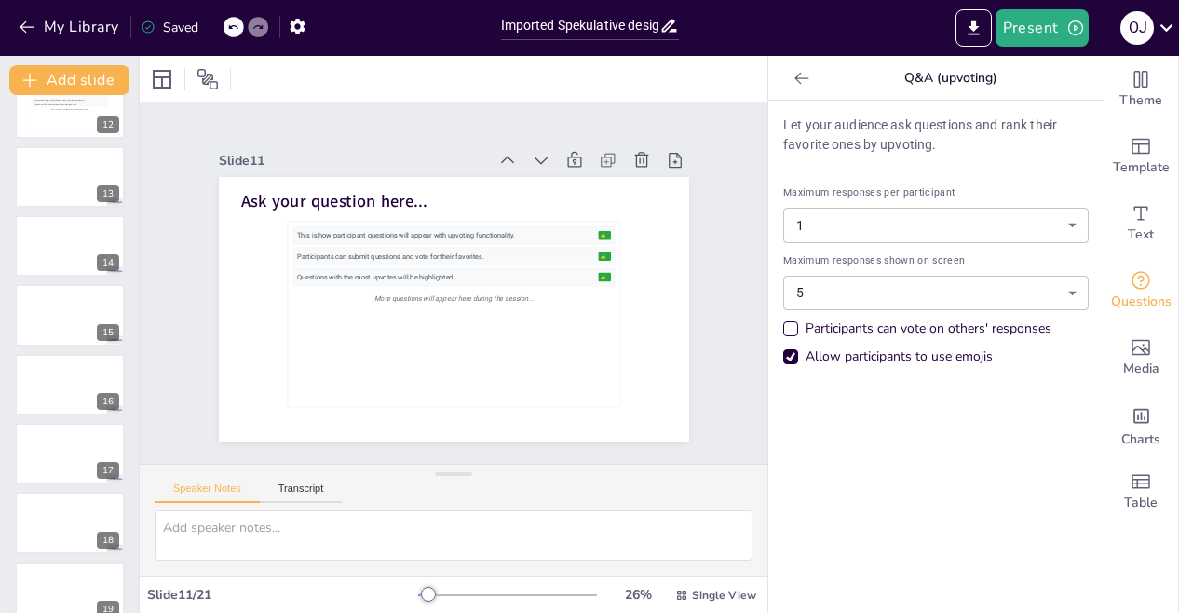
scroll to position [959, 0]
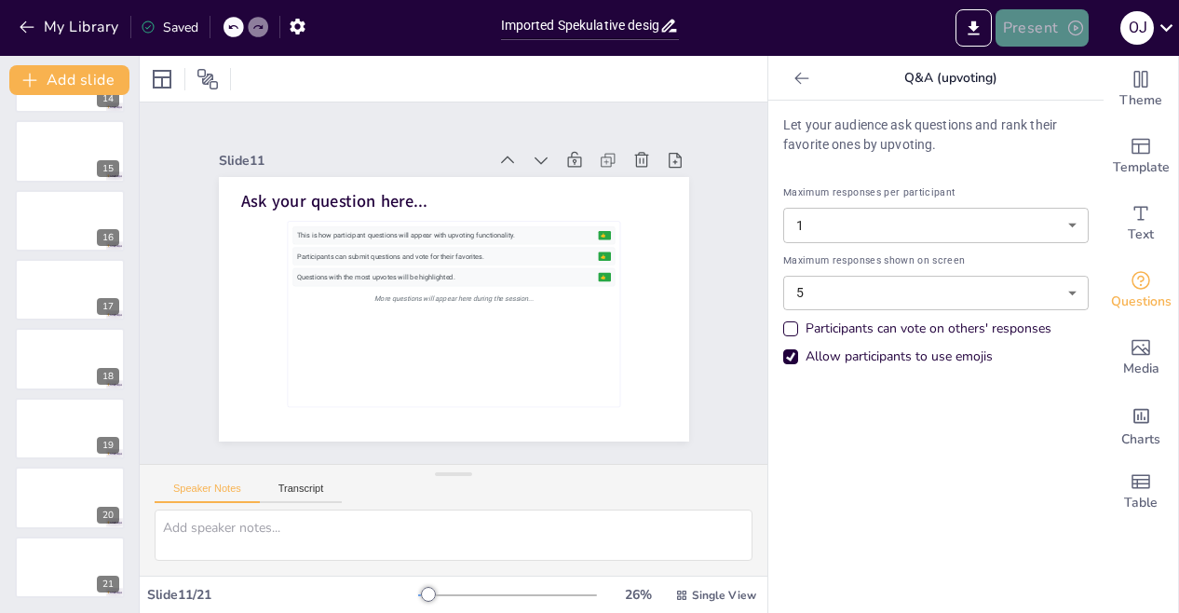
click at [1037, 31] on button "Present" at bounding box center [1041, 27] width 93 height 37
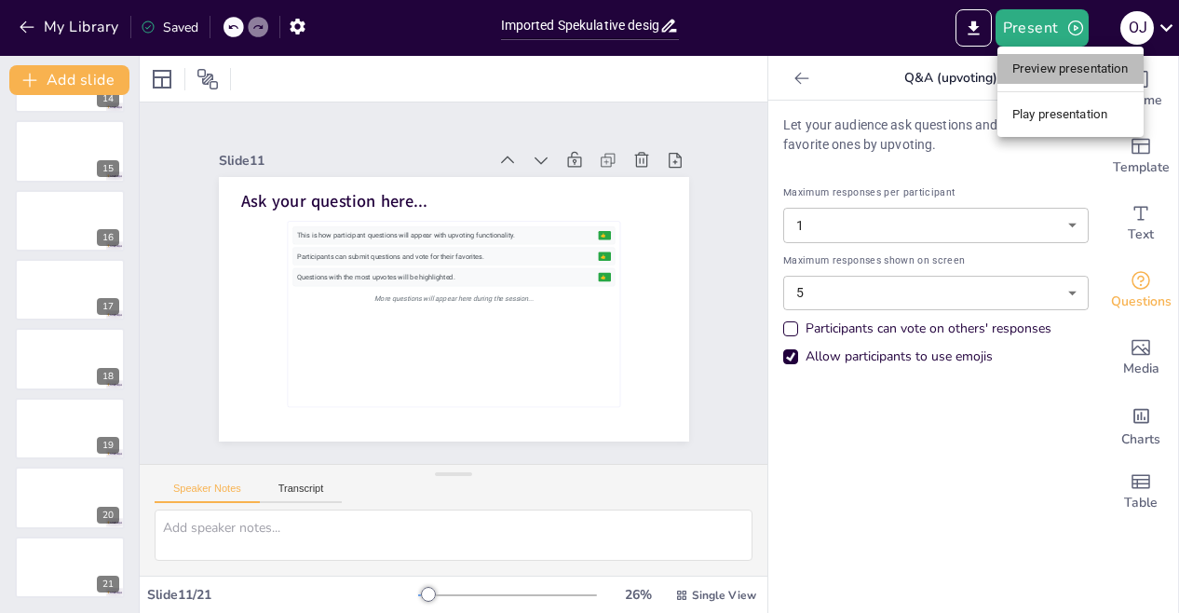
click at [1054, 63] on li "Preview presentation" at bounding box center [1070, 69] width 146 height 30
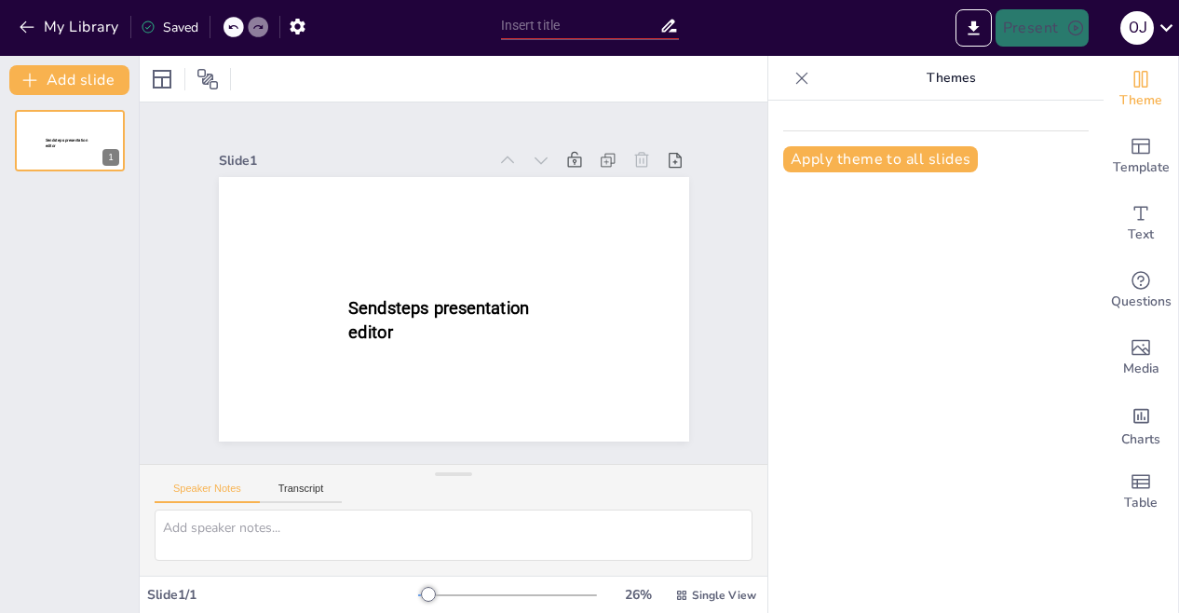
type input "Imported Spekulative design, [PERSON_NAME].pptx"
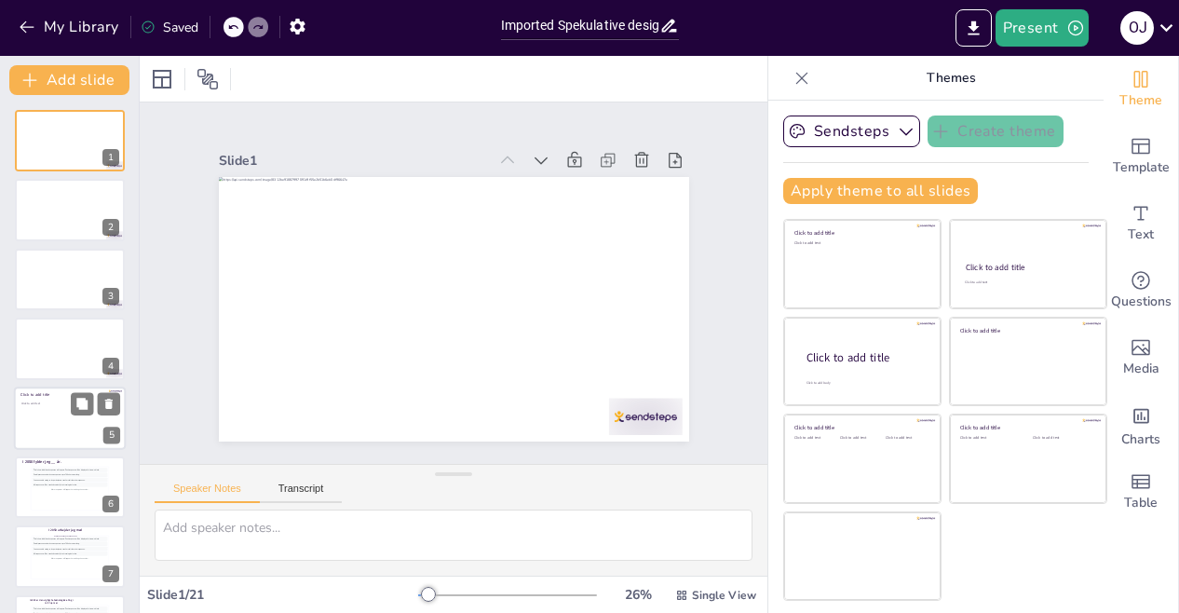
click at [52, 423] on div at bounding box center [70, 417] width 112 height 63
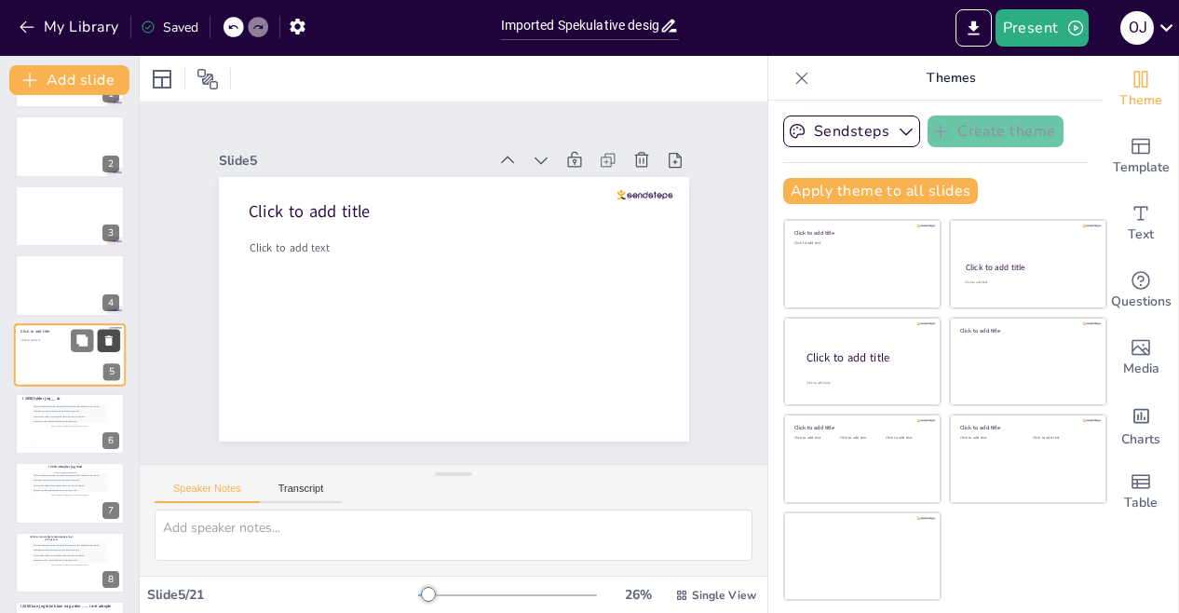
click at [108, 342] on icon at bounding box center [108, 340] width 7 height 10
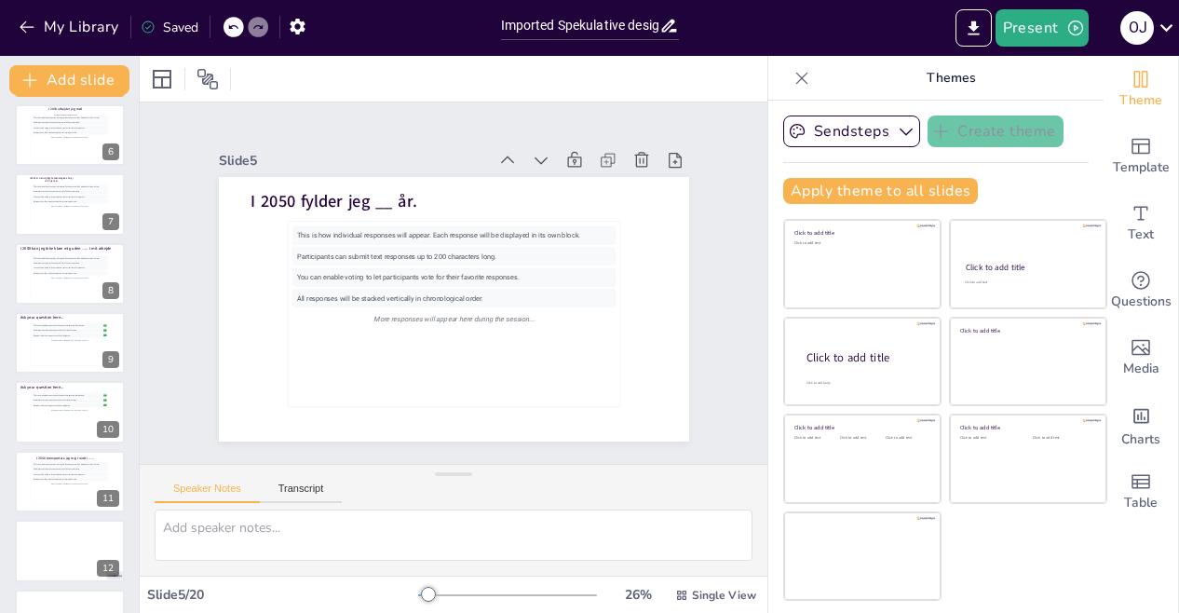
scroll to position [345, 0]
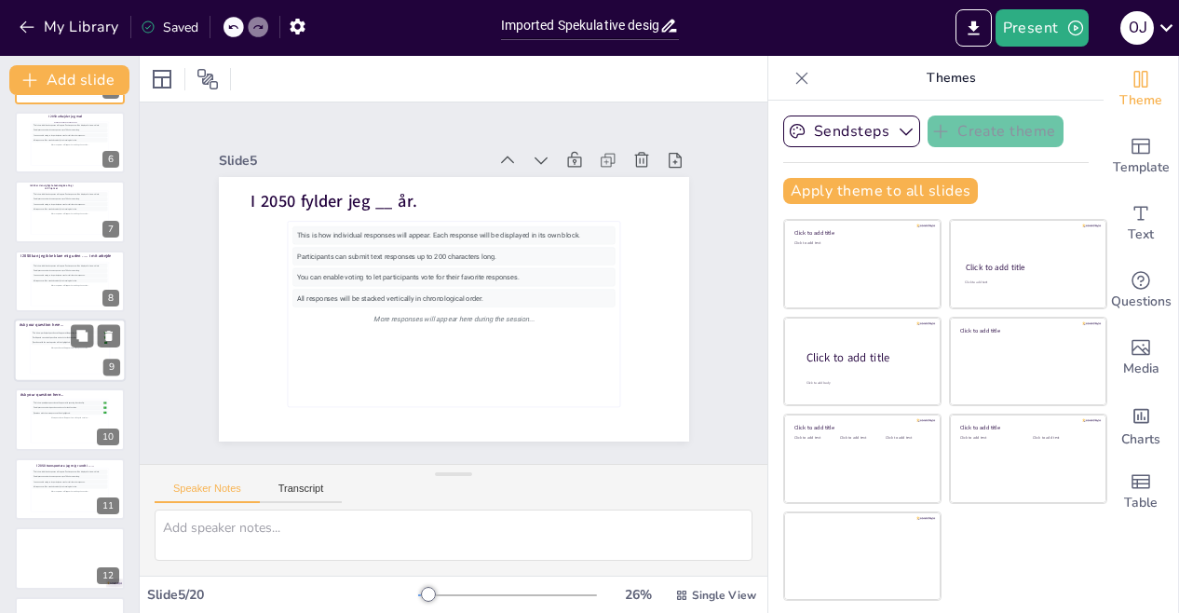
click at [65, 338] on div "Participants can submit questions and vote for their favorites." at bounding box center [68, 337] width 71 height 2
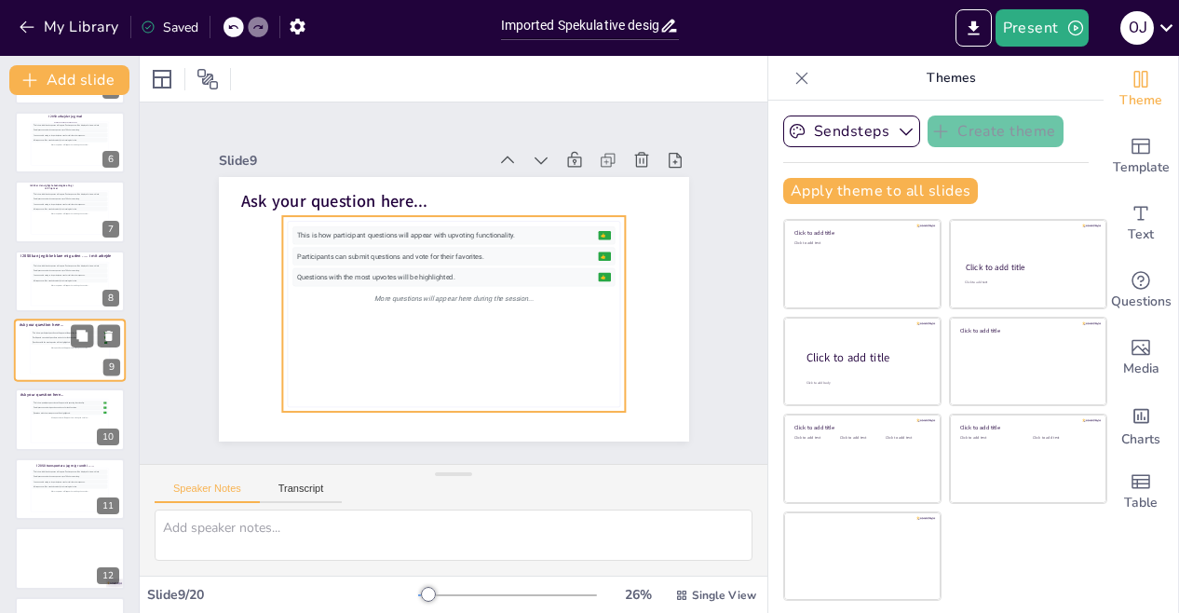
scroll to position [341, 0]
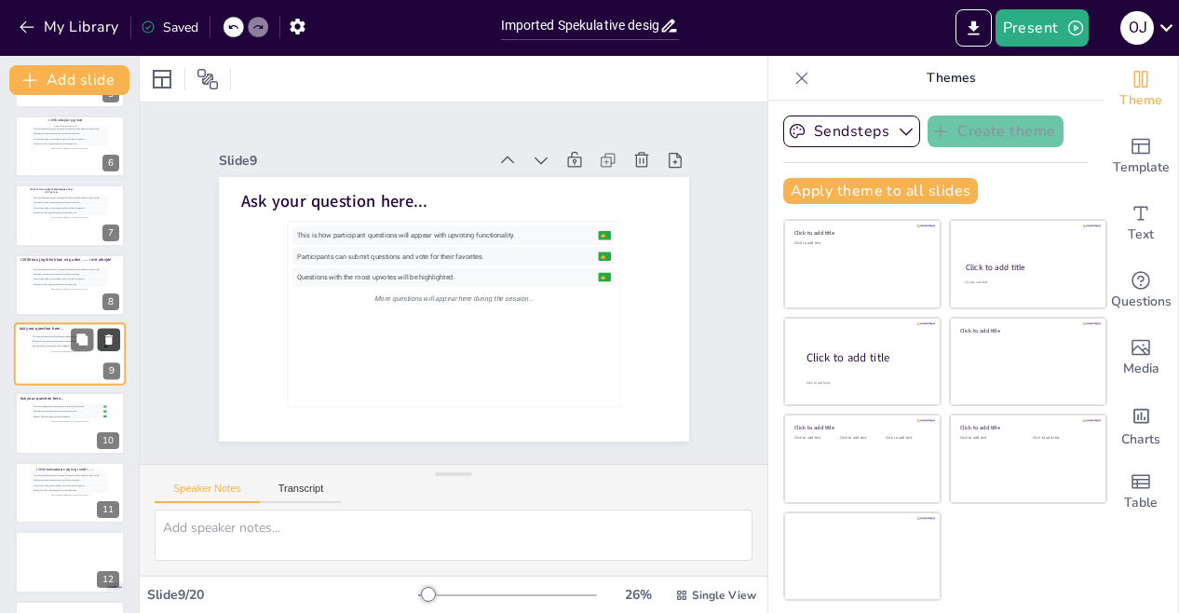
click at [104, 331] on button at bounding box center [109, 339] width 22 height 22
click at [108, 334] on icon at bounding box center [108, 339] width 13 height 13
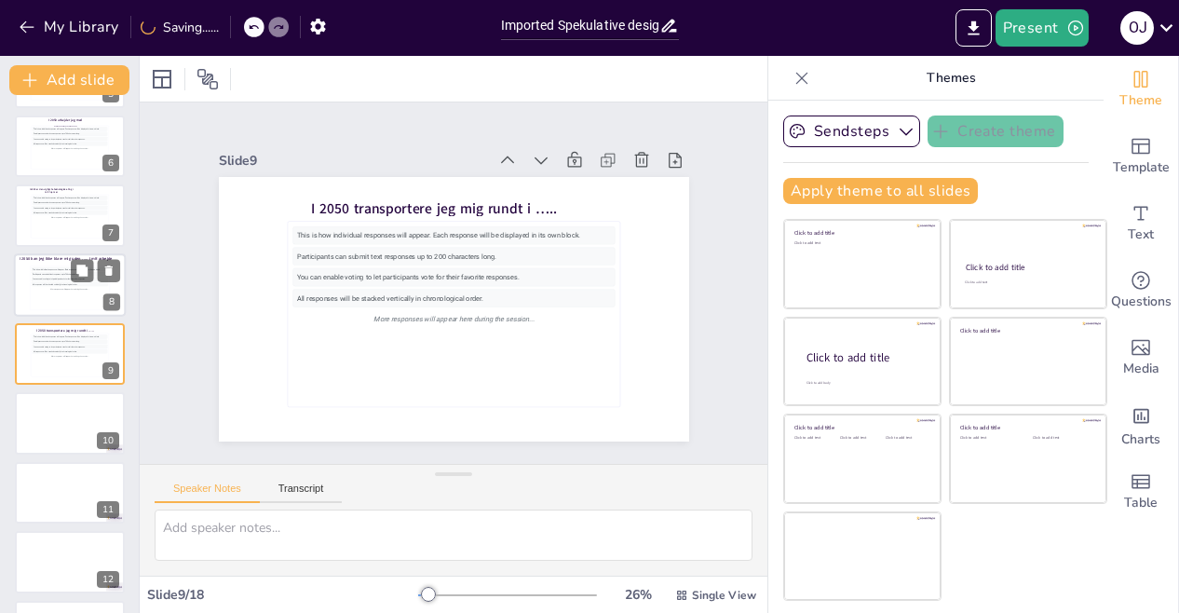
click at [82, 283] on div "All responses will be stacked vertically in chronological order." at bounding box center [70, 284] width 76 height 5
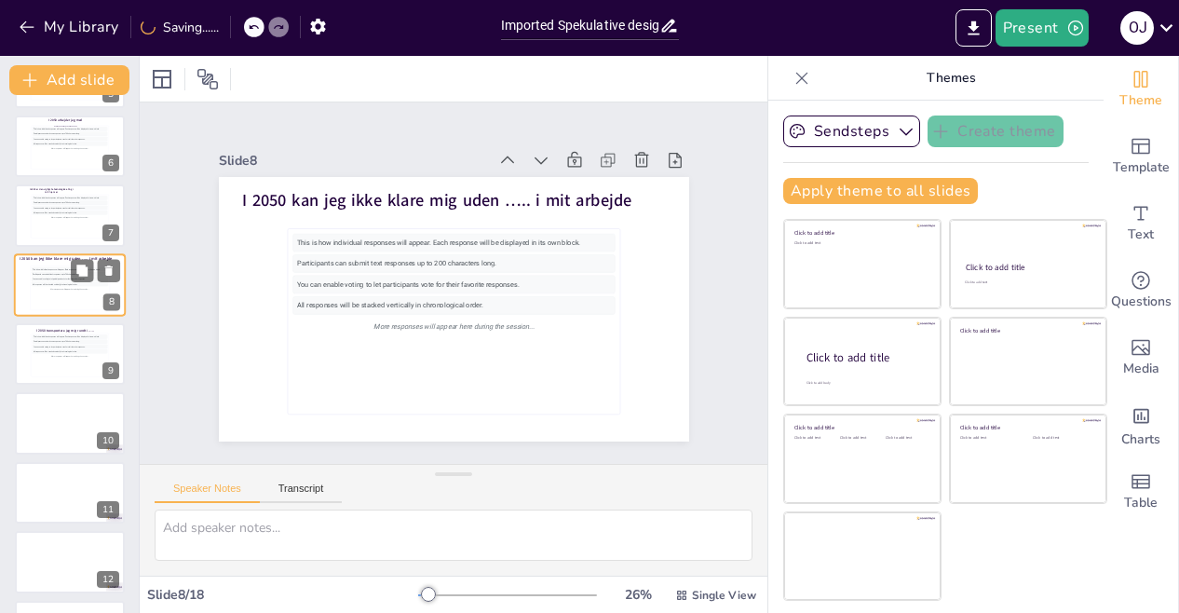
scroll to position [272, 0]
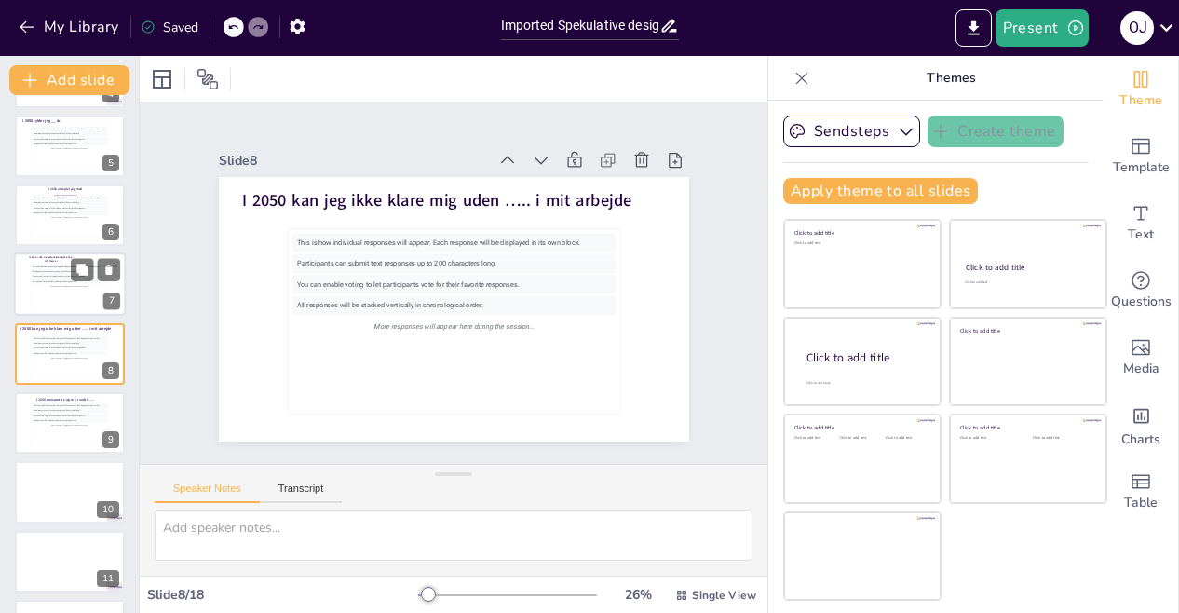
click at [53, 270] on div "Participants can submit text responses up to 200 characters long." at bounding box center [70, 272] width 76 height 5
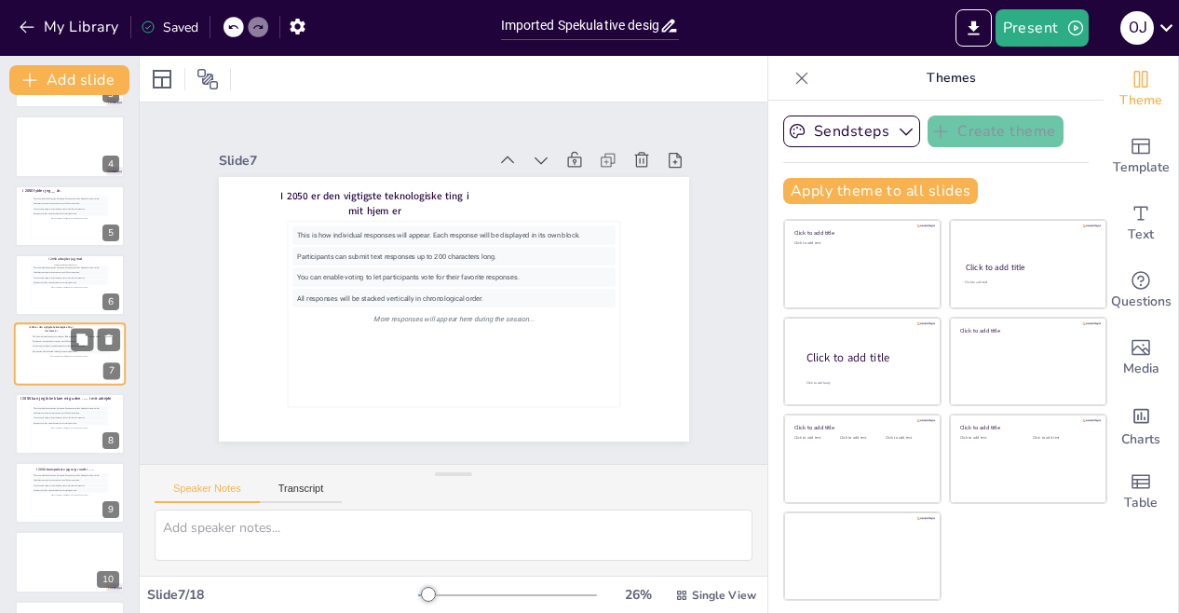
click at [53, 271] on div "Participants can submit text responses up to 200 characters long." at bounding box center [70, 273] width 75 height 4
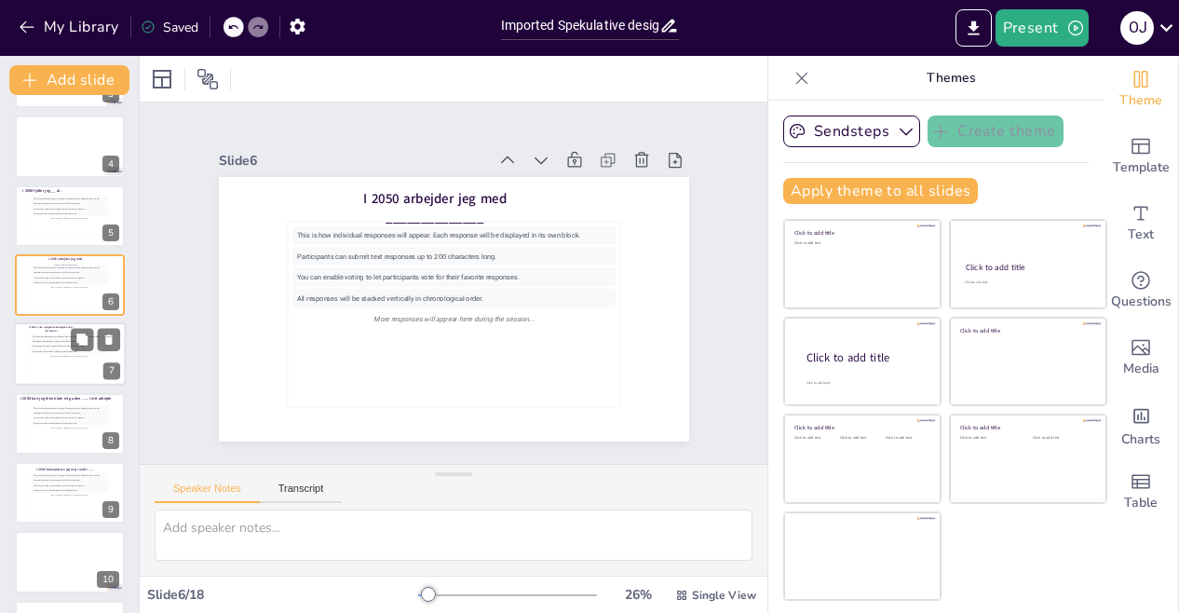
scroll to position [133, 0]
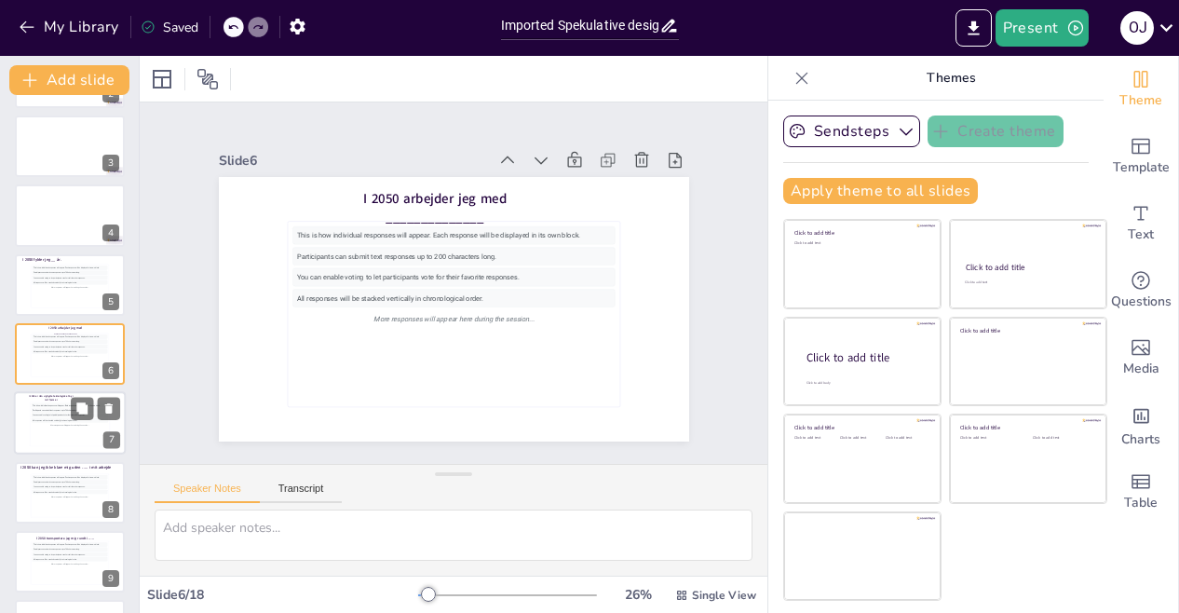
click at [68, 424] on div "More responses will appear here during the session..." at bounding box center [70, 426] width 76 height 5
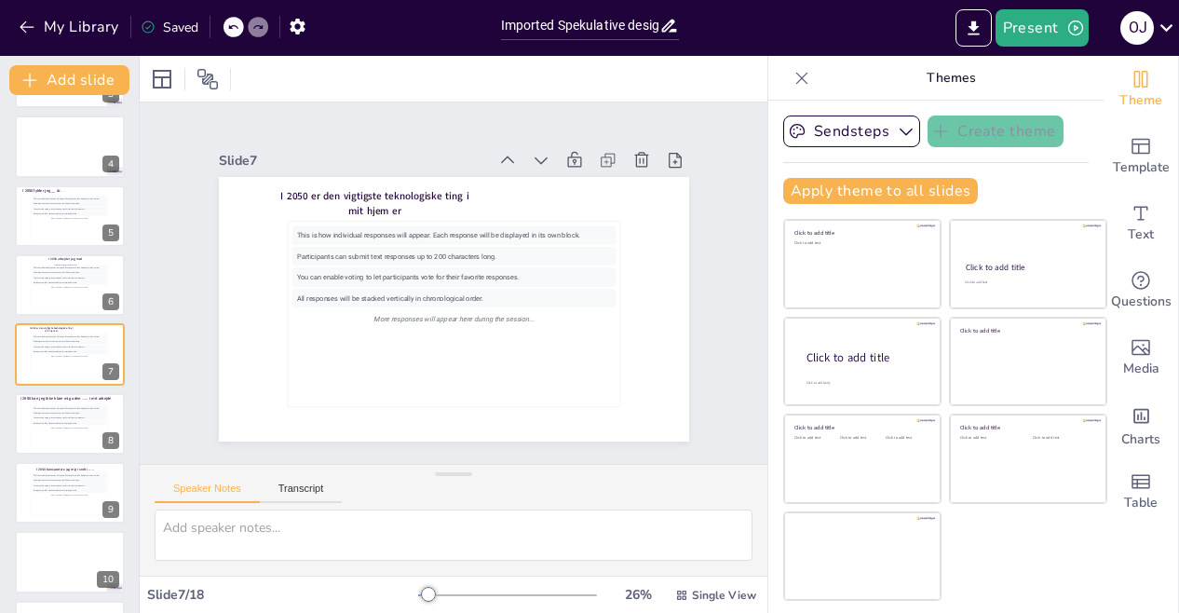
click at [792, 80] on icon at bounding box center [801, 78] width 19 height 19
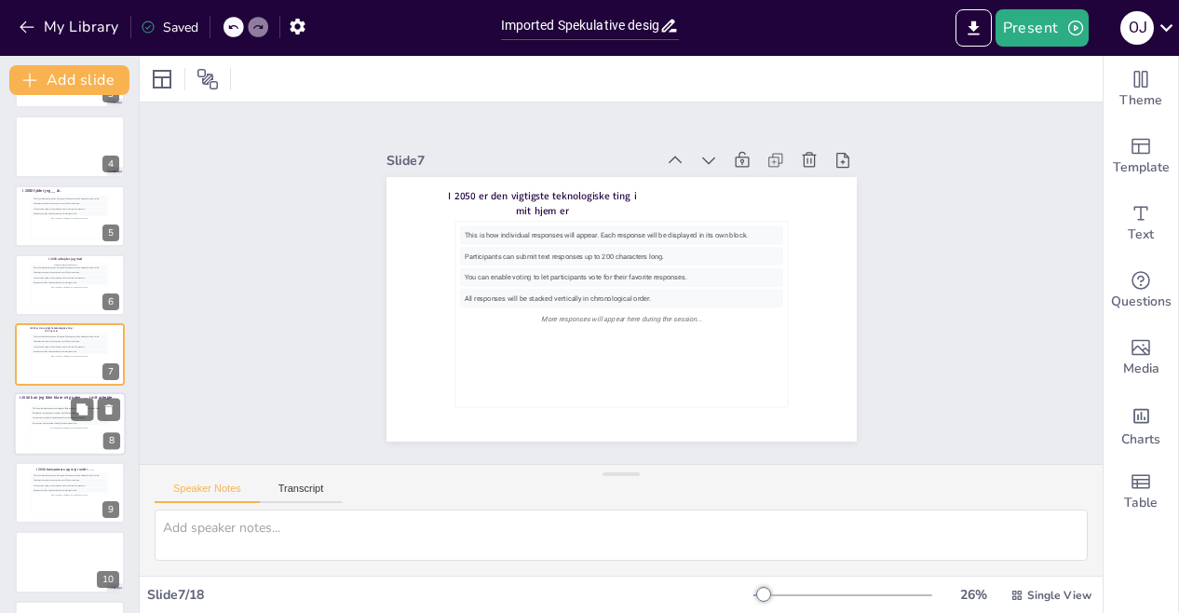
click at [65, 407] on div "This is how individual responses will appear. Each response will be displayed i…" at bounding box center [70, 408] width 76 height 5
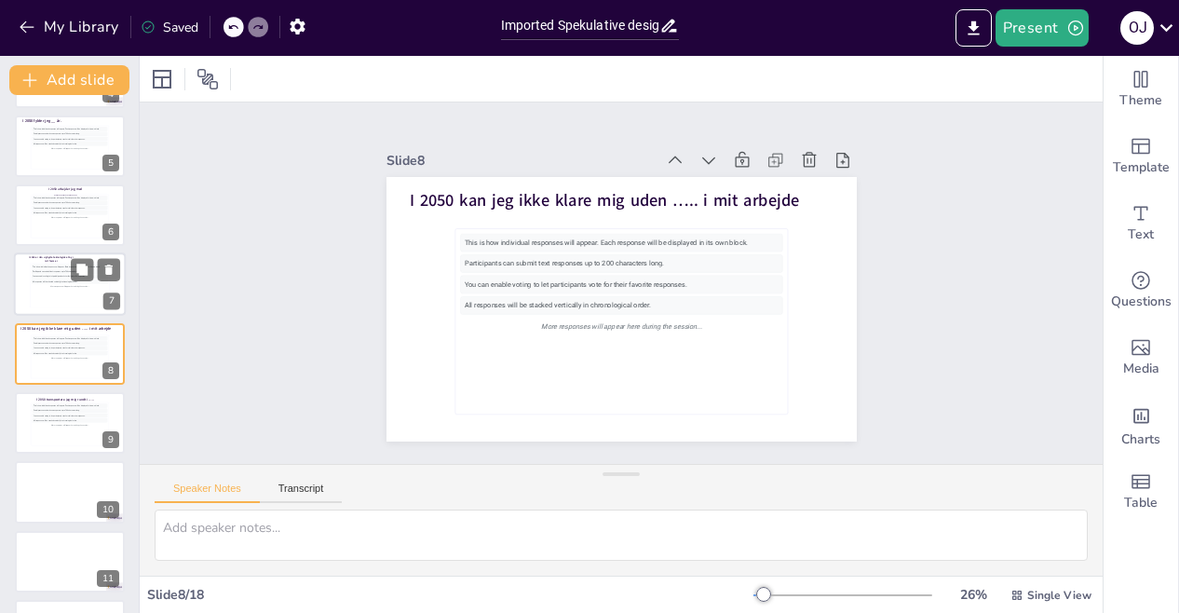
click at [58, 288] on div "More responses will appear here during the session..." at bounding box center [70, 287] width 76 height 5
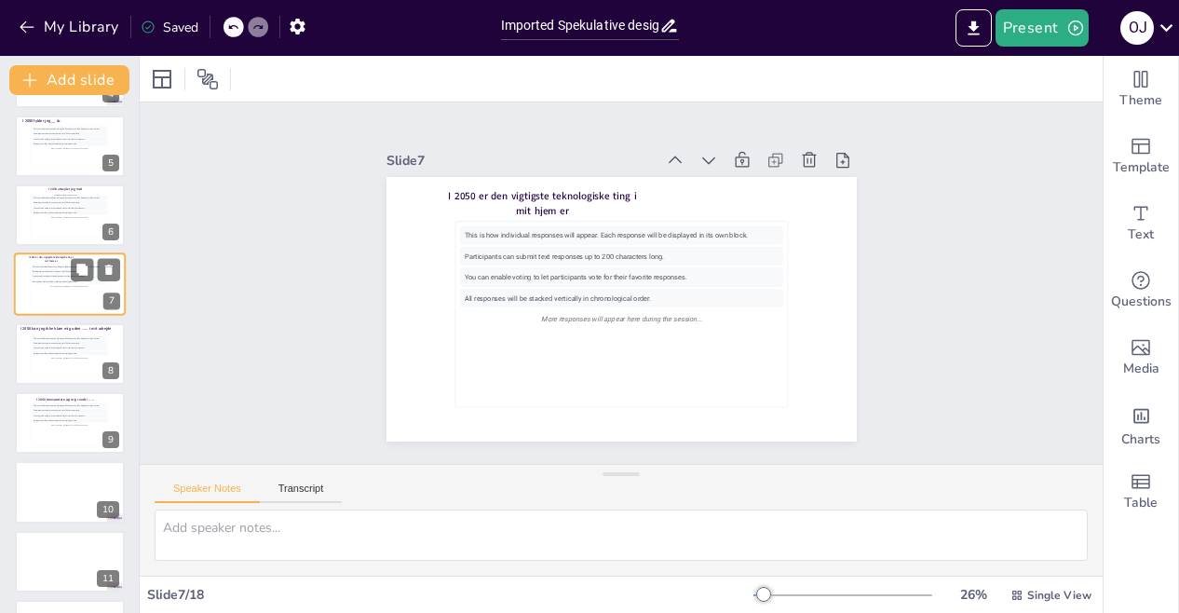
scroll to position [202, 0]
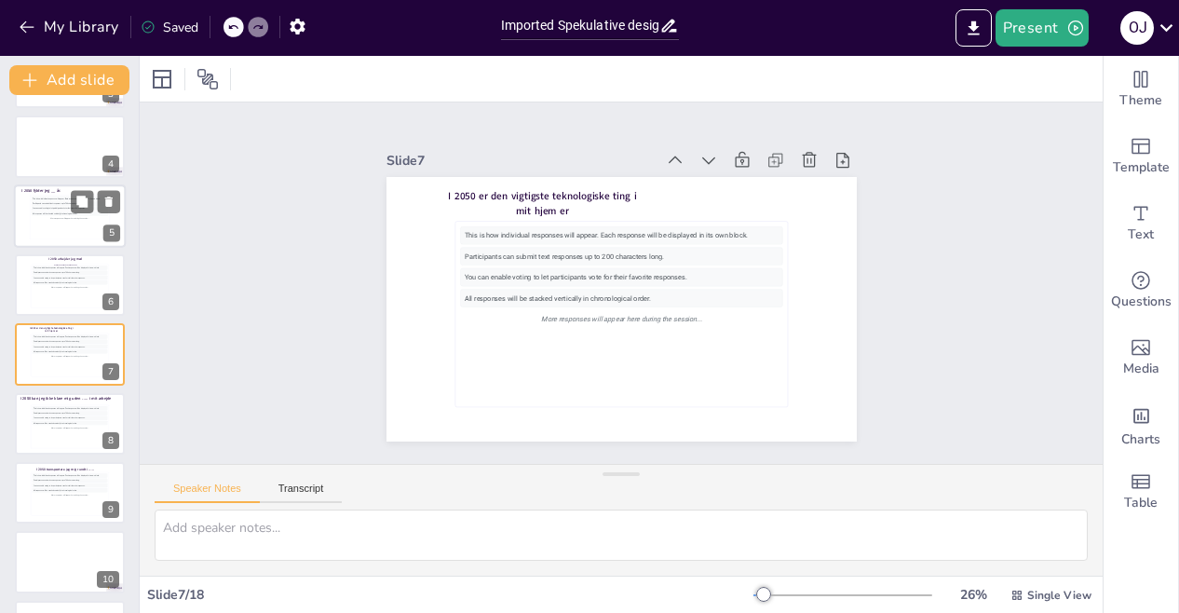
click at [51, 211] on div "All responses will be stacked vertically in chronological order." at bounding box center [70, 213] width 76 height 5
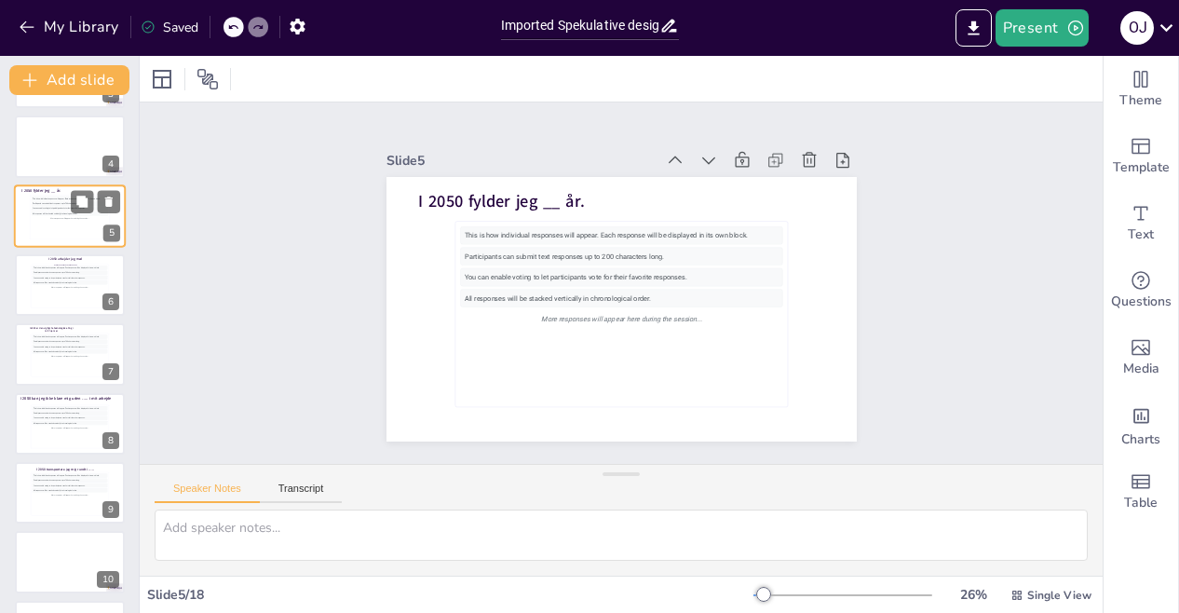
scroll to position [63, 0]
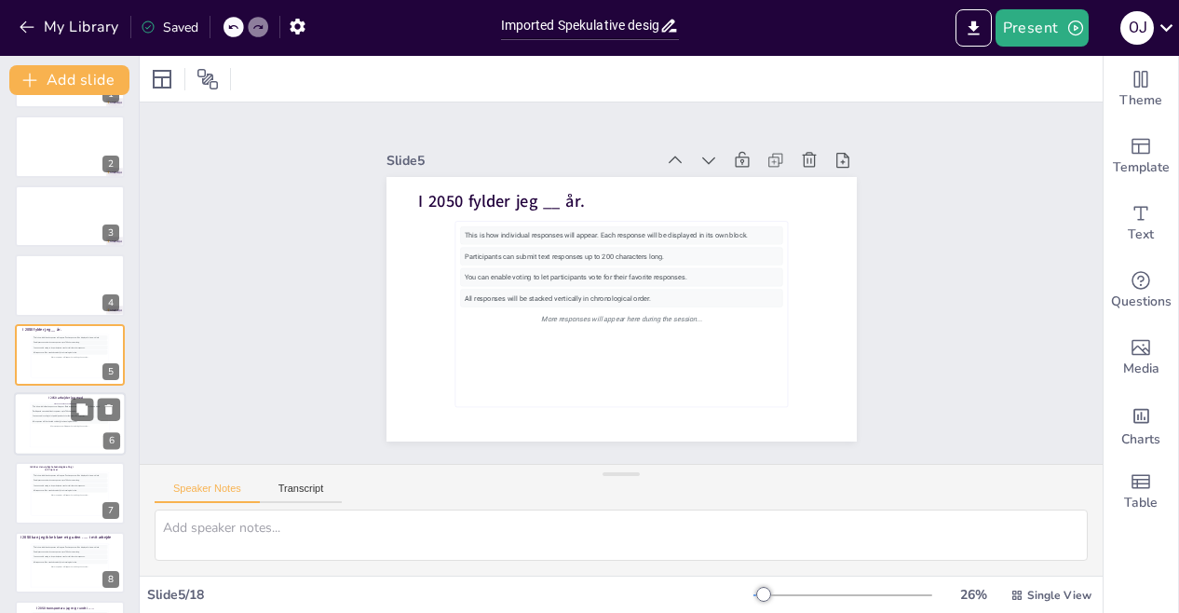
click at [57, 446] on div "This is how individual responses will appear. Each response will be displayed i…" at bounding box center [69, 424] width 79 height 45
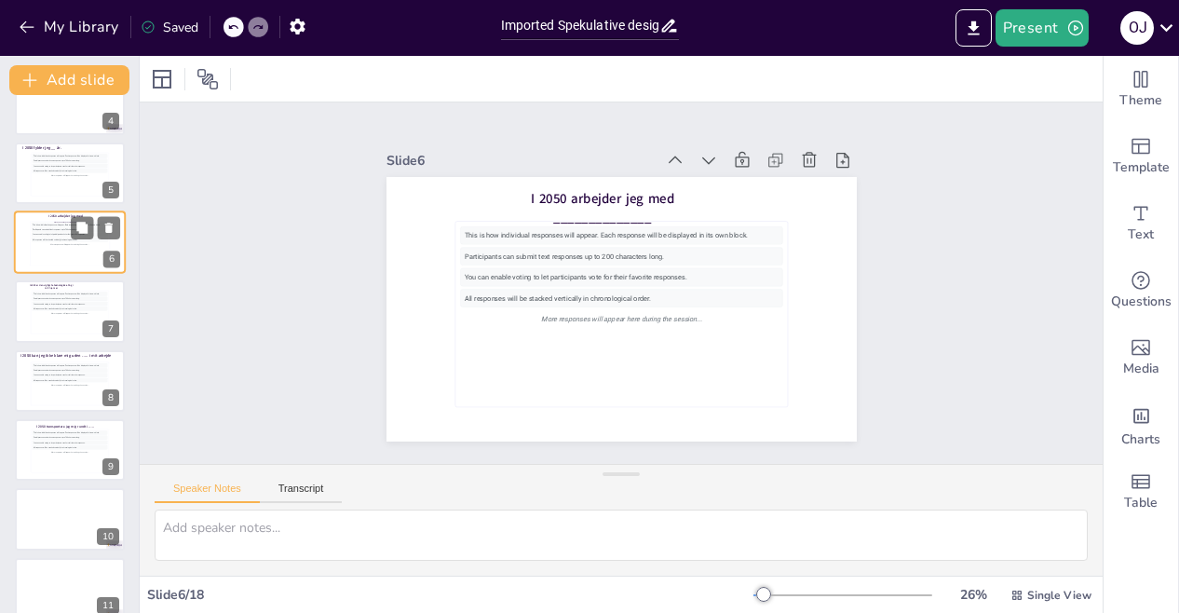
scroll to position [282, 0]
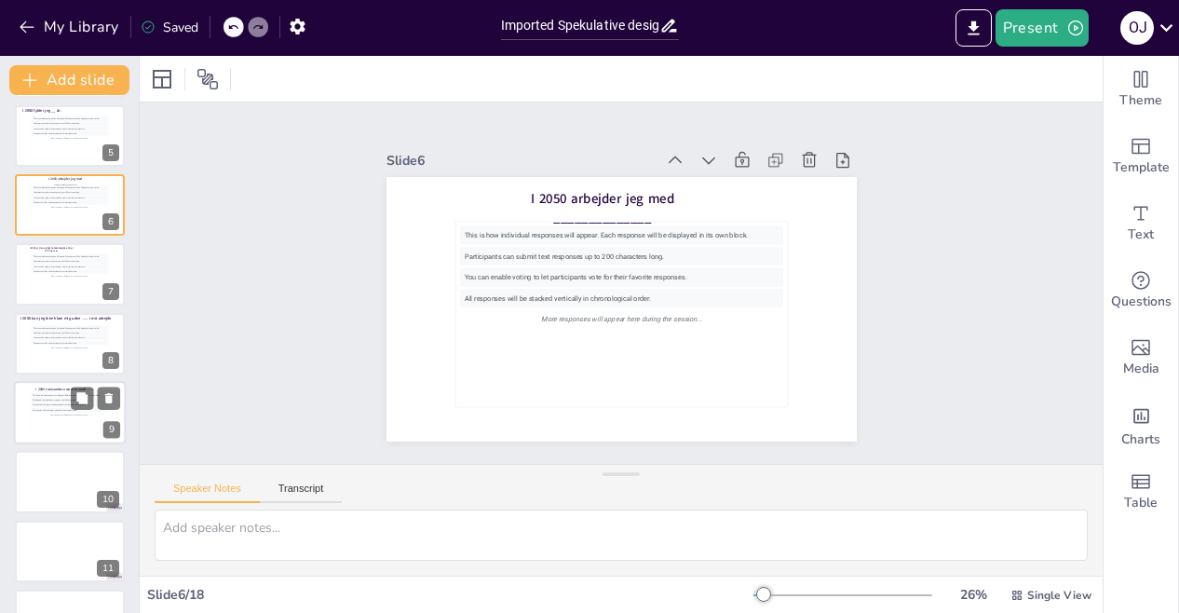
click at [62, 416] on div "More responses will appear here during the session..." at bounding box center [70, 414] width 76 height 5
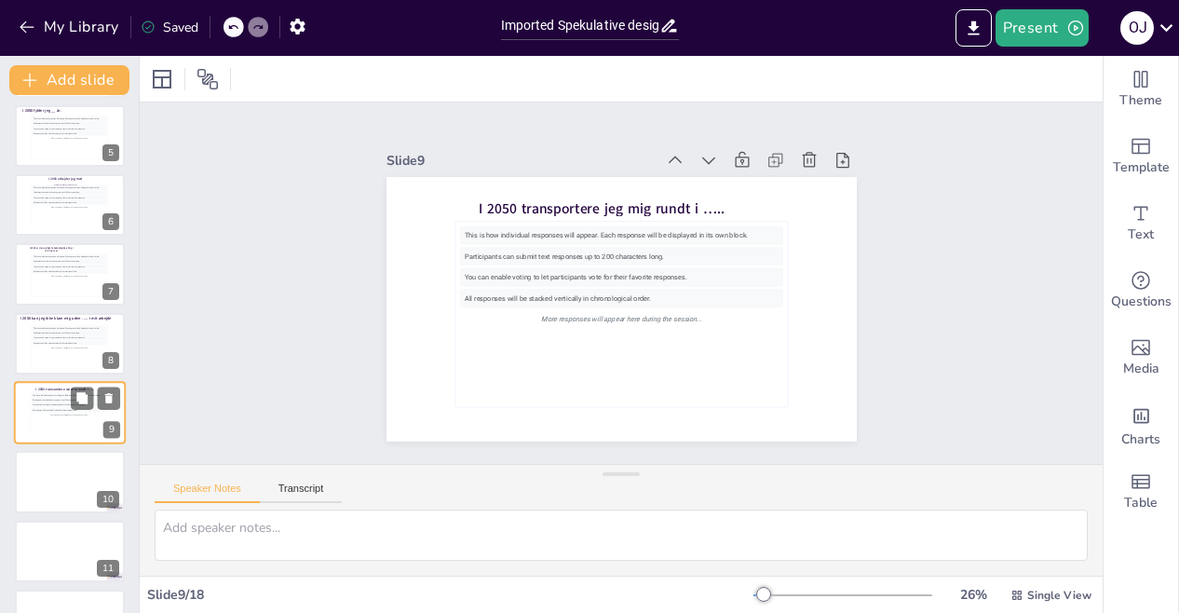
scroll to position [341, 0]
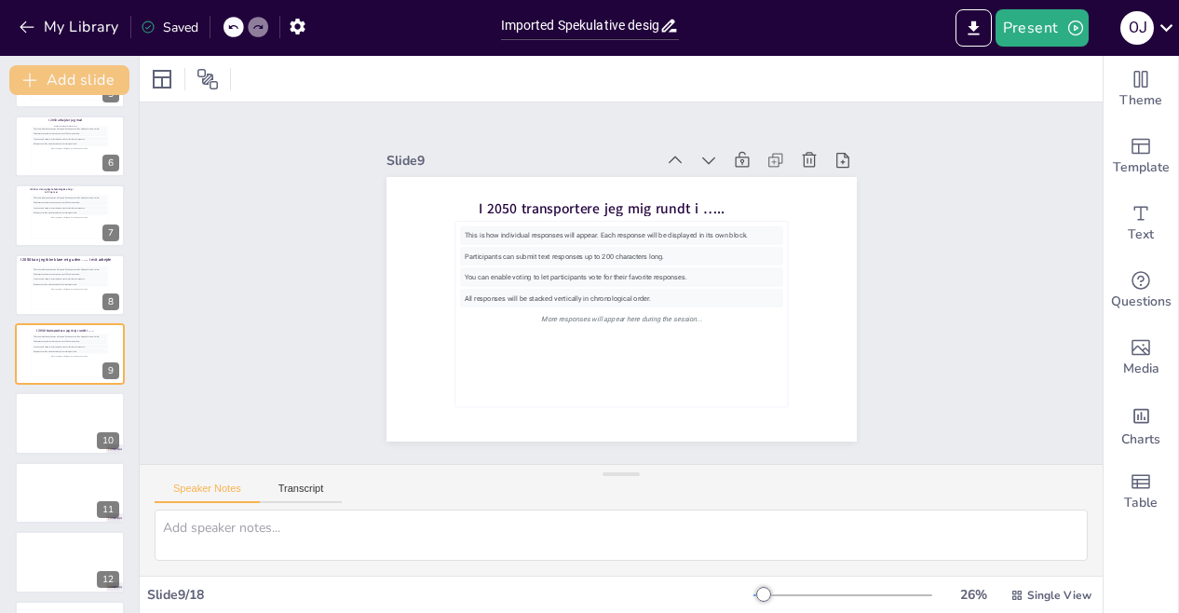
click at [73, 80] on button "Add slide" at bounding box center [69, 80] width 120 height 30
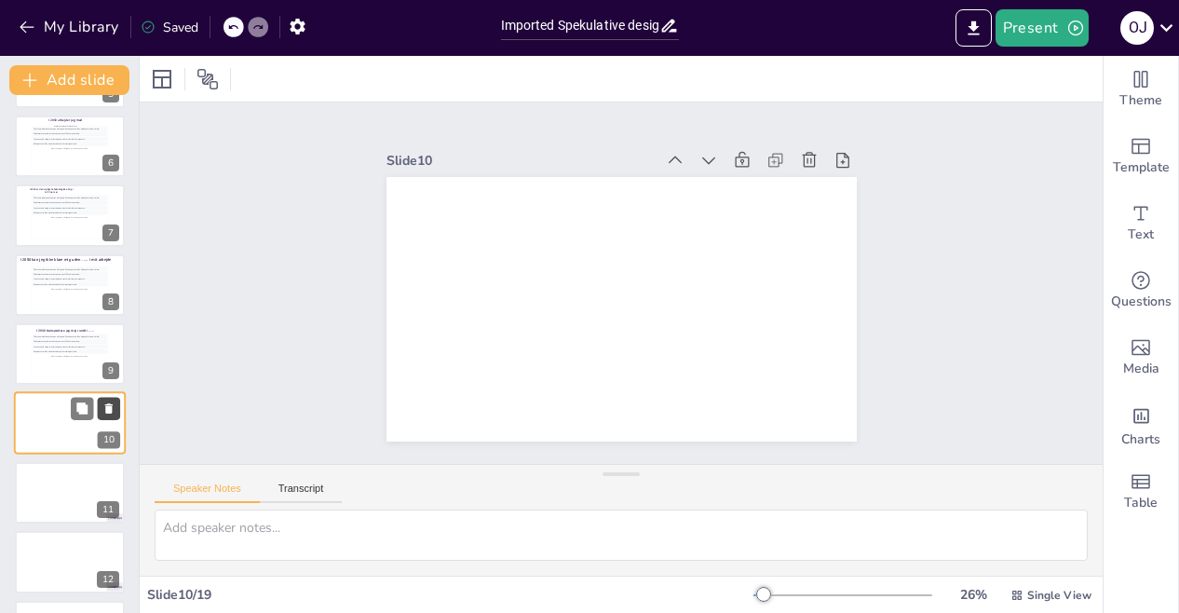
click at [114, 406] on icon at bounding box center [108, 408] width 13 height 13
click at [175, 23] on div "Saved" at bounding box center [170, 28] width 58 height 18
click at [78, 77] on button "Add slide" at bounding box center [69, 80] width 120 height 30
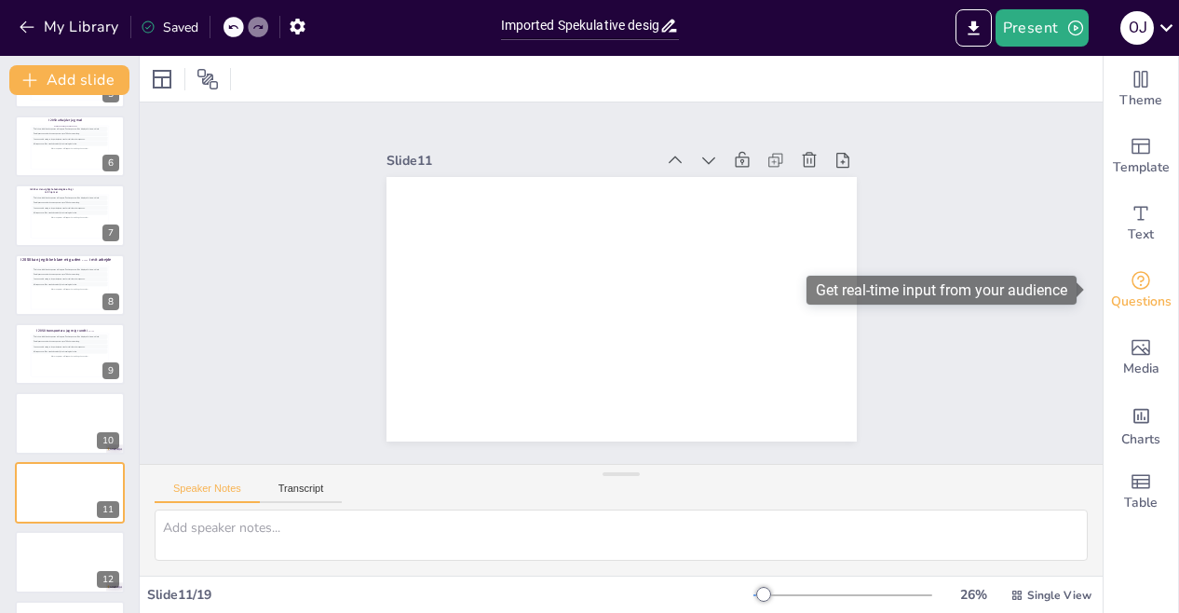
click at [1134, 296] on span "Questions" at bounding box center [1141, 301] width 61 height 20
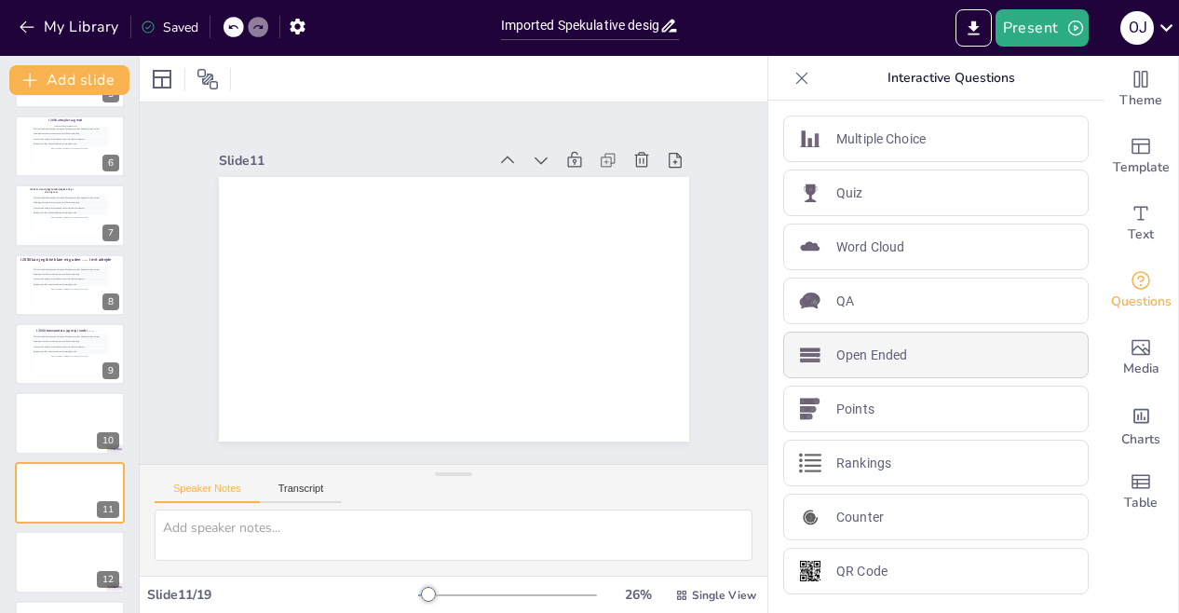
click at [855, 354] on p "Open Ended" at bounding box center [871, 355] width 71 height 20
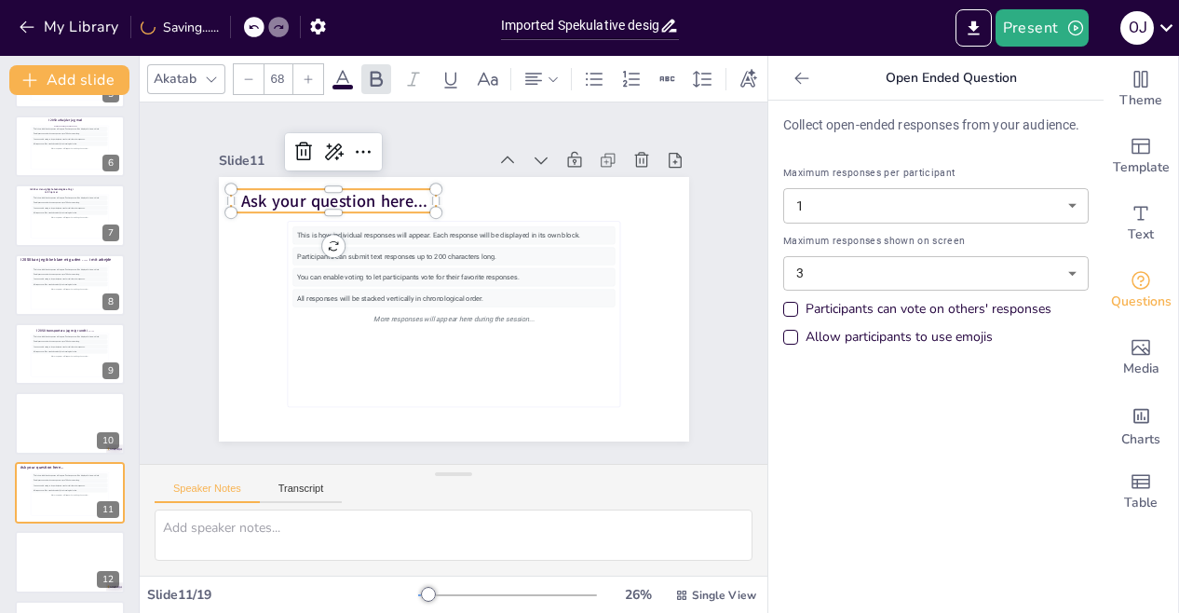
click at [393, 189] on span "Ask your question here..." at bounding box center [332, 200] width 185 height 22
click at [393, 191] on span "Ask your question here..." at bounding box center [332, 200] width 185 height 22
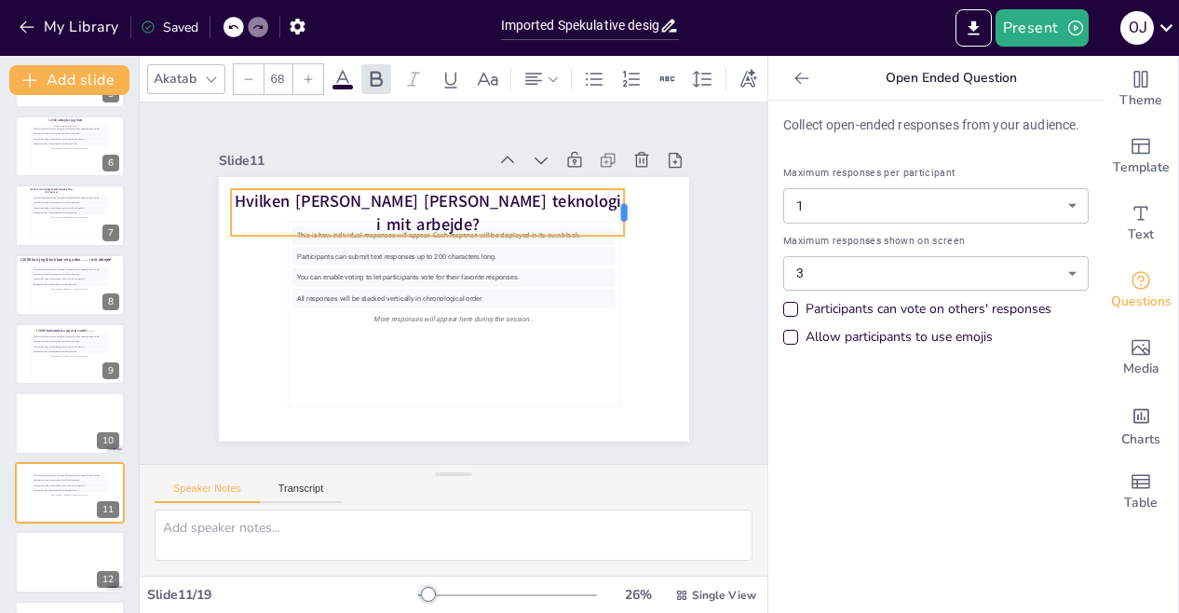
drag, startPoint x: 426, startPoint y: 206, endPoint x: 615, endPoint y: 164, distance: 192.7
click at [615, 164] on div "Slide 11 This is how individual responses will appear. Each response will be di…" at bounding box center [454, 294] width 470 height 294
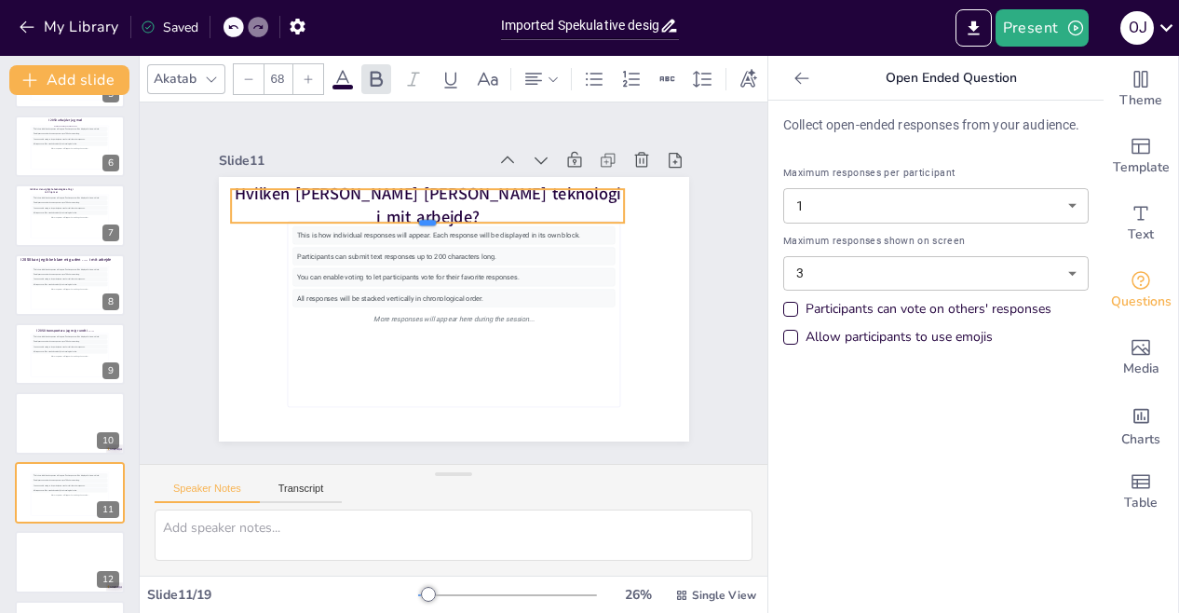
drag, startPoint x: 417, startPoint y: 228, endPoint x: 415, endPoint y: 215, distance: 13.2
click at [415, 223] on div at bounding box center [428, 230] width 394 height 15
click at [712, 325] on div "Slide 1 Slide 2 Slide 3 Slide 4 Slide 5 I 2050 fylder jeg __ år. This is how in…" at bounding box center [454, 283] width 574 height 317
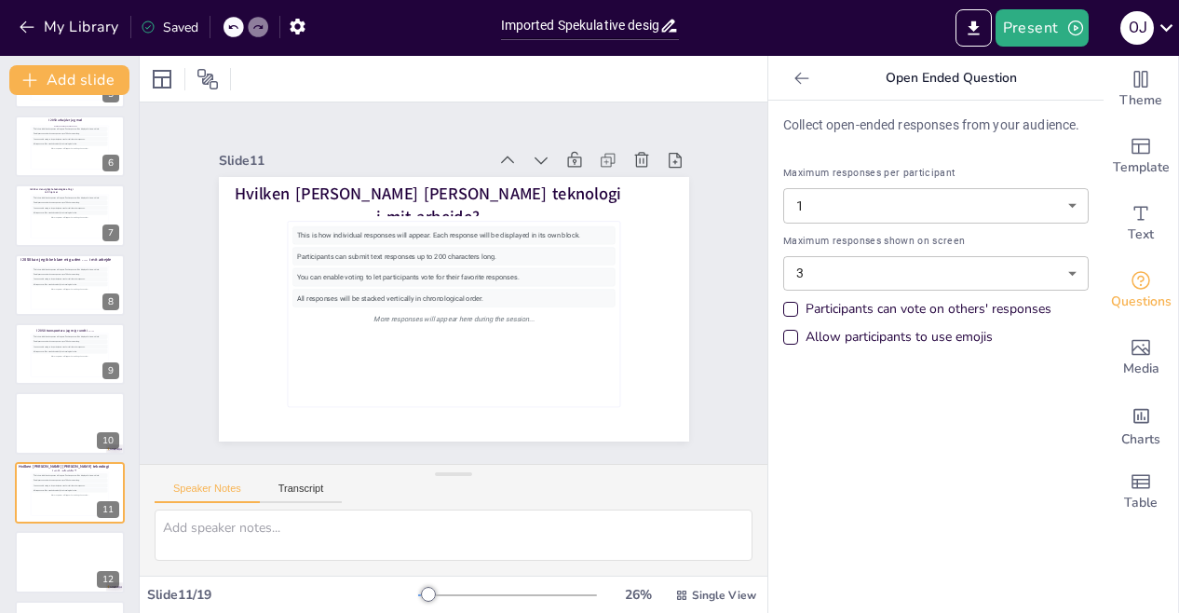
click at [1060, 271] on body "My Library Saved Imported Spekulative design, Morten.pptx Present O J Document …" at bounding box center [589, 306] width 1179 height 613
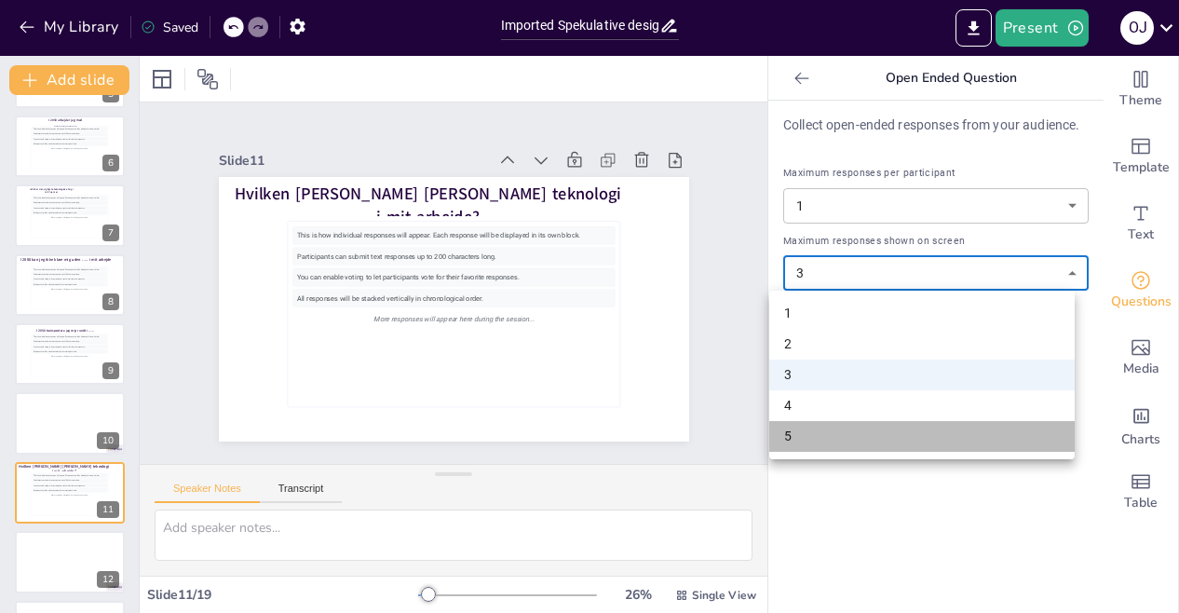
click at [935, 438] on li "5" at bounding box center [921, 436] width 305 height 31
type input "5"
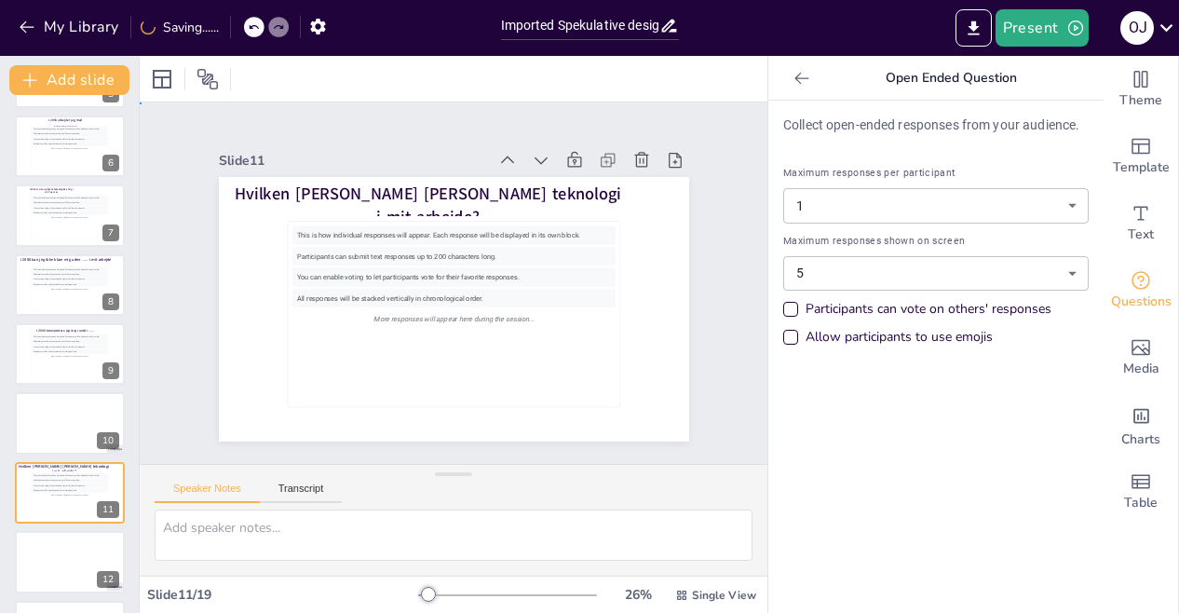
click at [727, 221] on div "Slide 1 Slide 2 Slide 3 Slide 4 Slide 5 I 2050 fylder jeg __ år. This is how in…" at bounding box center [454, 282] width 628 height 361
click at [786, 305] on div "Participants can vote on others' responses" at bounding box center [790, 308] width 9 height 9
click at [61, 347] on div "You can enable voting to let participants vote for their favorite responses." at bounding box center [70, 347] width 76 height 5
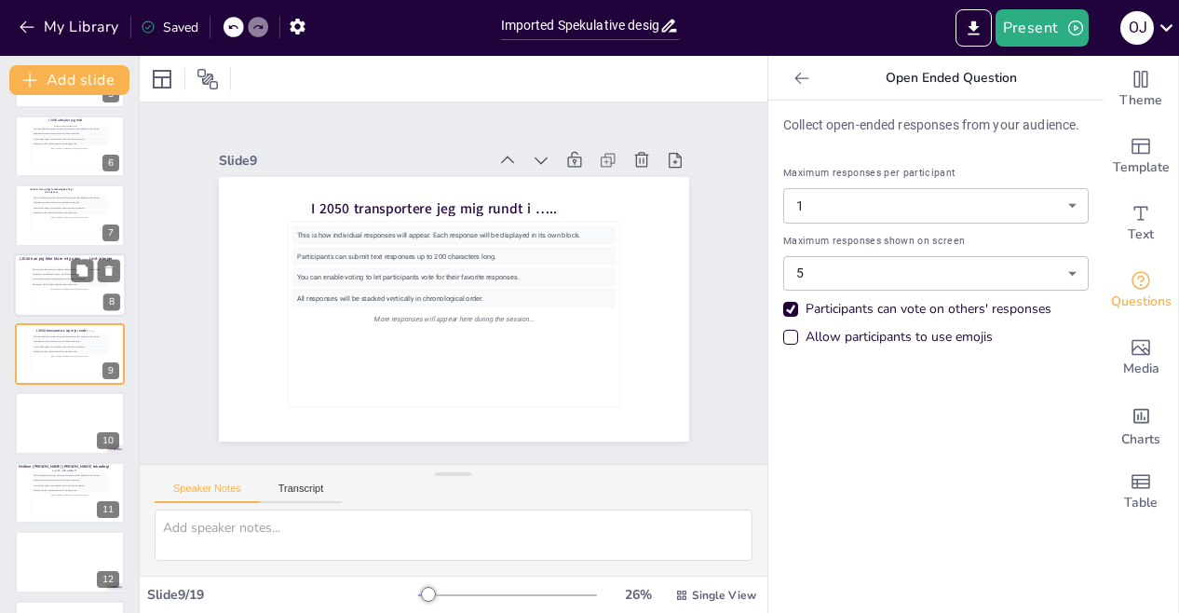
click at [61, 288] on div "More responses will appear here during the session..." at bounding box center [70, 289] width 76 height 5
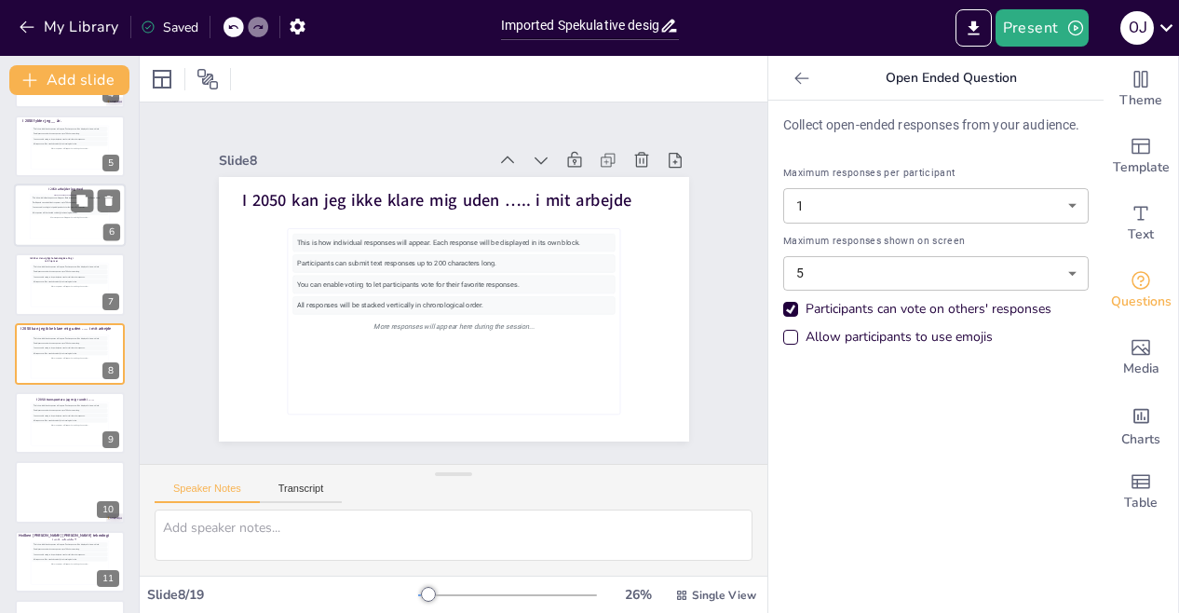
click at [60, 232] on div "This is how individual responses will appear. Each response will be displayed i…" at bounding box center [70, 217] width 76 height 42
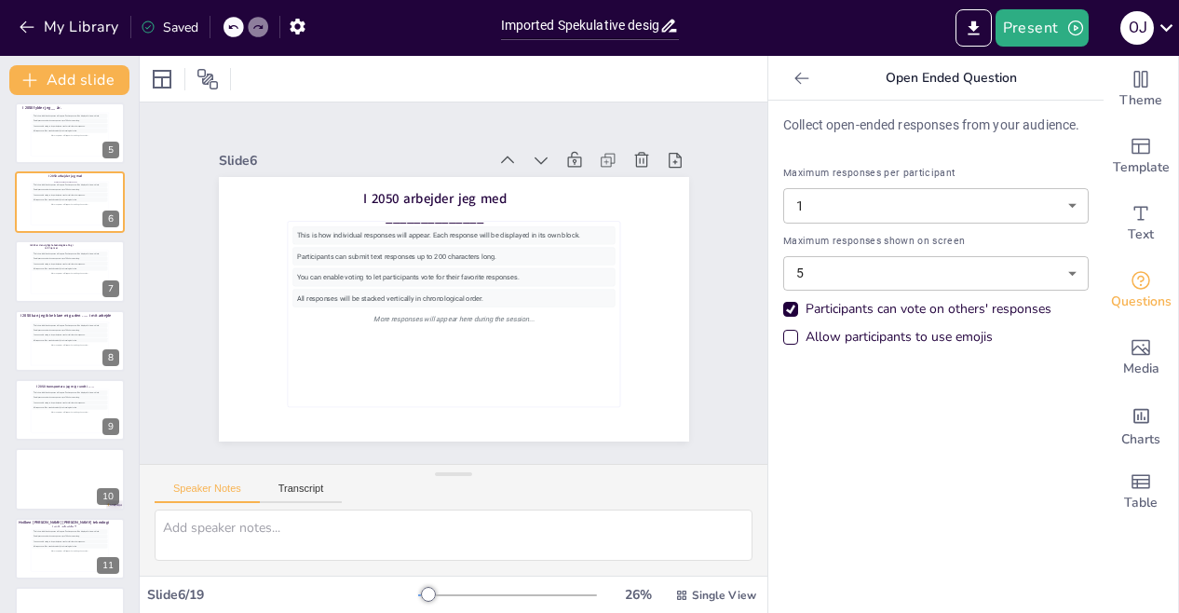
scroll to position [281, 0]
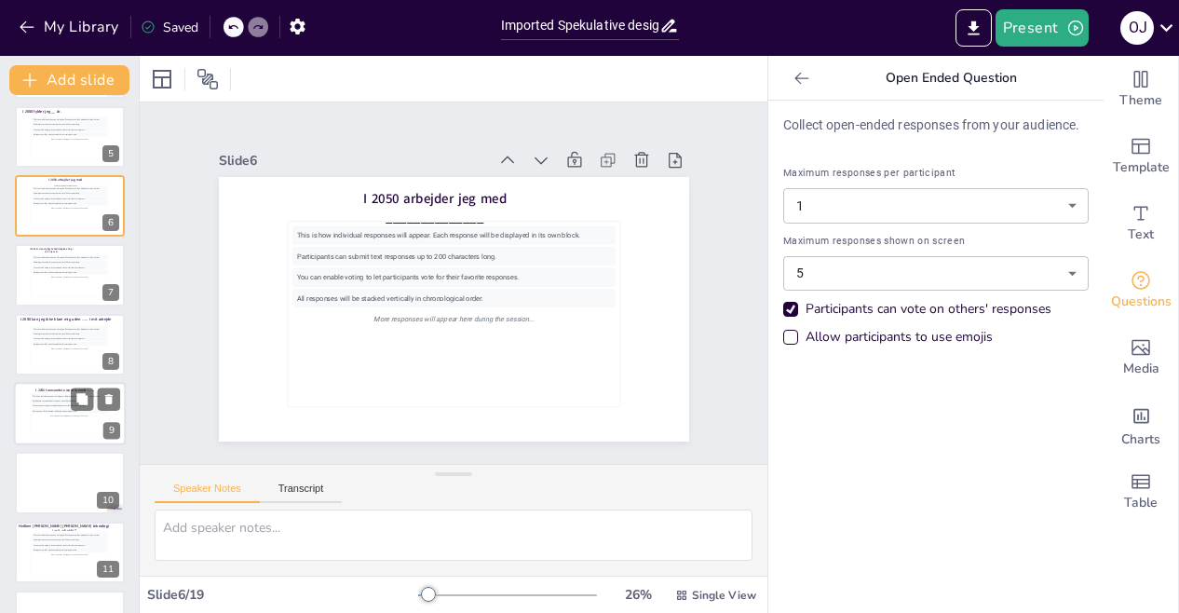
click at [34, 410] on div "All responses will be stacked vertically in chronological order." at bounding box center [70, 411] width 76 height 5
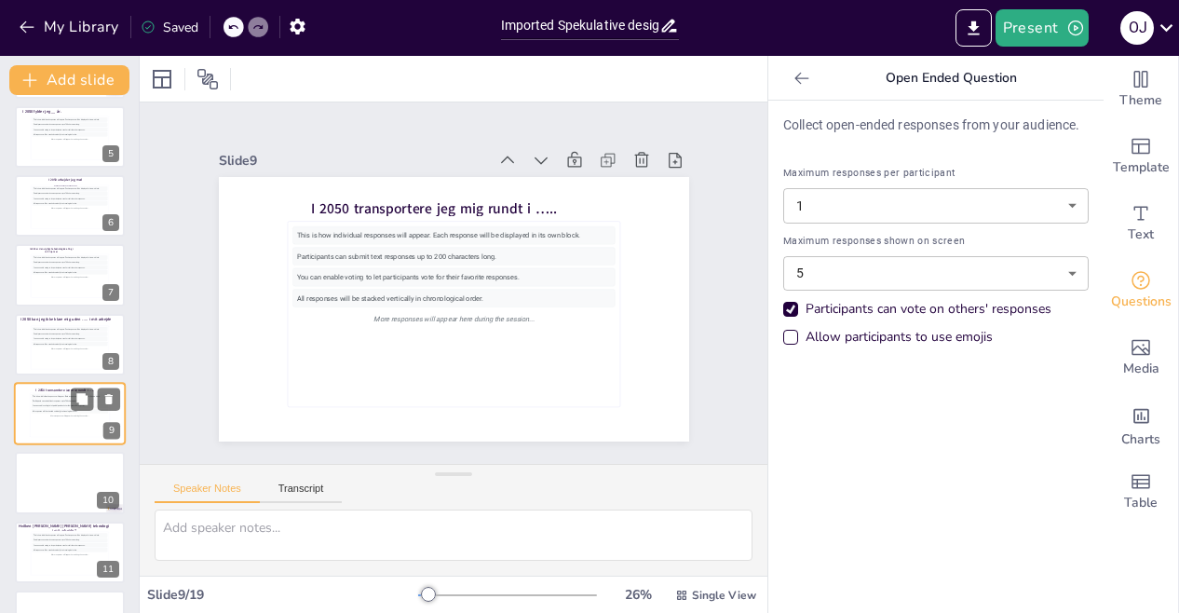
scroll to position [341, 0]
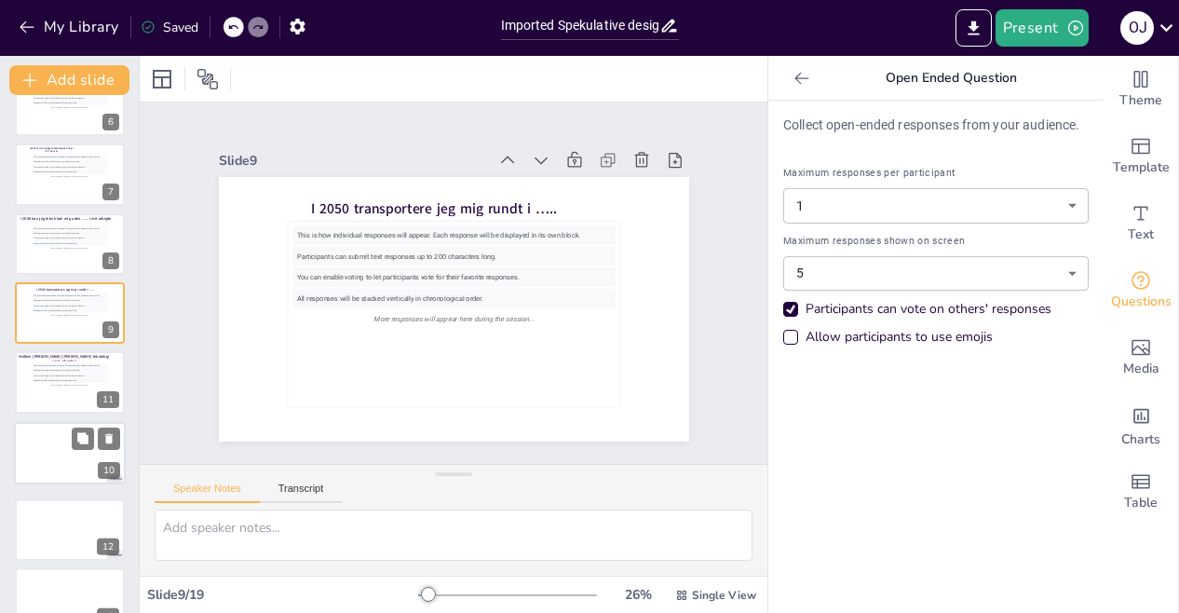
drag, startPoint x: 44, startPoint y: 425, endPoint x: 45, endPoint y: 461, distance: 36.3
click at [45, 461] on div at bounding box center [70, 452] width 110 height 61
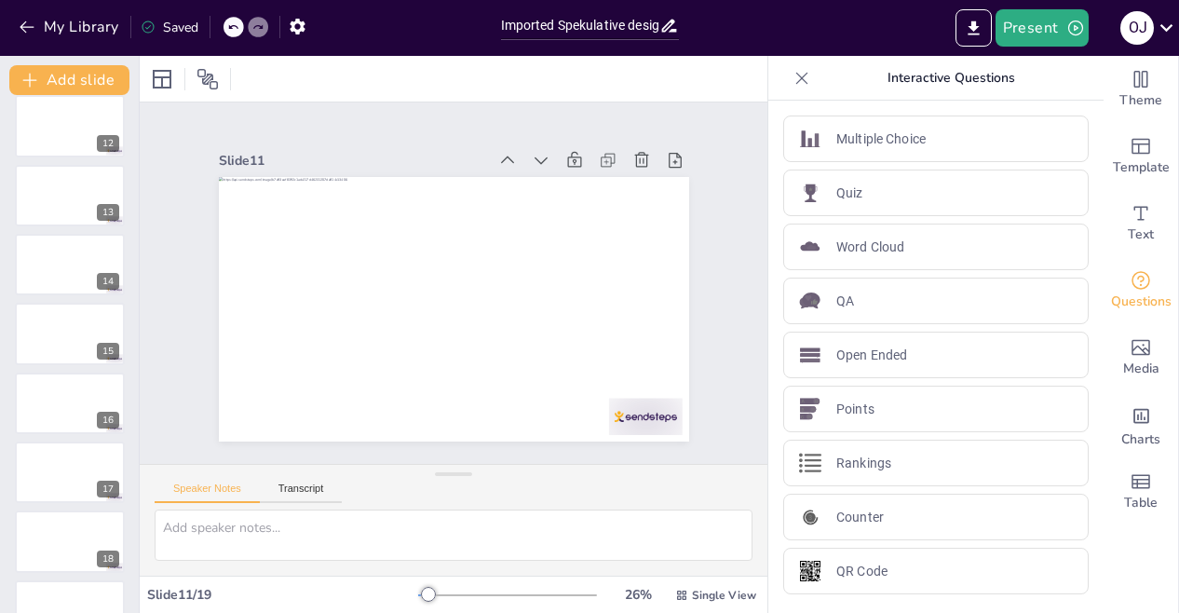
scroll to position [820, 0]
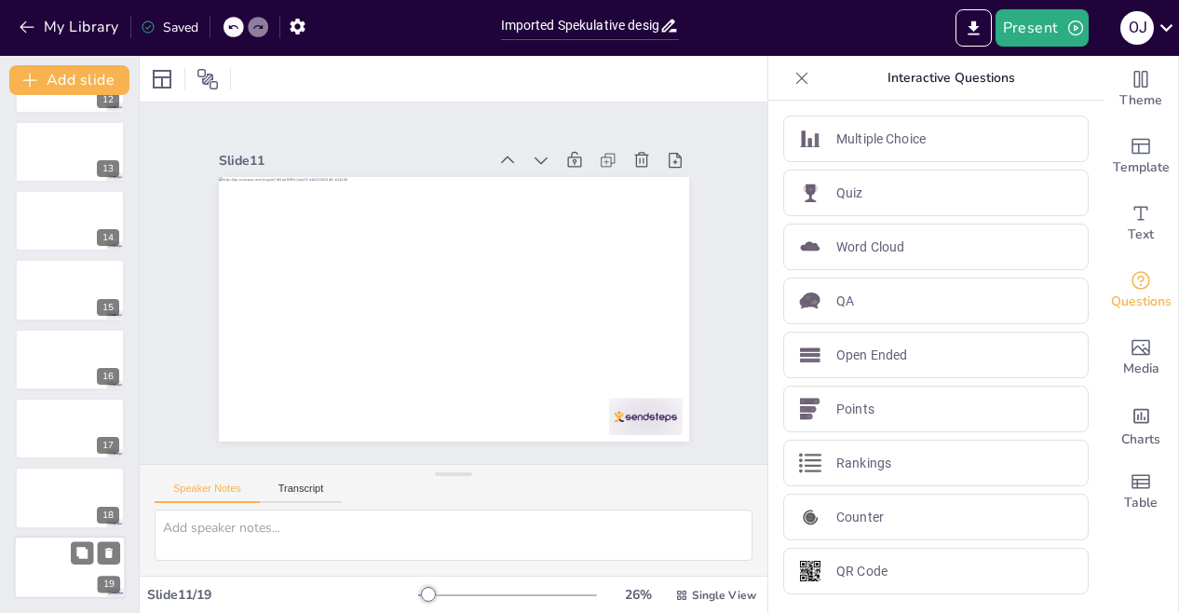
click at [63, 573] on div at bounding box center [70, 566] width 112 height 63
click at [52, 507] on div at bounding box center [70, 497] width 112 height 63
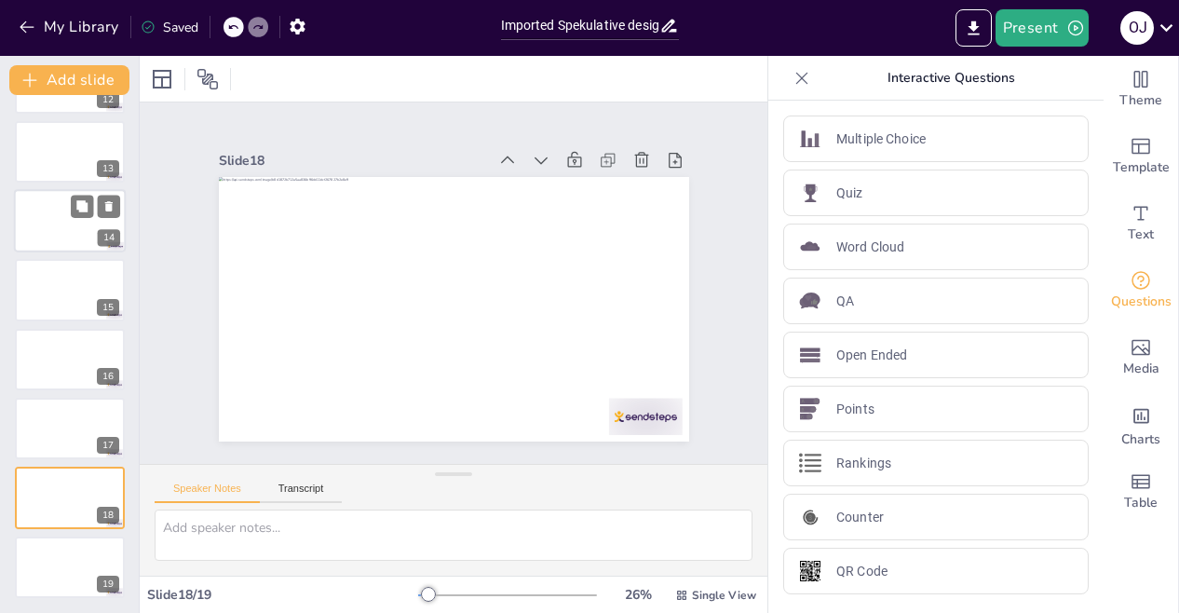
click at [45, 230] on div at bounding box center [70, 220] width 112 height 63
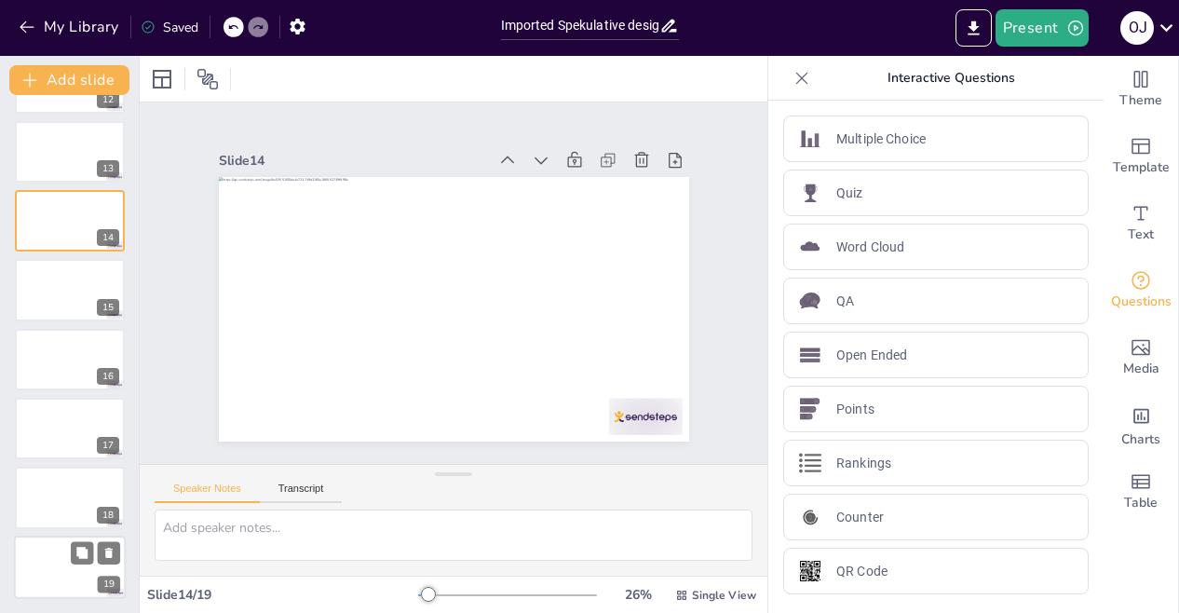
click at [61, 569] on div at bounding box center [70, 566] width 112 height 63
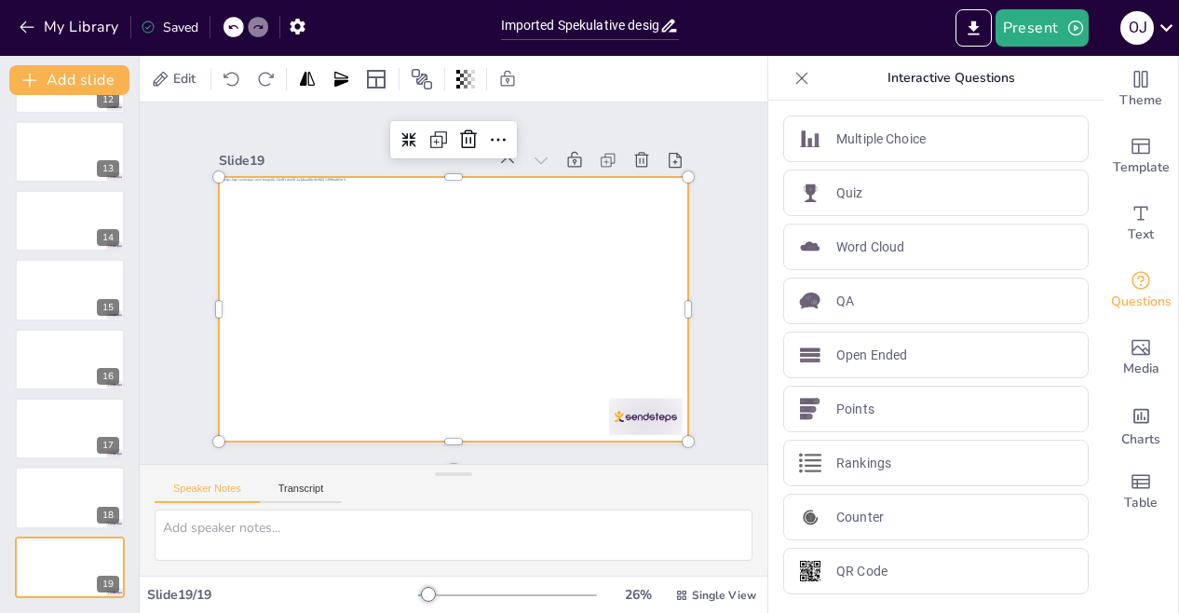
click at [320, 388] on div at bounding box center [454, 309] width 470 height 264
click at [487, 130] on icon at bounding box center [498, 139] width 22 height 22
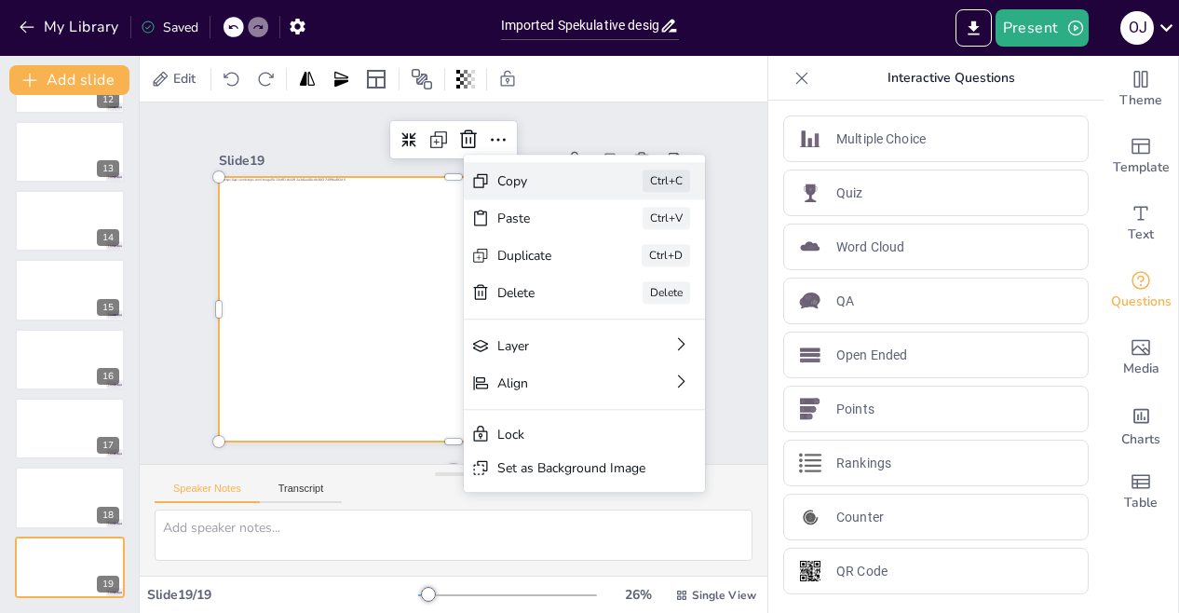
click at [507, 182] on div "Copy" at bounding box center [543, 181] width 93 height 18
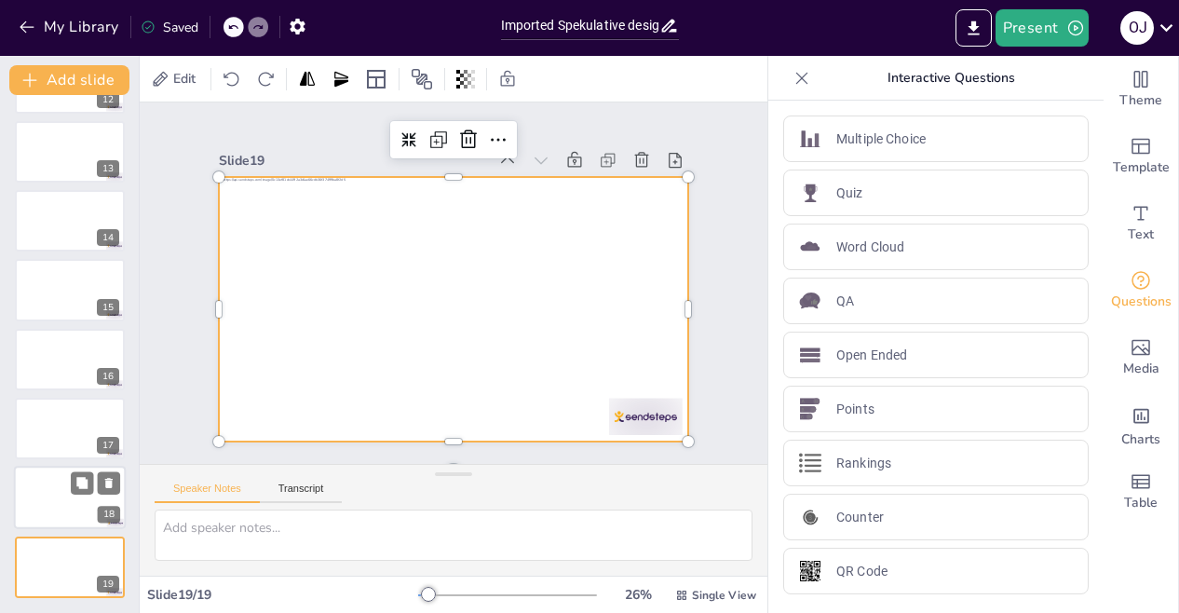
click at [60, 515] on div at bounding box center [70, 497] width 112 height 63
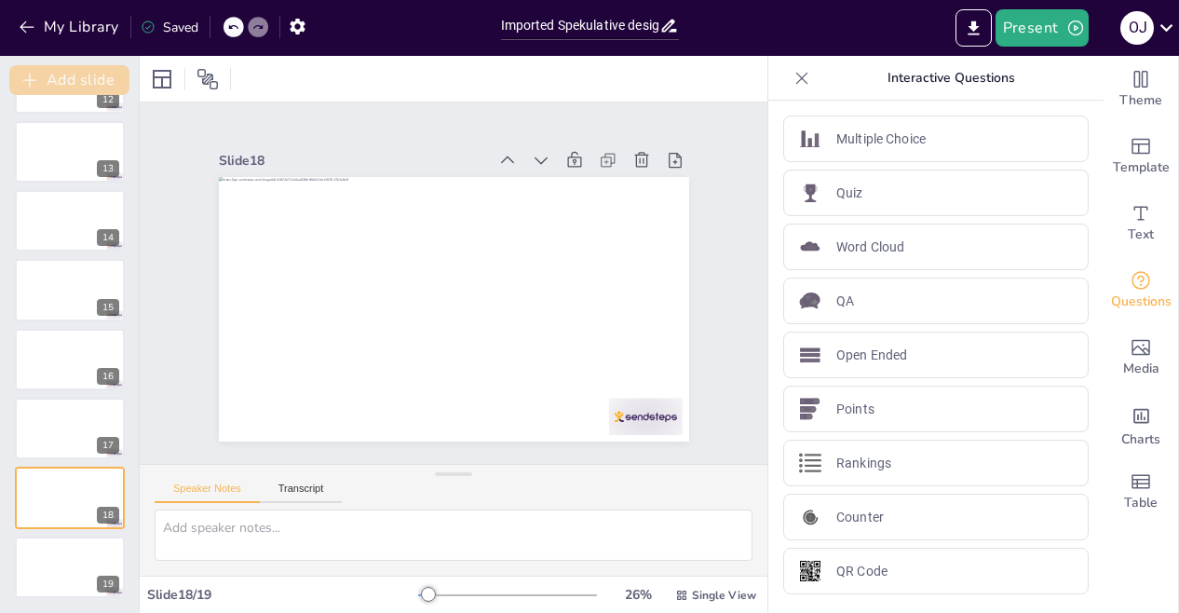
click at [86, 81] on button "Add slide" at bounding box center [69, 80] width 120 height 30
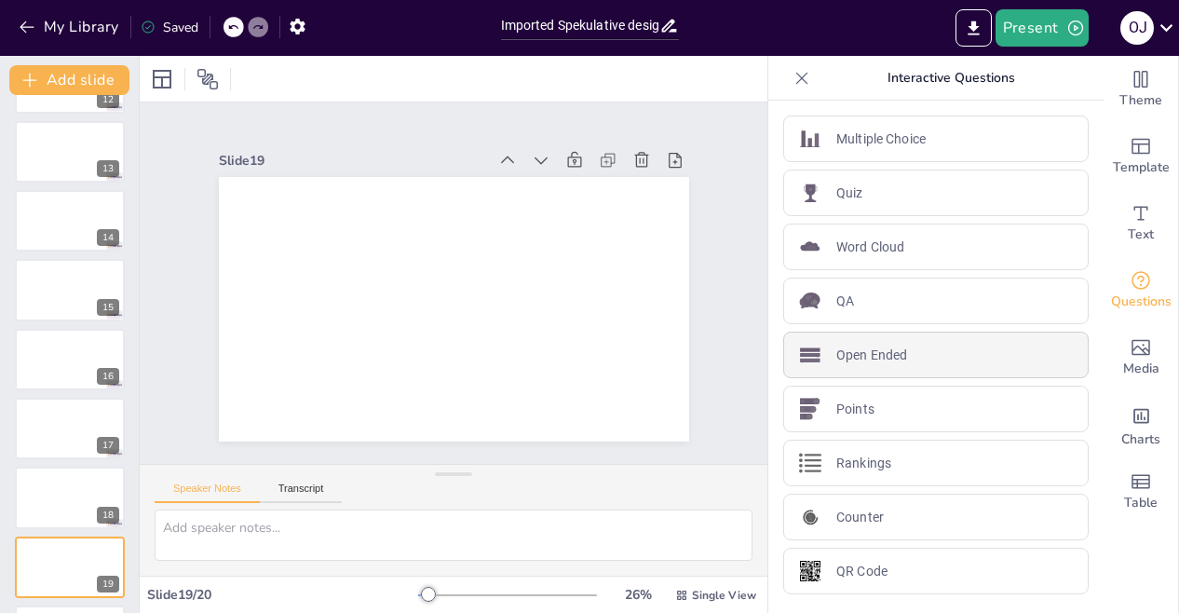
click at [872, 349] on p "Open Ended" at bounding box center [871, 355] width 71 height 20
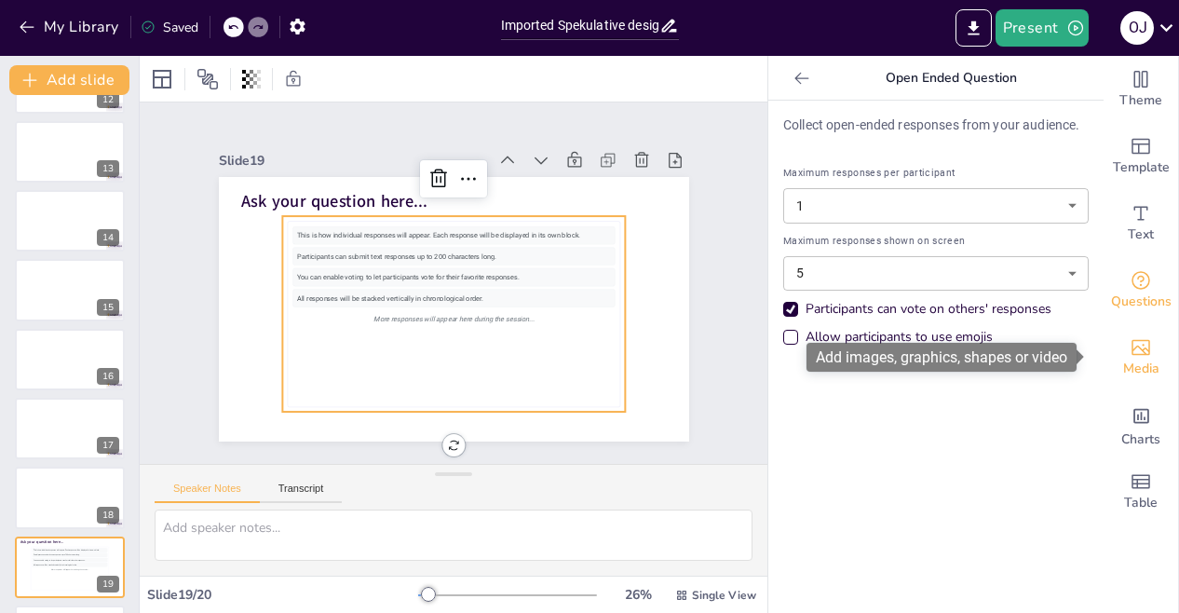
click at [1135, 346] on icon "Add images, graphics, shapes or video" at bounding box center [1140, 348] width 19 height 16
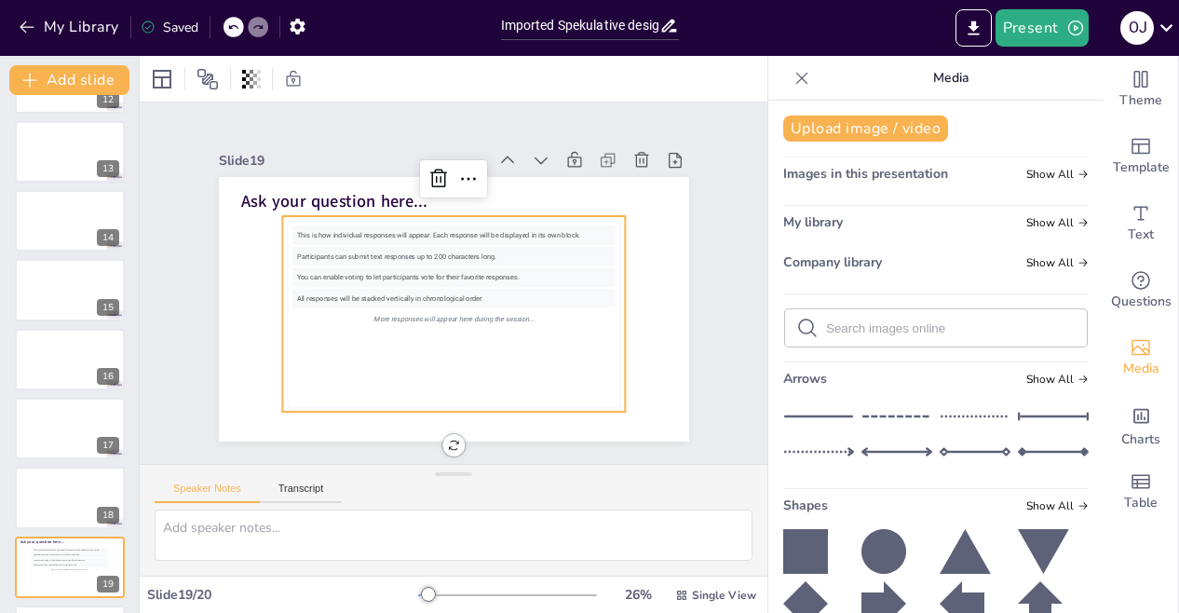
click at [322, 249] on div "Participants can submit text responses up to 200 characters long." at bounding box center [453, 257] width 322 height 18
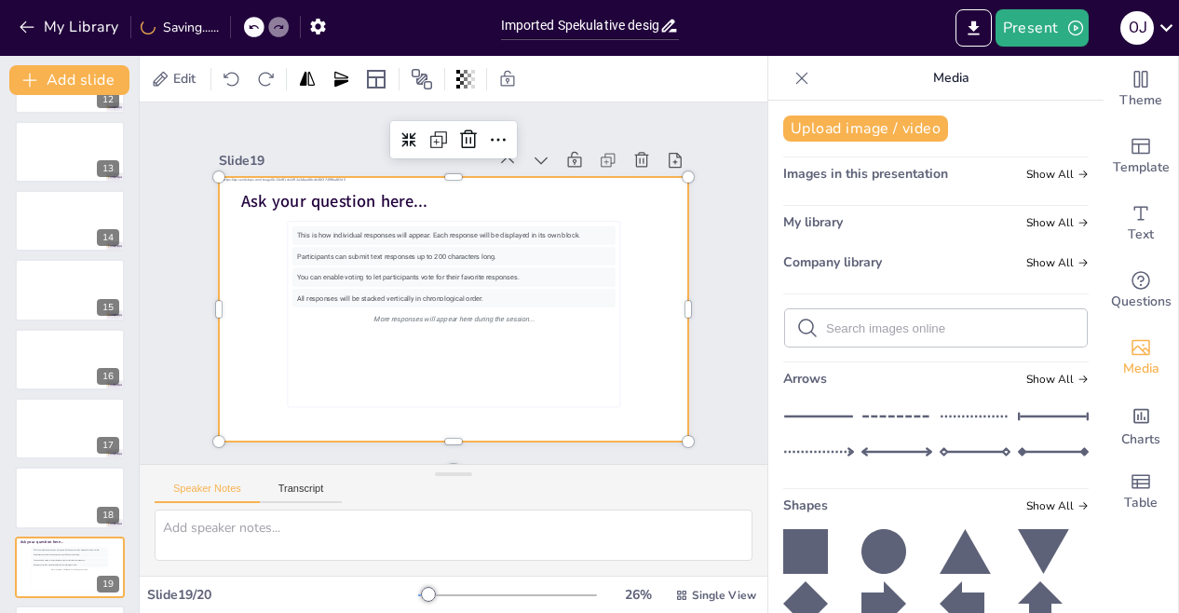
click at [533, 321] on div at bounding box center [454, 309] width 470 height 264
click at [487, 134] on icon at bounding box center [498, 139] width 22 height 22
click at [427, 332] on div at bounding box center [454, 309] width 470 height 264
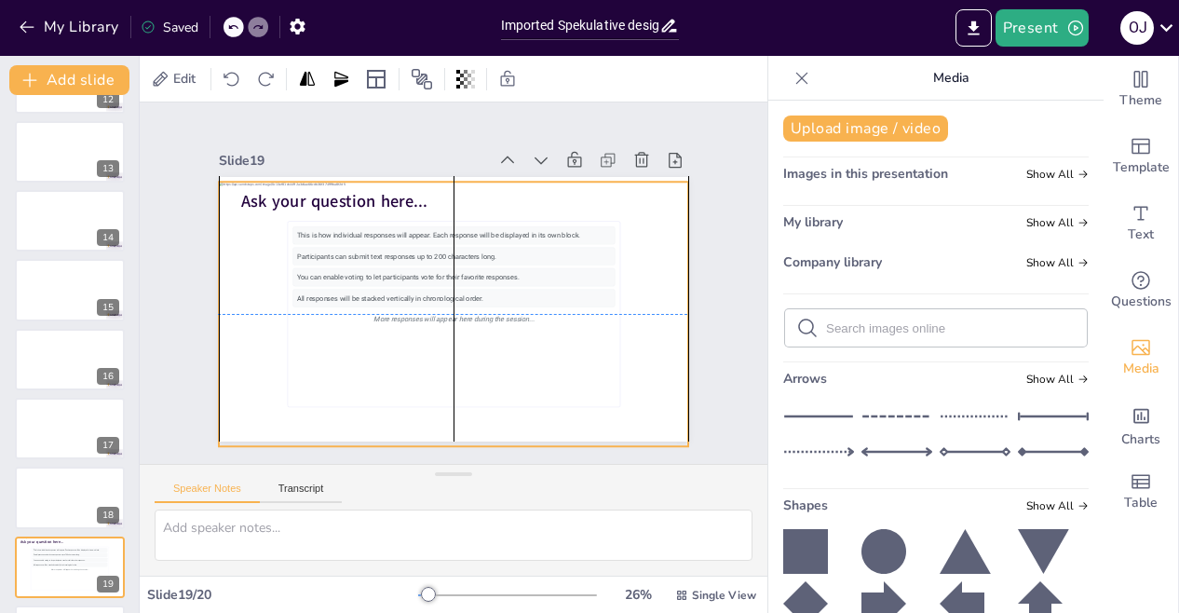
click at [625, 340] on div at bounding box center [454, 314] width 470 height 264
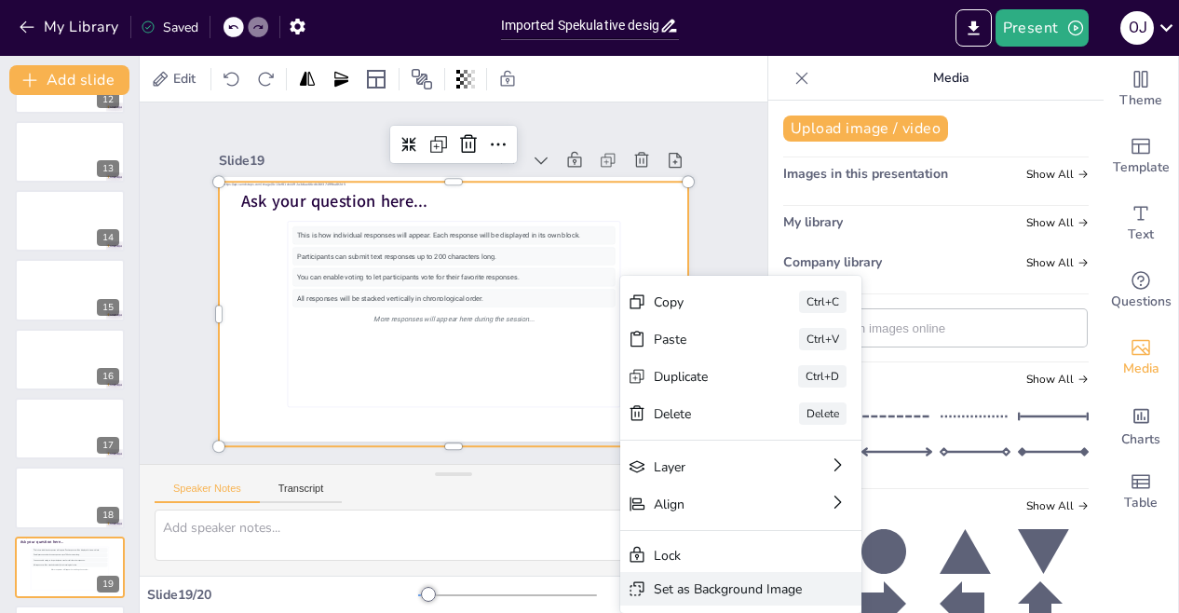
click at [672, 581] on div "Set as Background Image" at bounding box center [728, 589] width 148 height 18
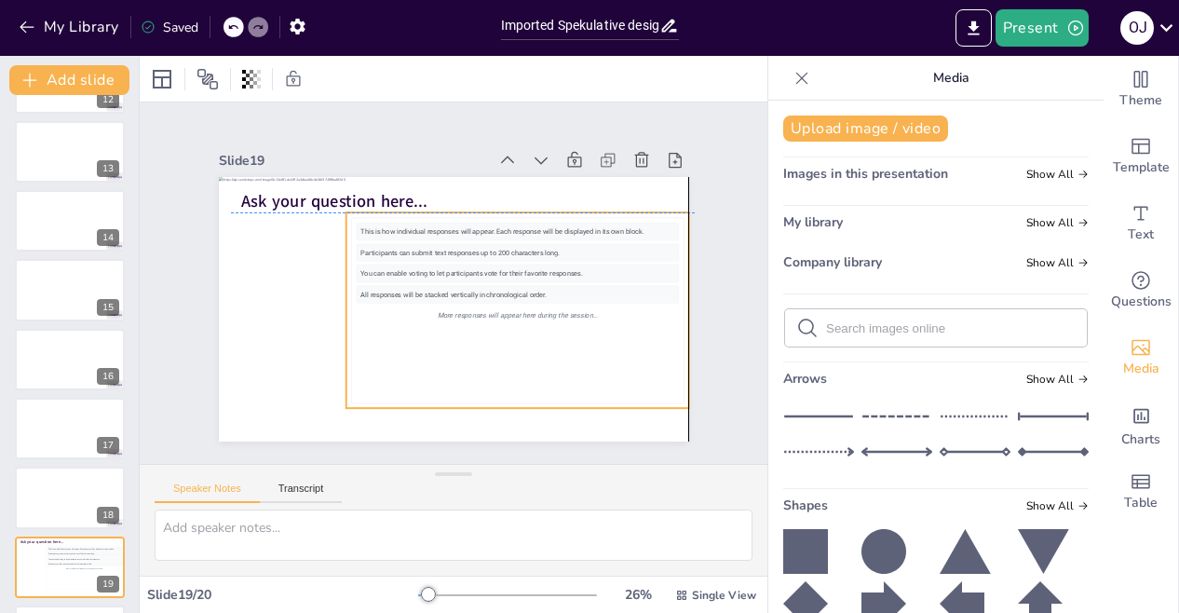
drag, startPoint x: 529, startPoint y: 363, endPoint x: 596, endPoint y: 362, distance: 67.0
click at [596, 362] on div "This is how individual responses will appear. Each response will be displayed i…" at bounding box center [517, 310] width 322 height 175
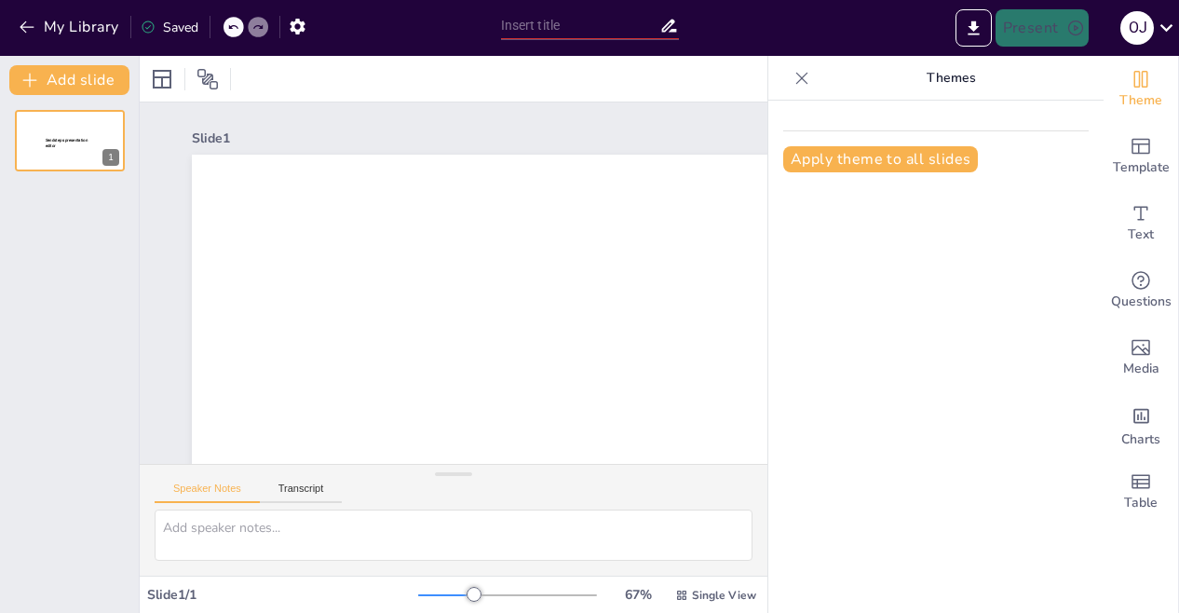
type input "Imported Spekulative design, [PERSON_NAME].pptx"
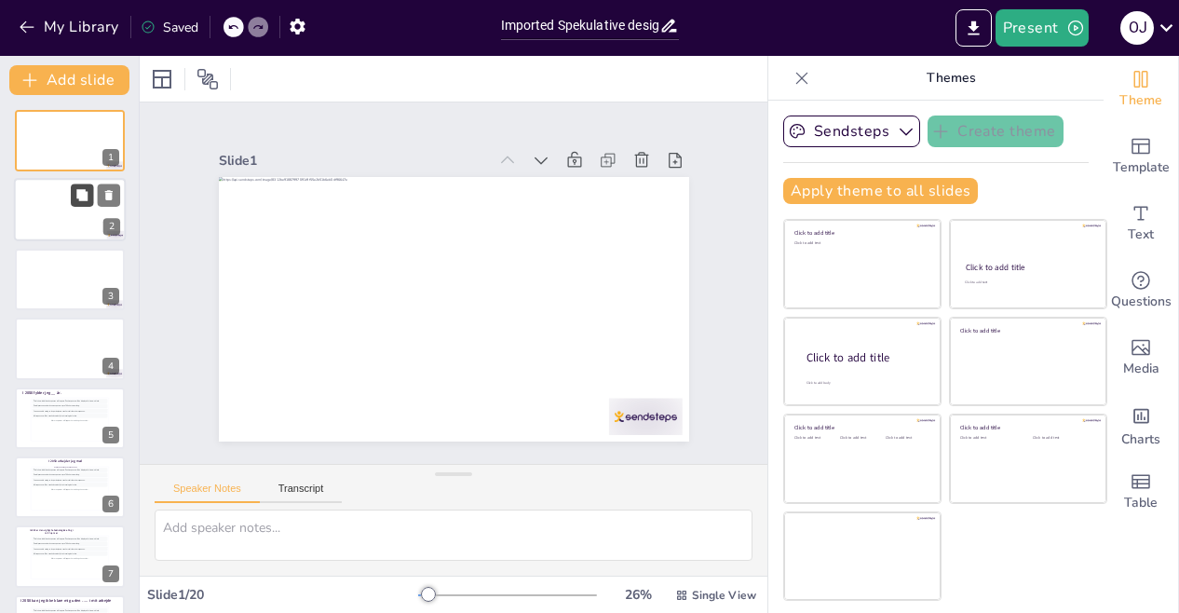
click at [74, 202] on button at bounding box center [82, 195] width 22 height 22
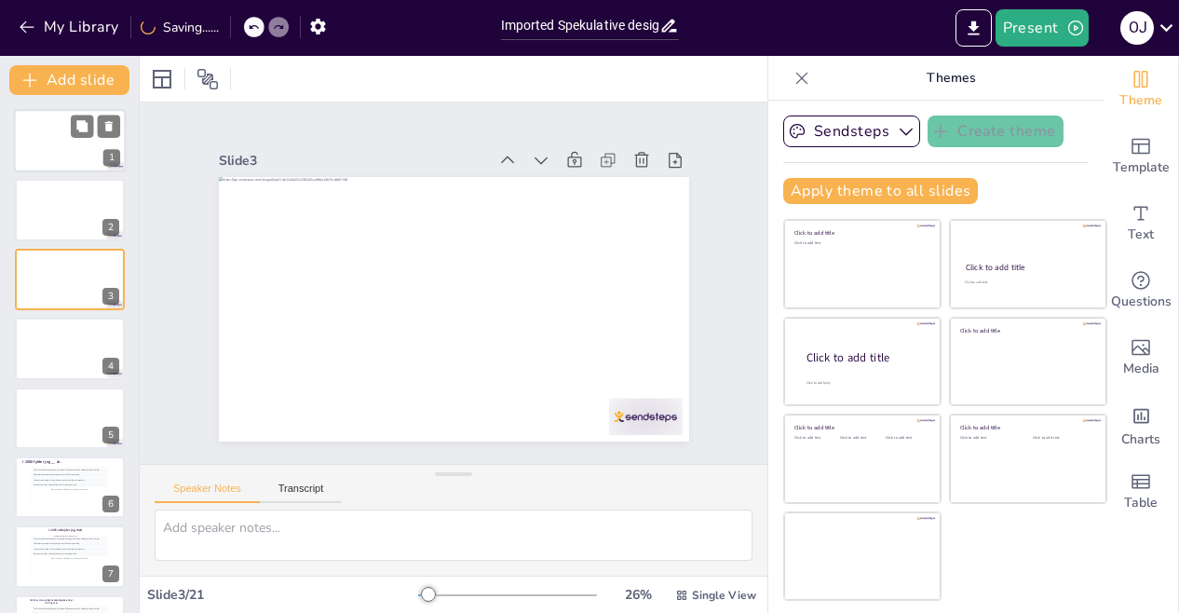
click at [52, 156] on div at bounding box center [70, 140] width 112 height 63
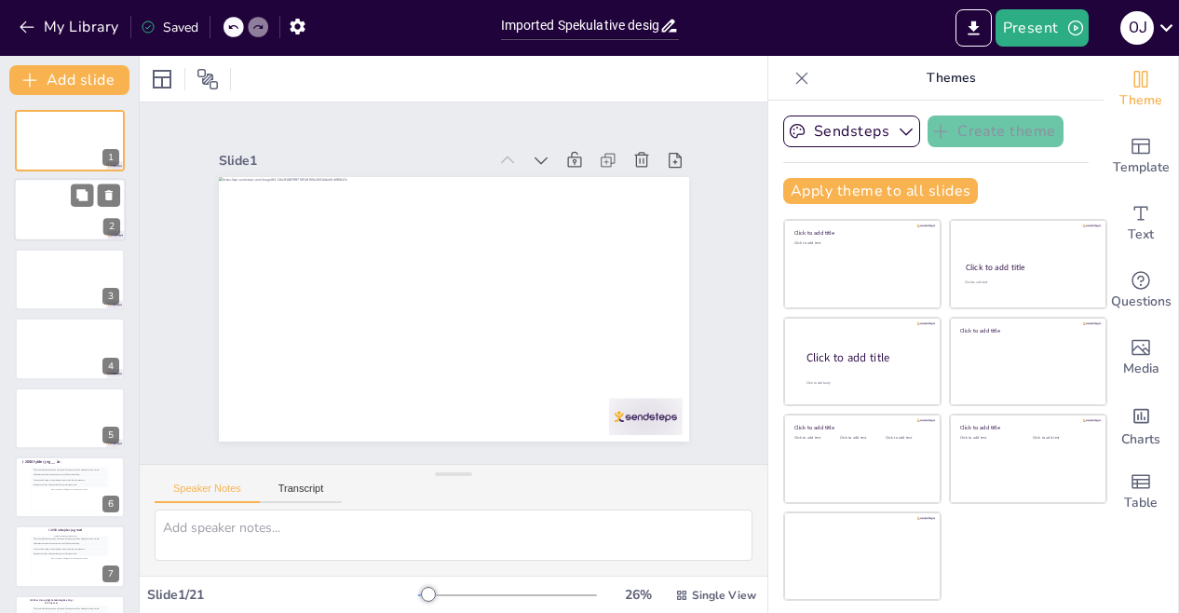
click at [50, 218] on div at bounding box center [70, 210] width 112 height 63
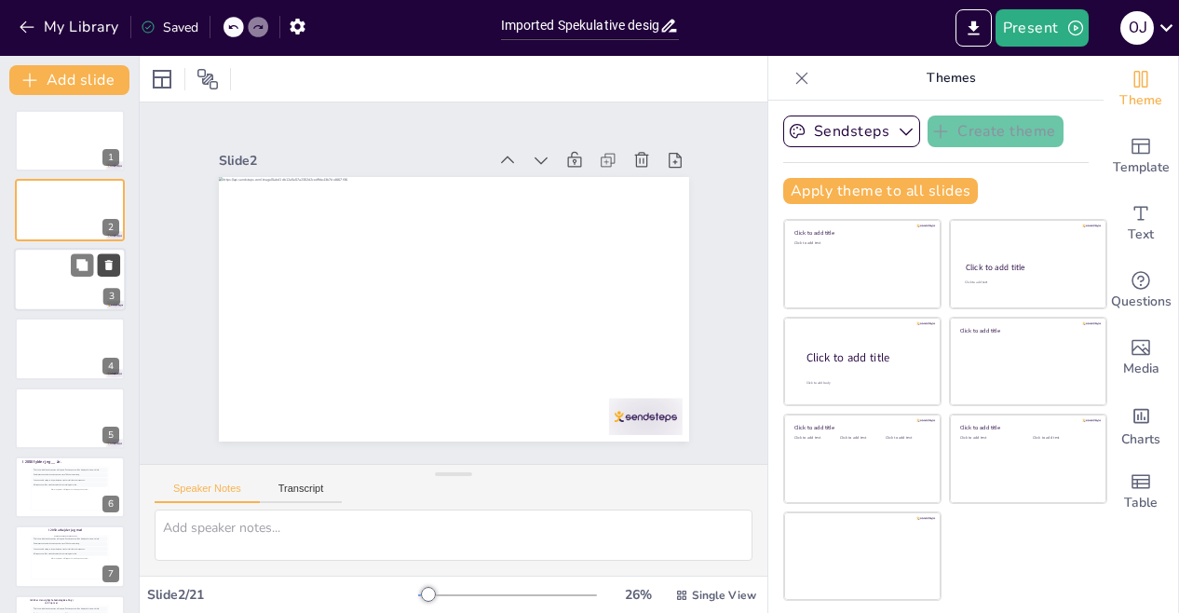
click at [108, 264] on icon at bounding box center [108, 265] width 7 height 10
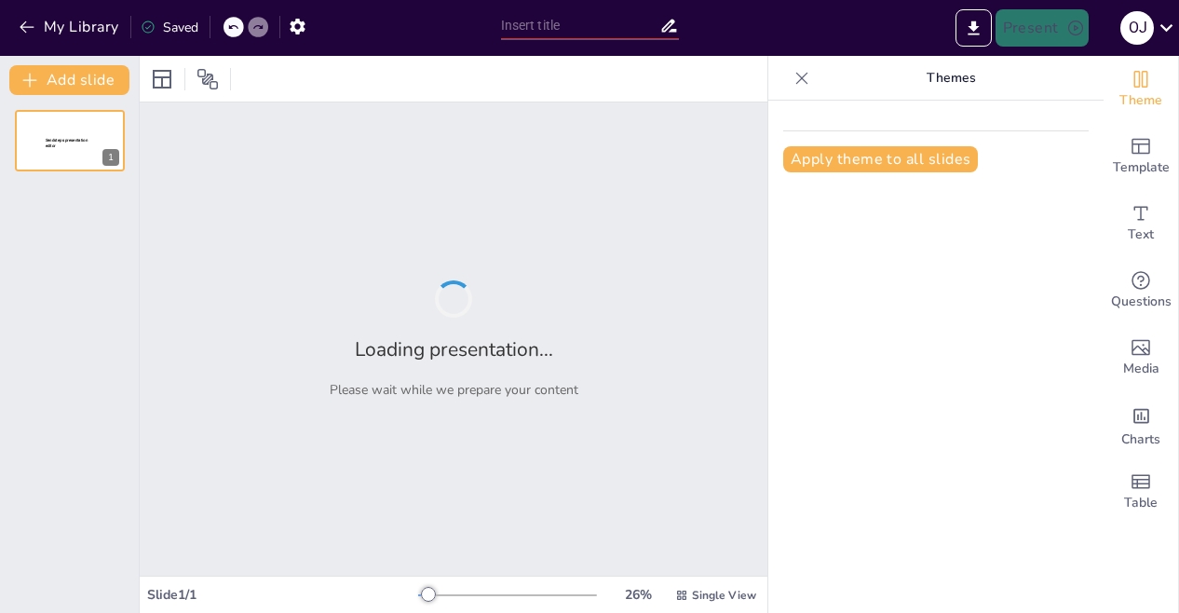
type input "Imported Spekulative design, [PERSON_NAME].pptx"
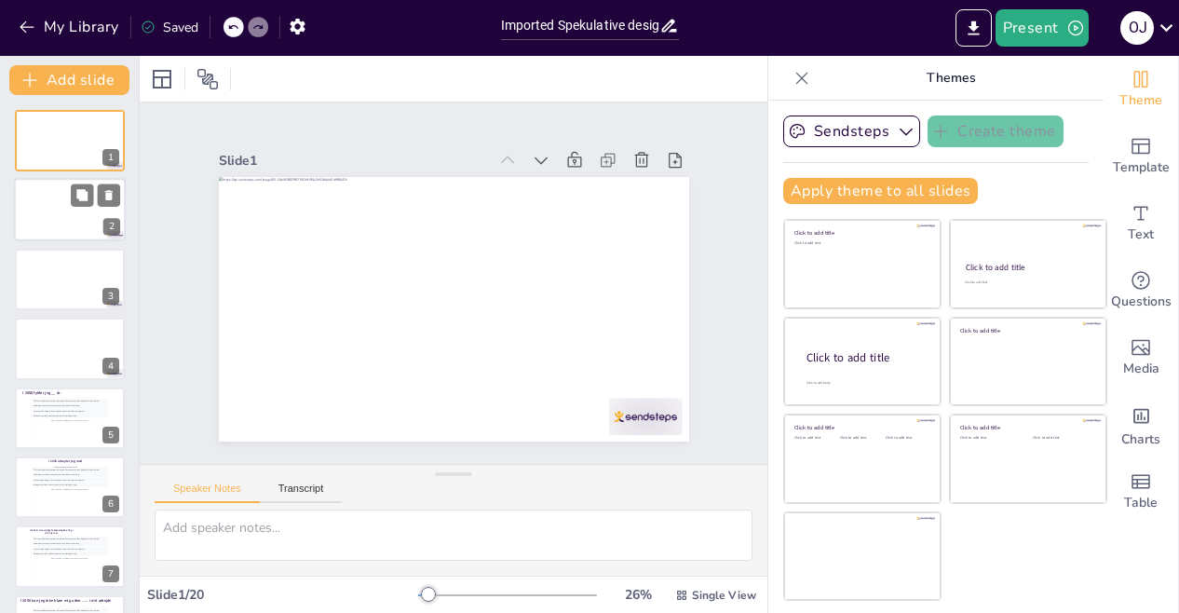
click at [82, 216] on div at bounding box center [70, 210] width 112 height 63
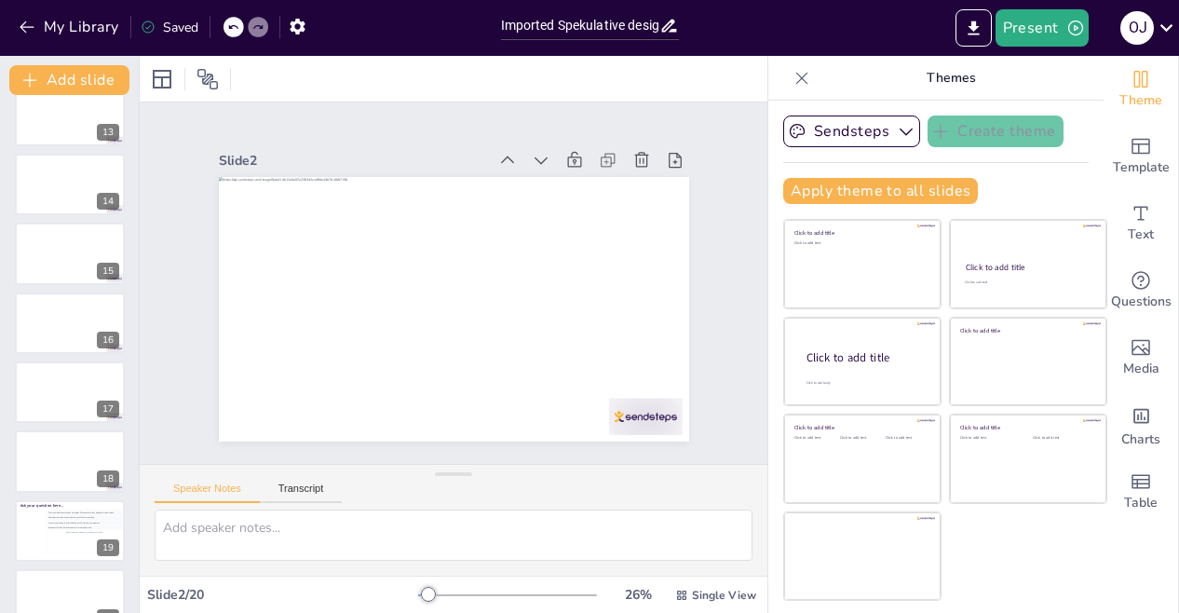
scroll to position [889, 0]
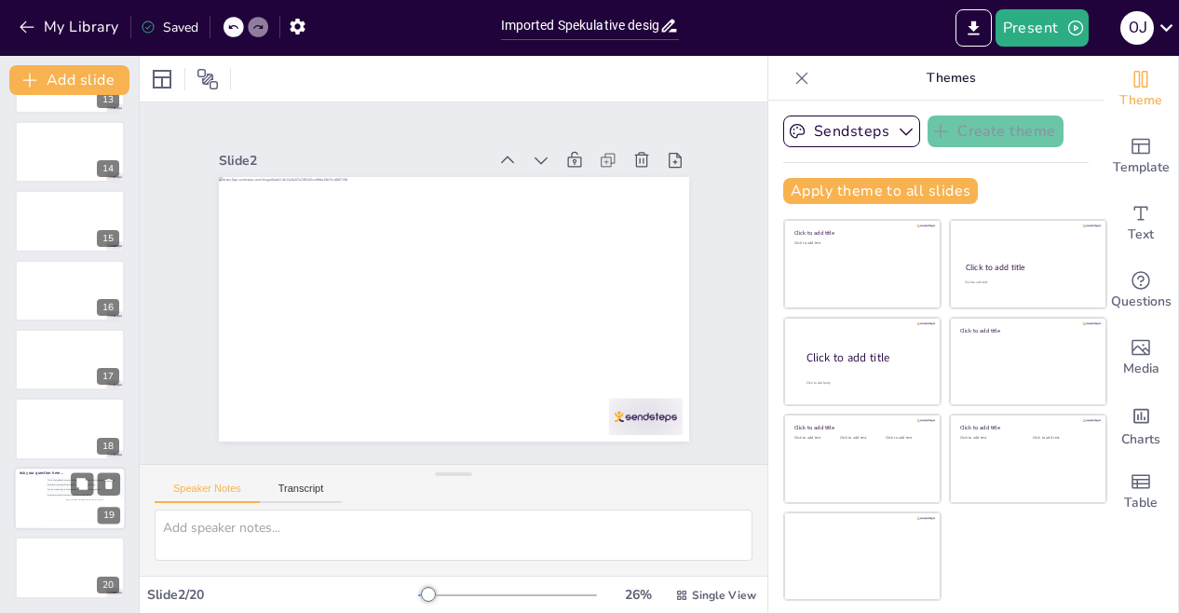
click at [53, 498] on div "More responses will appear here during the session..." at bounding box center [85, 499] width 76 height 5
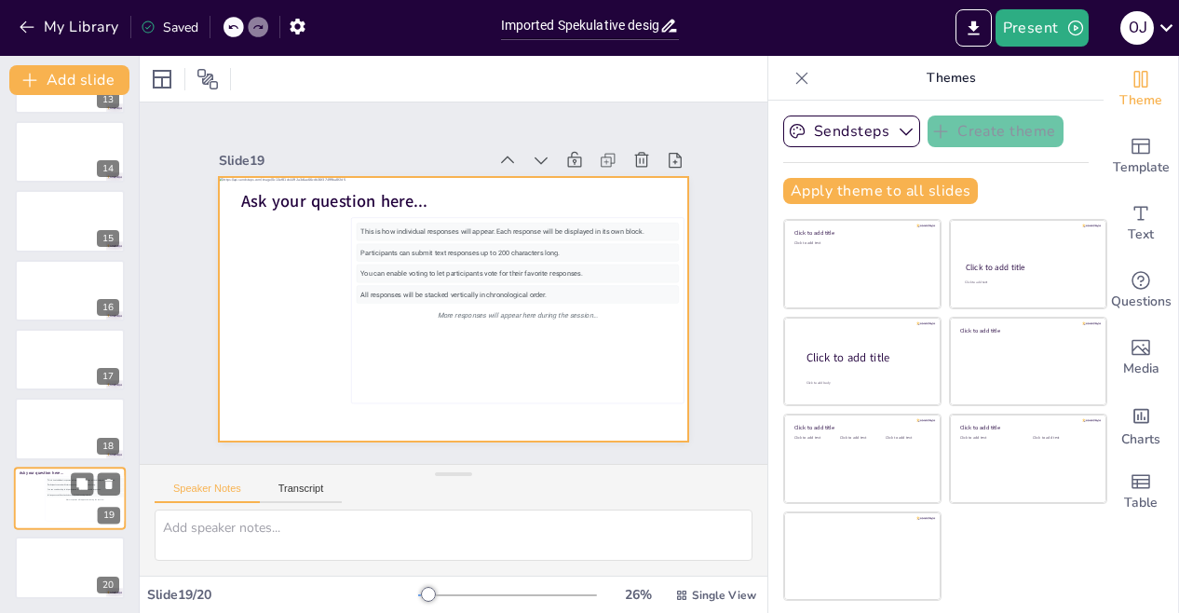
drag, startPoint x: 53, startPoint y: 498, endPoint x: 34, endPoint y: 505, distance: 20.6
click at [34, 505] on div at bounding box center [70, 497] width 112 height 63
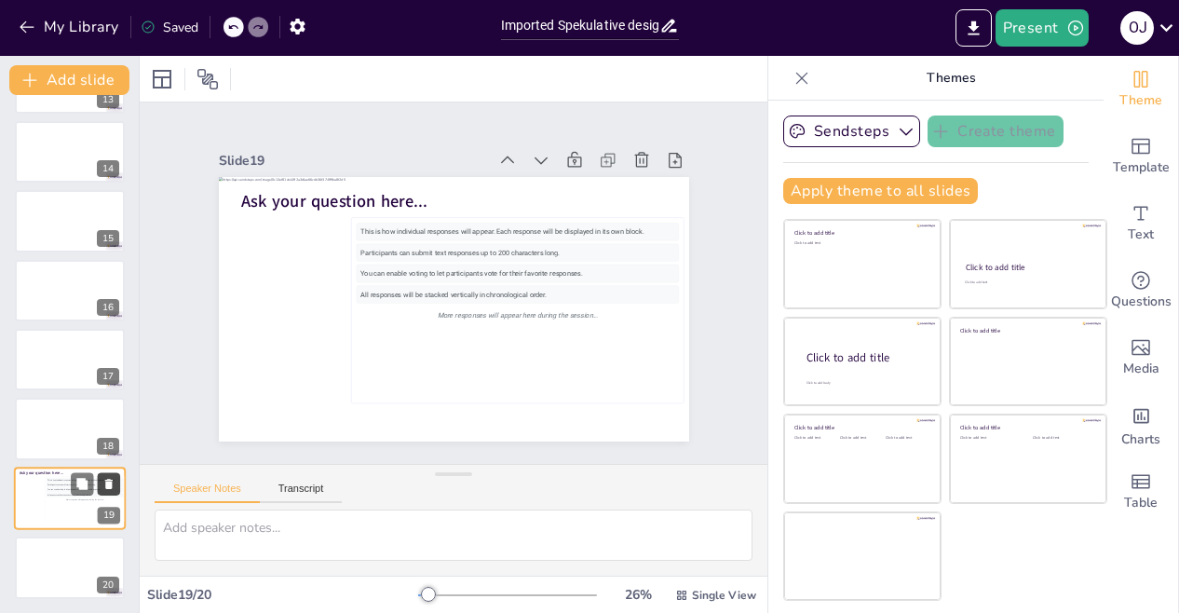
click at [106, 486] on icon at bounding box center [108, 484] width 7 height 10
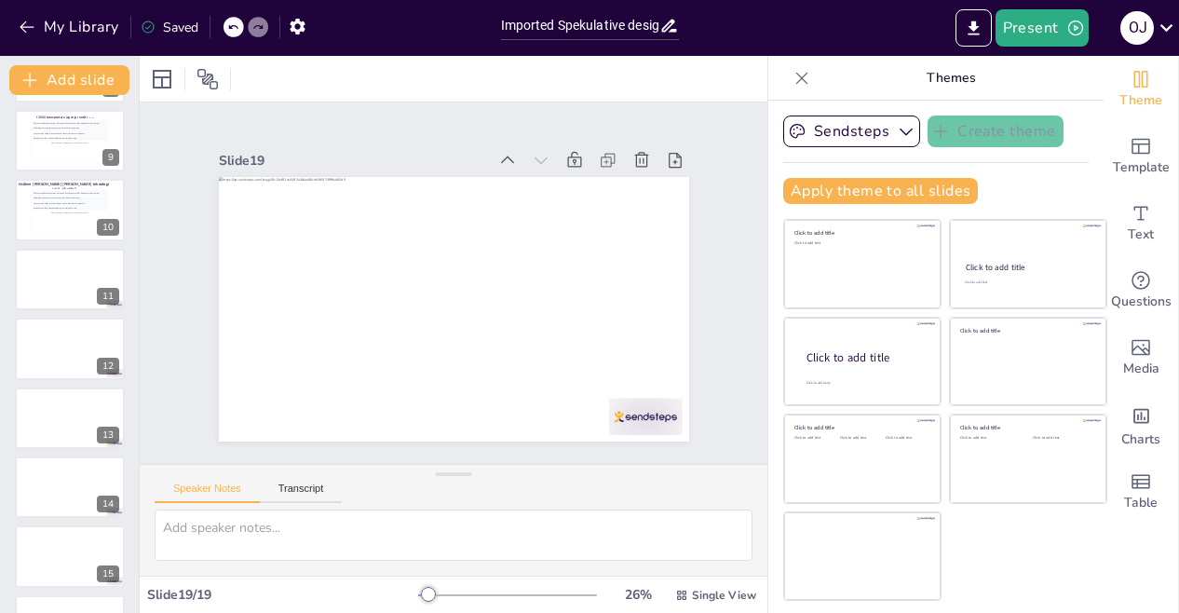
scroll to position [522, 0]
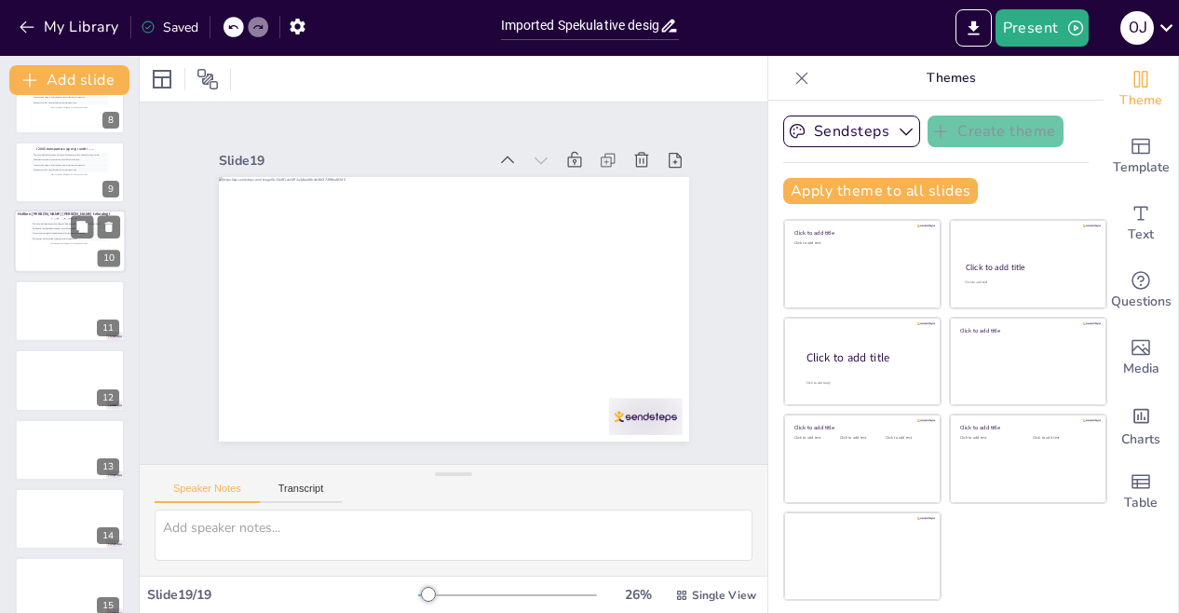
click at [54, 242] on div "More responses will appear here during the session..." at bounding box center [70, 244] width 76 height 5
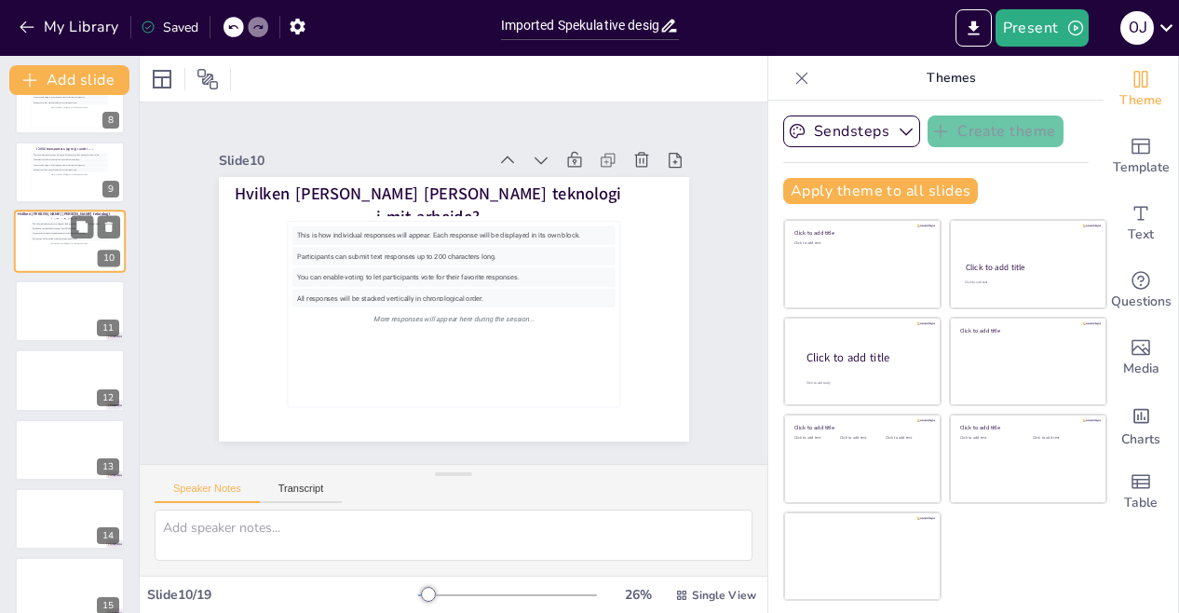
scroll to position [410, 0]
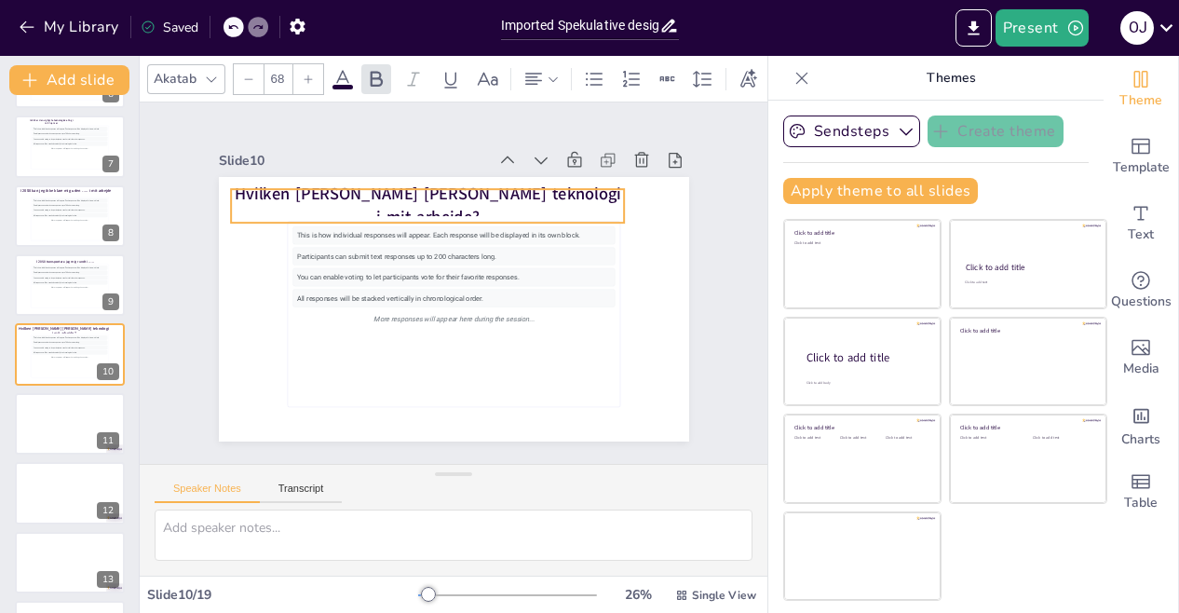
click at [568, 196] on span "Hvilken rolle spiller teknologi i mit arbejde?" at bounding box center [534, 238] width 102 height 383
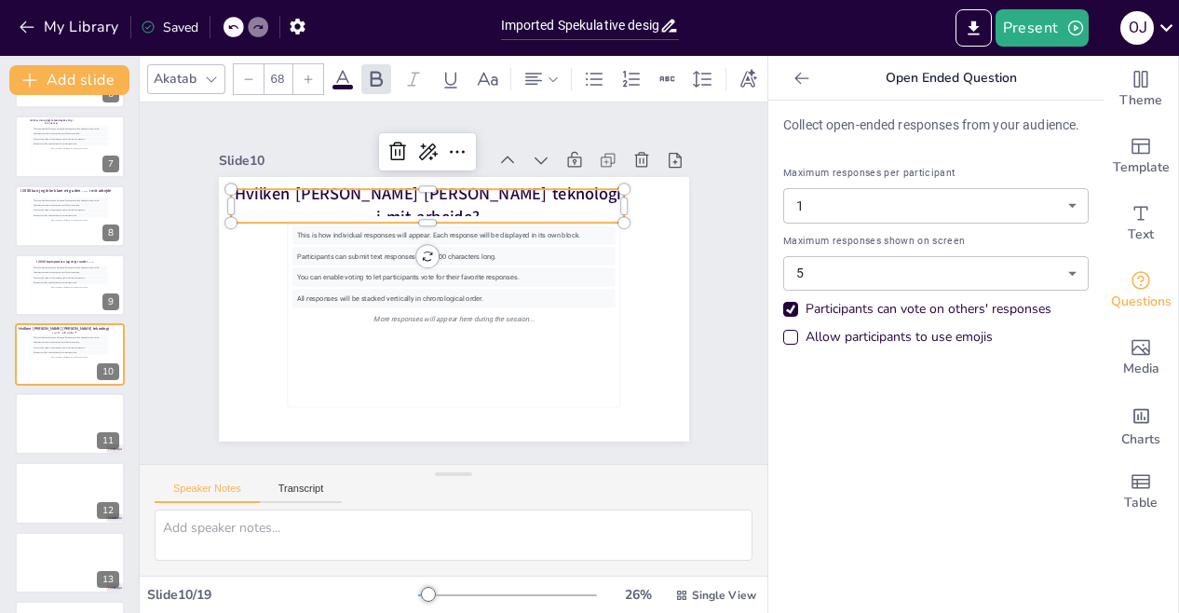
click at [566, 196] on span "Hvilken rolle spiller teknologi i mit arbejde?" at bounding box center [466, 191] width 362 height 178
click at [566, 196] on span "Hvilken rolle spiller teknologi i mit arbejde?" at bounding box center [446, 191] width 383 height 102
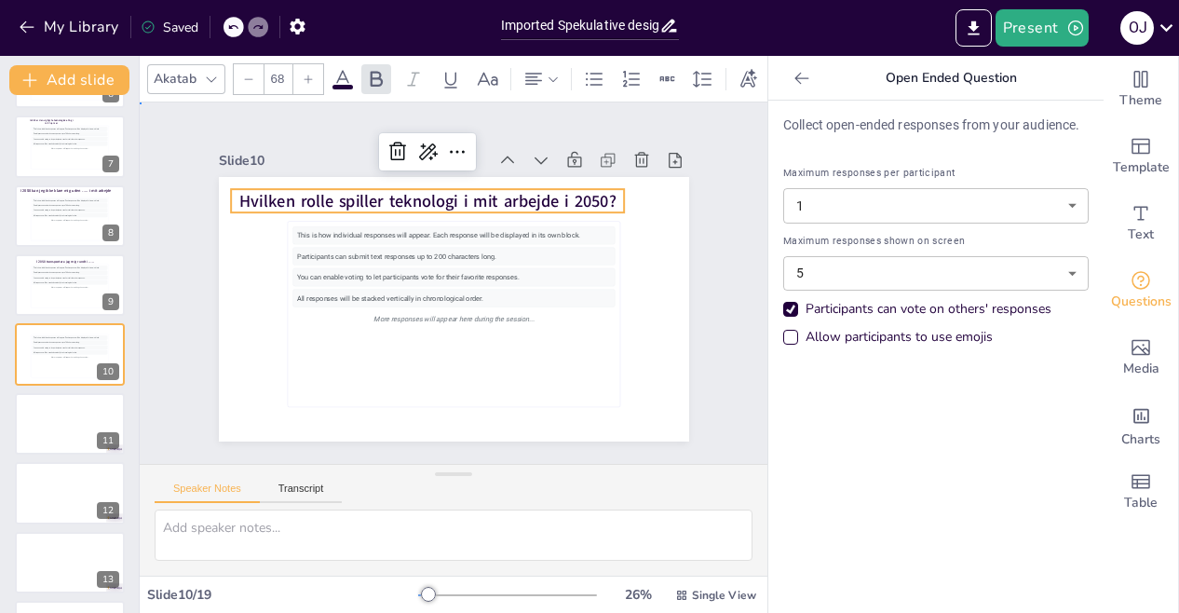
click at [722, 376] on div "Slide 1 Slide 2 Slide 3 Slide 4 Slide 5 I 2050 fylder jeg __ år. This is how in…" at bounding box center [454, 283] width 628 height 429
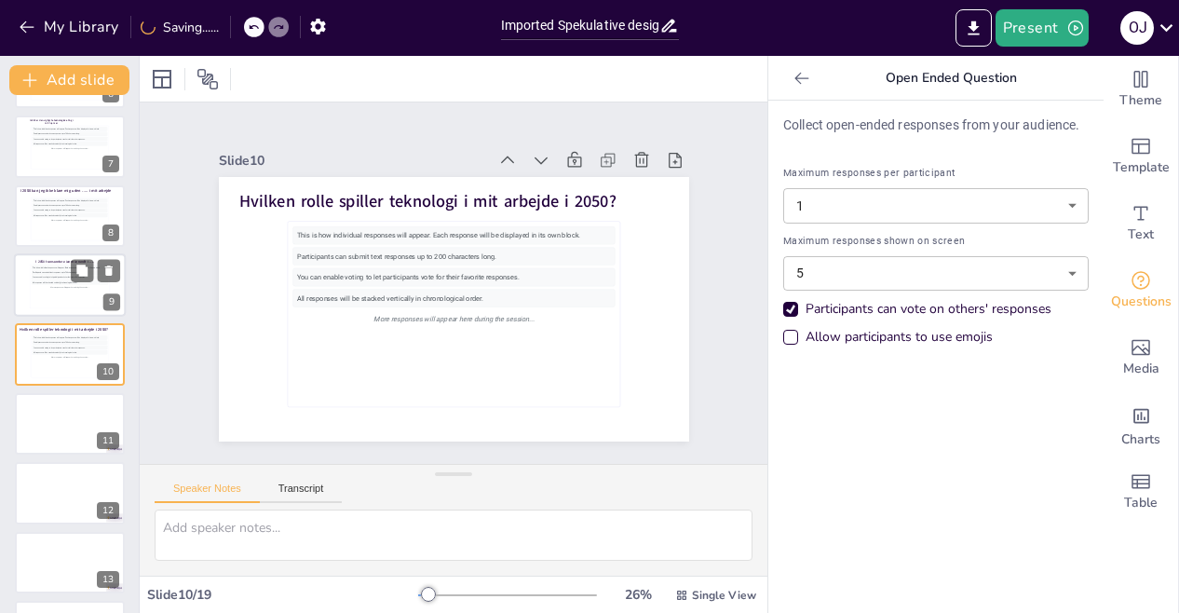
click at [39, 290] on div "This is how individual responses will appear. Each response will be displayed i…" at bounding box center [70, 286] width 76 height 42
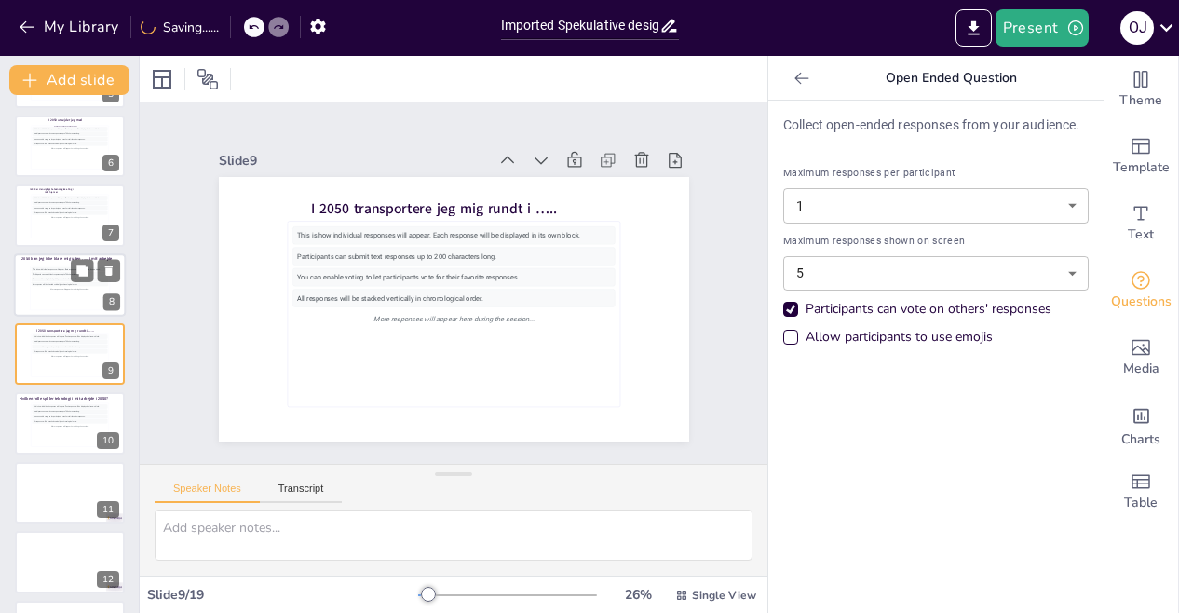
click at [34, 282] on div "All responses will be stacked vertically in chronological order." at bounding box center [70, 284] width 76 height 5
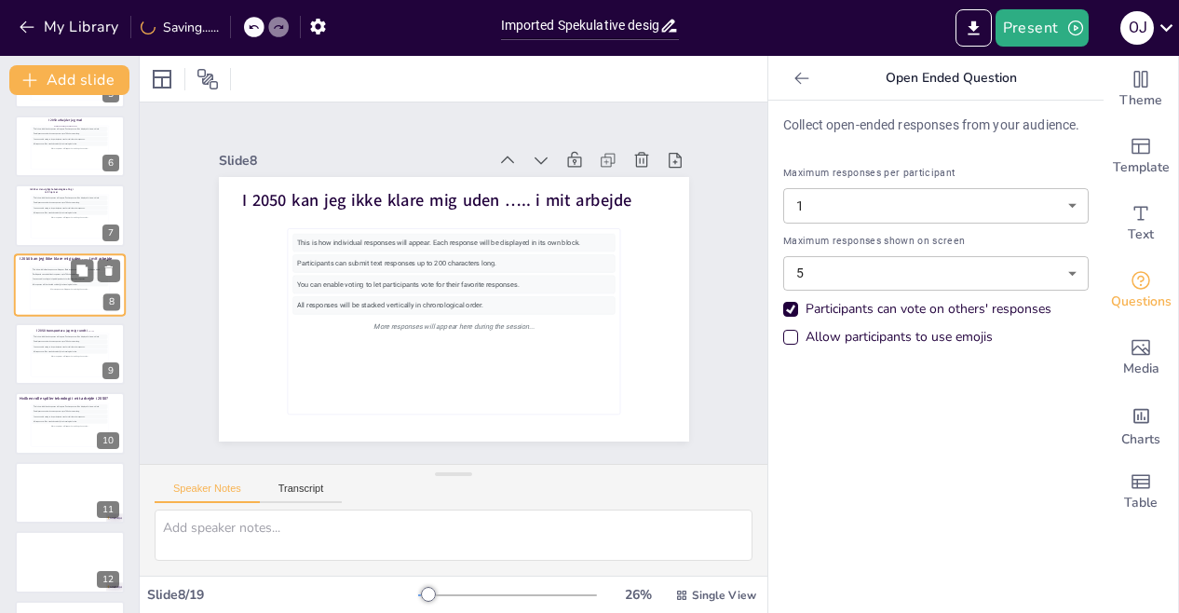
scroll to position [272, 0]
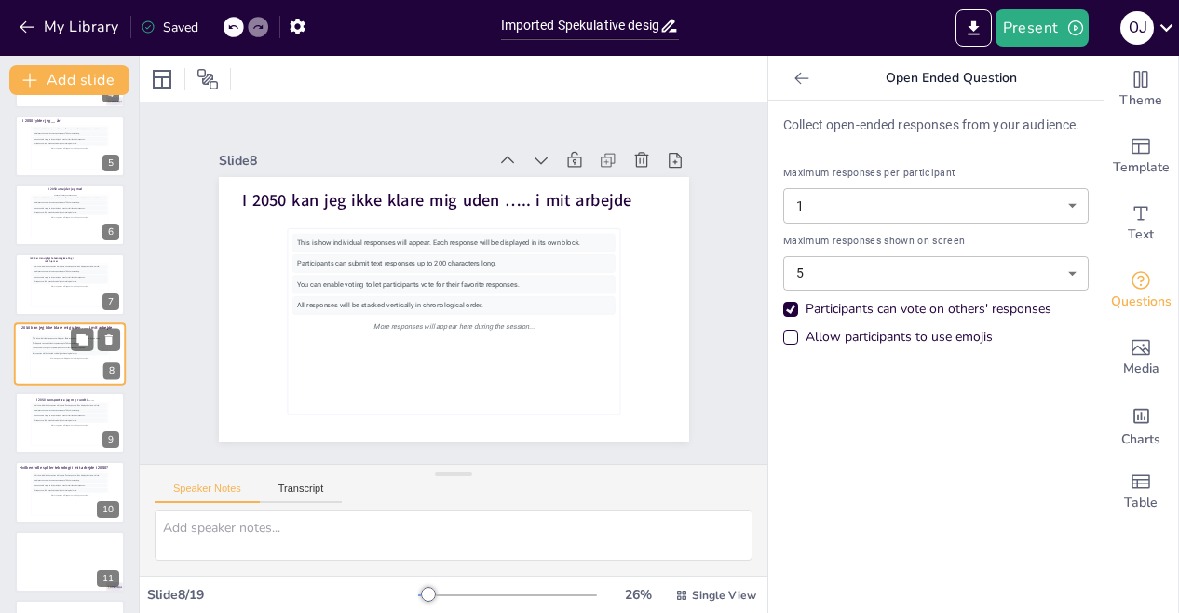
click at [34, 281] on div "All responses will be stacked vertically in chronological order." at bounding box center [70, 281] width 75 height 4
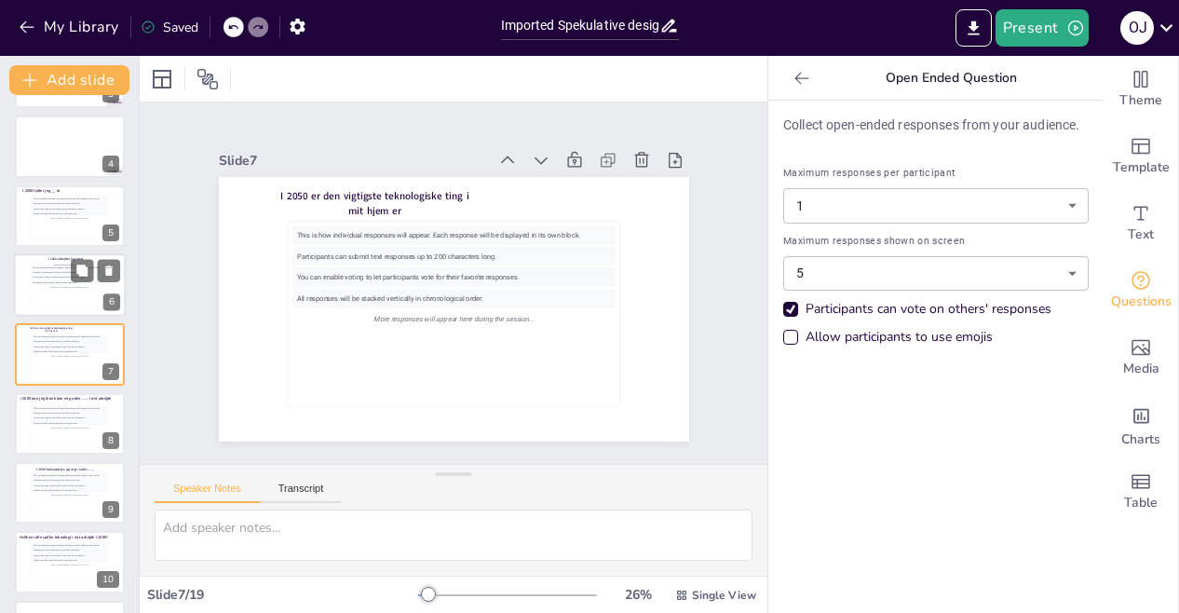
click at [34, 277] on div "You can enable voting to let participants vote for their favorite responses." at bounding box center [70, 278] width 76 height 5
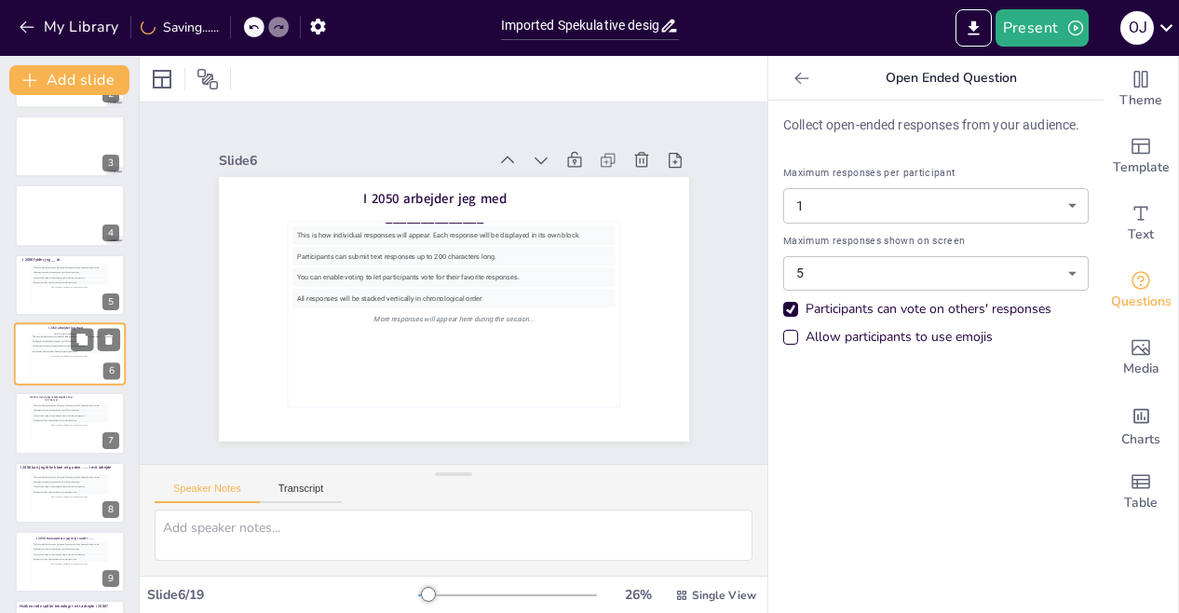
click at [34, 277] on div "You can enable voting to let participants vote for their favorite responses." at bounding box center [70, 277] width 75 height 4
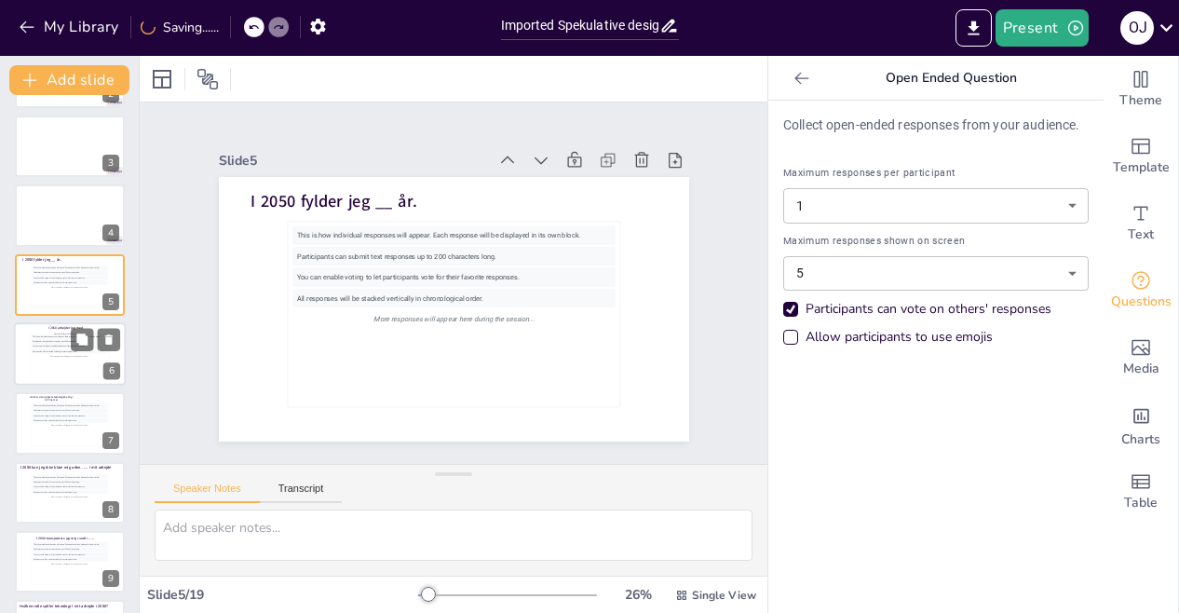
scroll to position [63, 0]
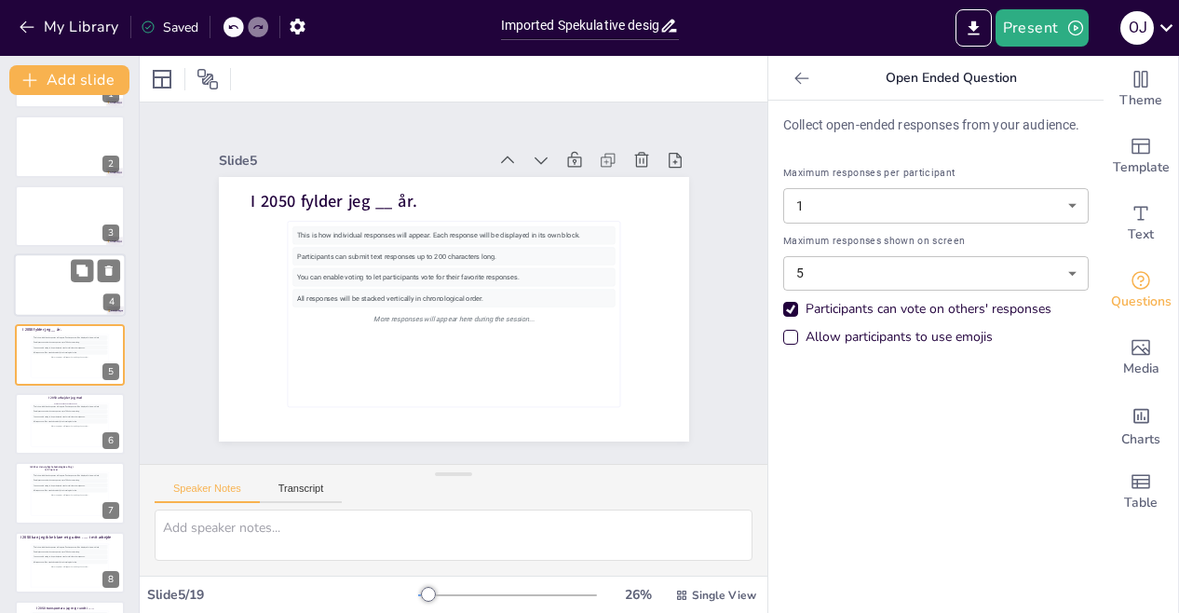
click at [71, 282] on div at bounding box center [70, 284] width 112 height 63
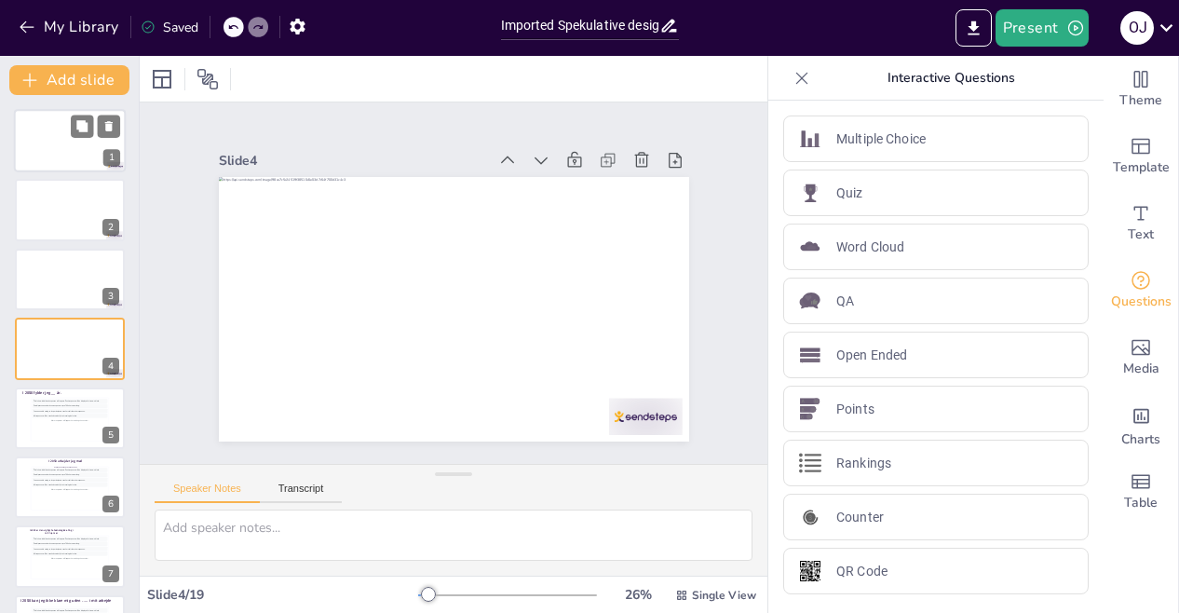
click at [47, 164] on div at bounding box center [70, 140] width 112 height 63
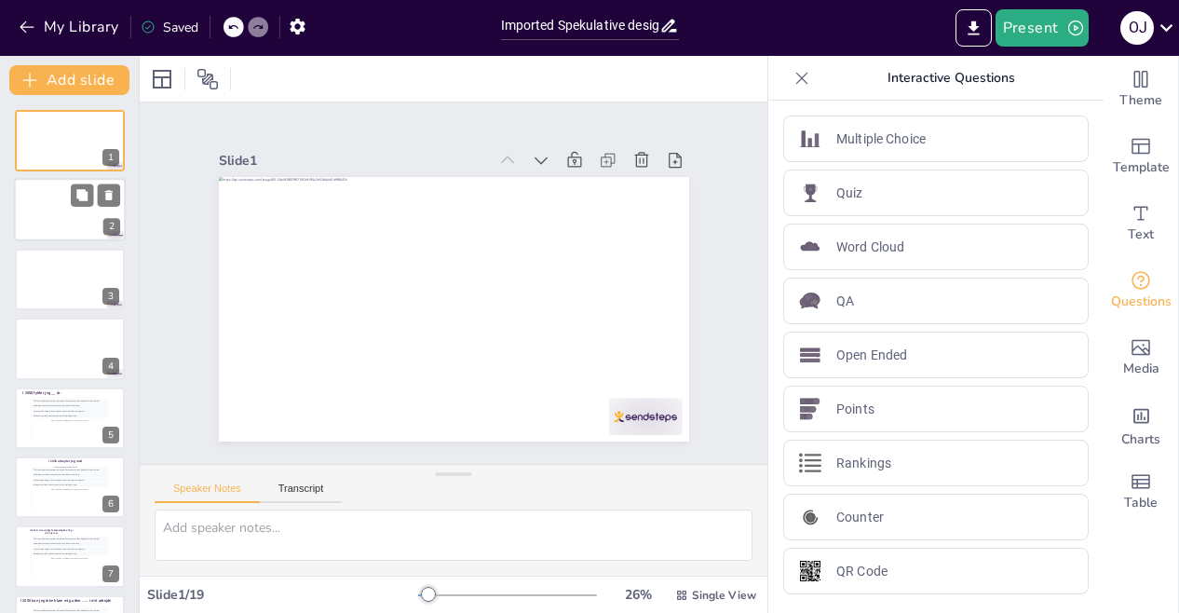
click at [39, 211] on div at bounding box center [70, 210] width 112 height 63
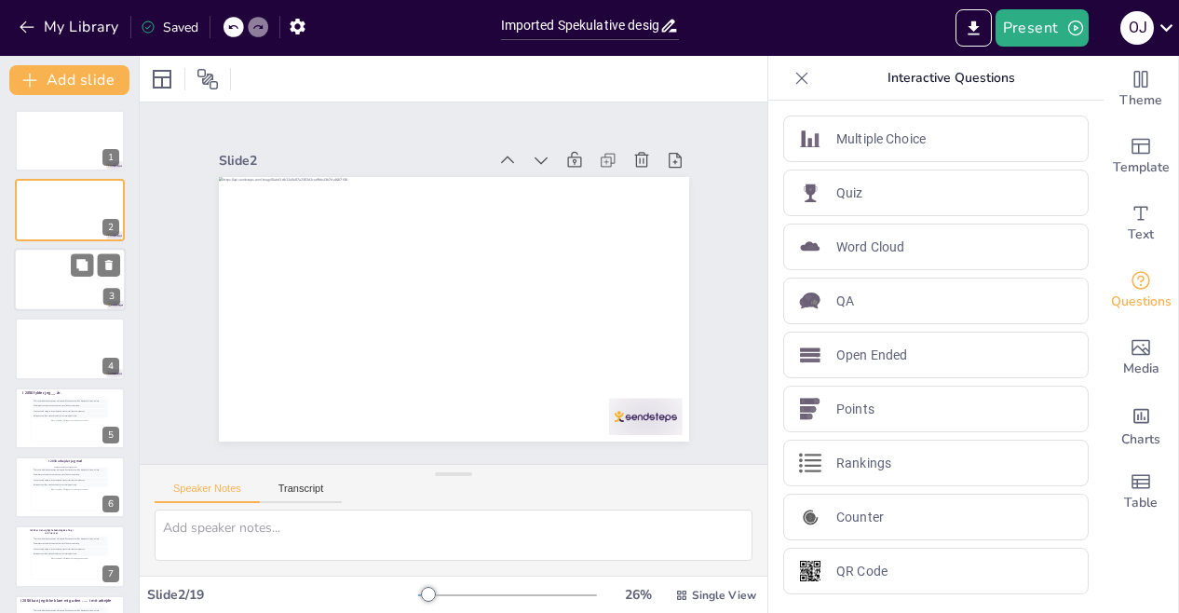
click at [48, 286] on div at bounding box center [70, 279] width 112 height 63
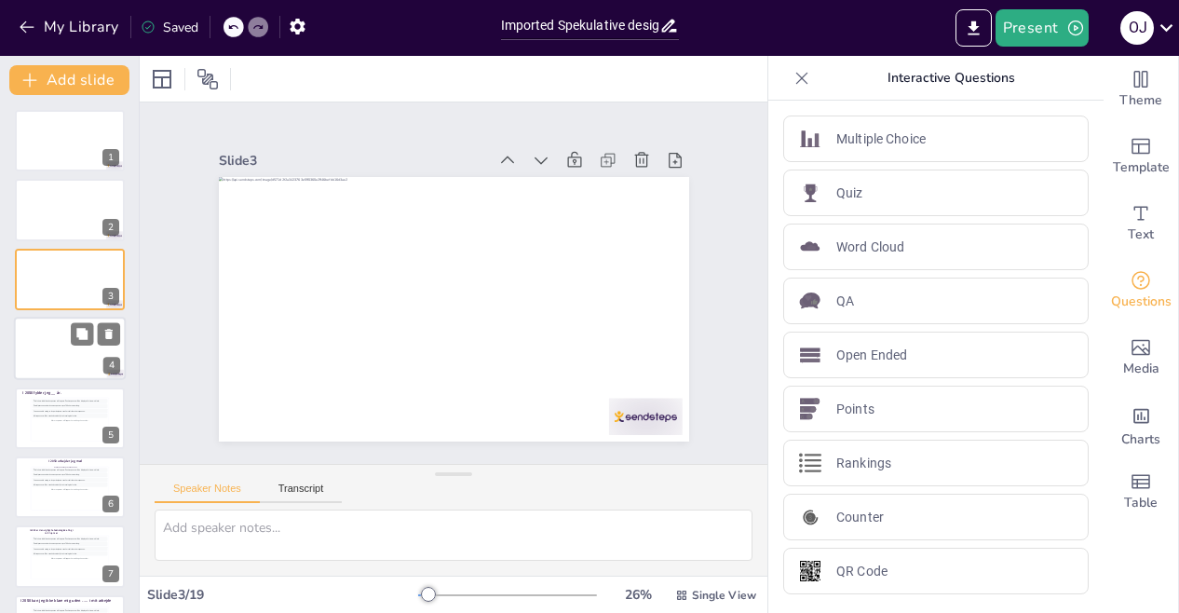
click at [69, 358] on div at bounding box center [70, 348] width 112 height 63
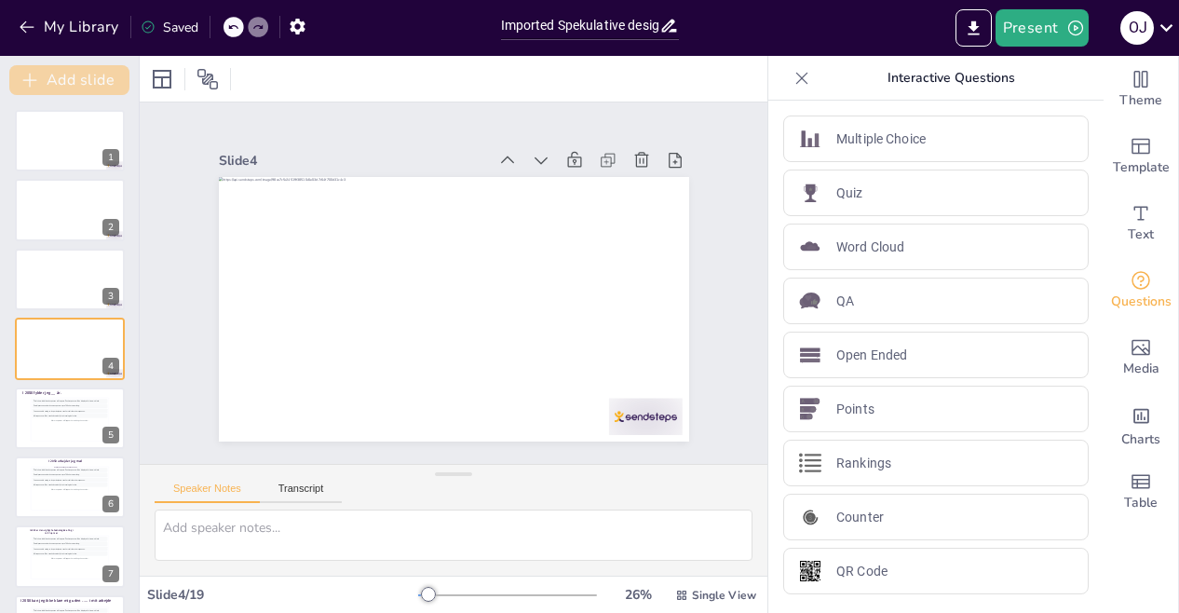
click at [84, 83] on button "Add slide" at bounding box center [69, 80] width 120 height 30
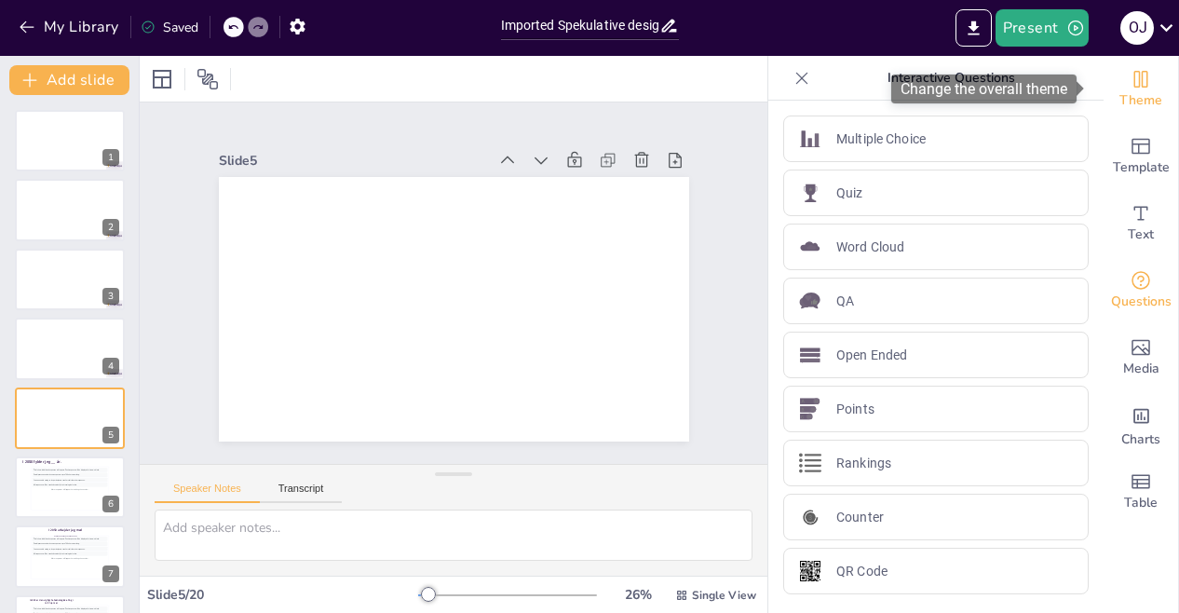
click at [1125, 94] on span "Theme" at bounding box center [1140, 100] width 43 height 20
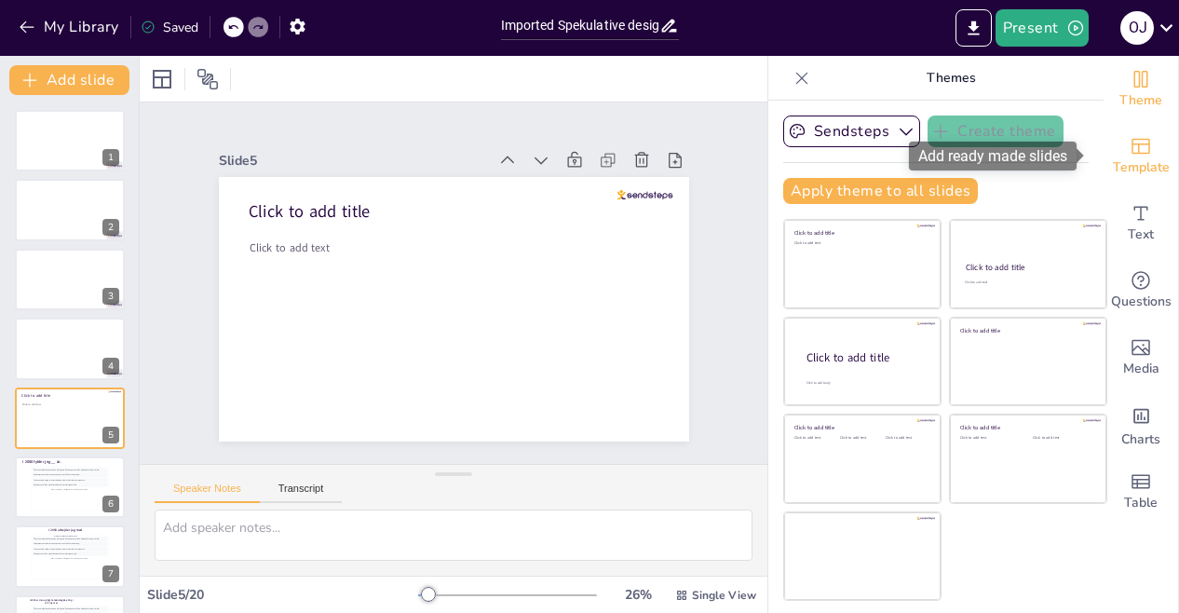
click at [1136, 159] on span "Template" at bounding box center [1141, 167] width 57 height 20
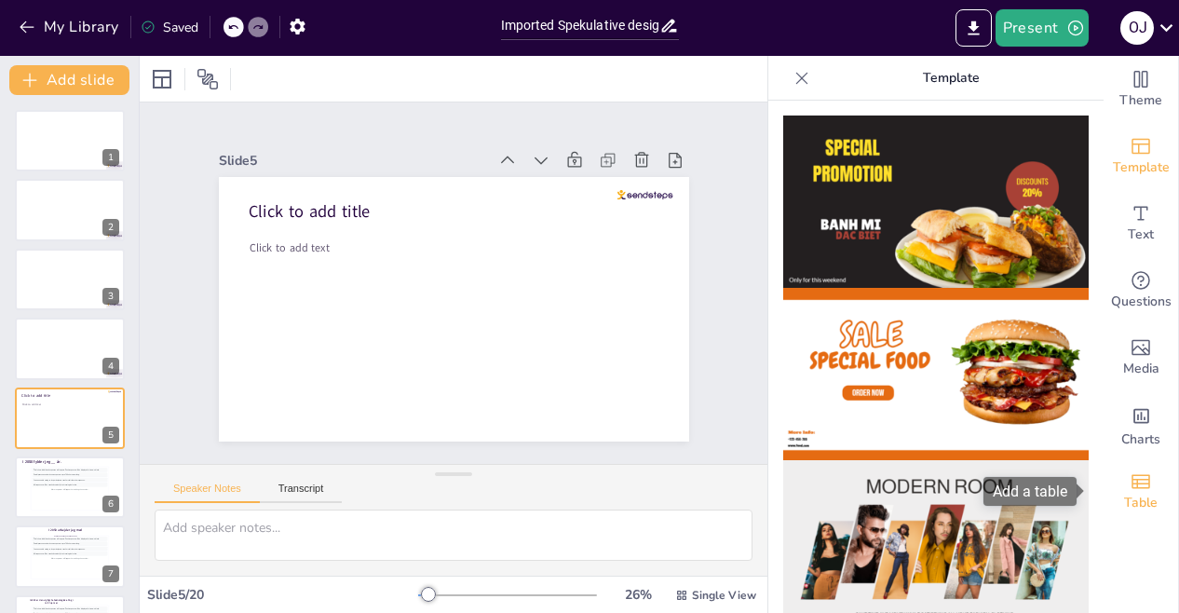
drag, startPoint x: 1098, startPoint y: 597, endPoint x: 1092, endPoint y: 461, distance: 136.1
click at [1103, 461] on div "Theme Template Text Questions Media Charts Table" at bounding box center [1140, 334] width 75 height 557
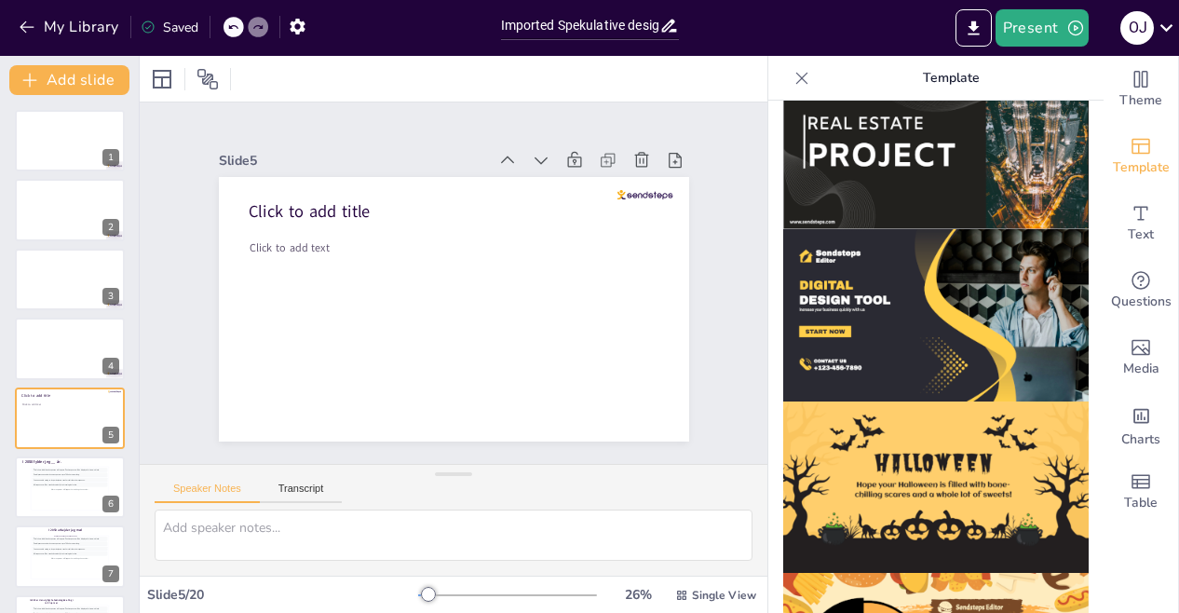
scroll to position [1853, 0]
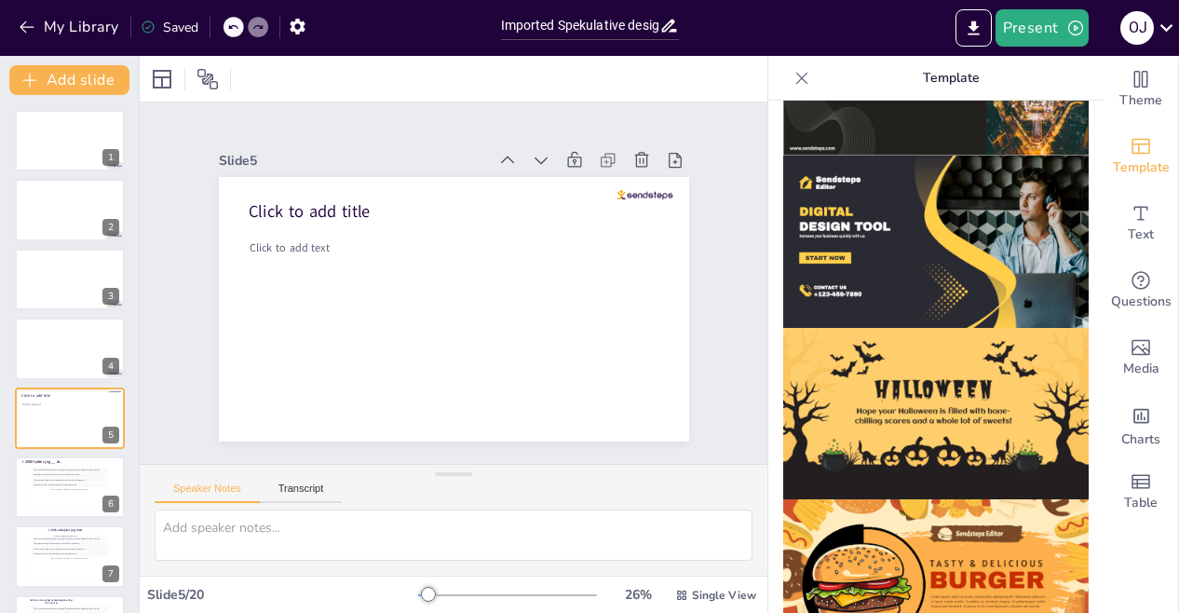
drag, startPoint x: 1079, startPoint y: 576, endPoint x: 1085, endPoint y: 598, distance: 22.1
click at [1085, 598] on div at bounding box center [935, 357] width 335 height 512
